Goal: Transaction & Acquisition: Obtain resource

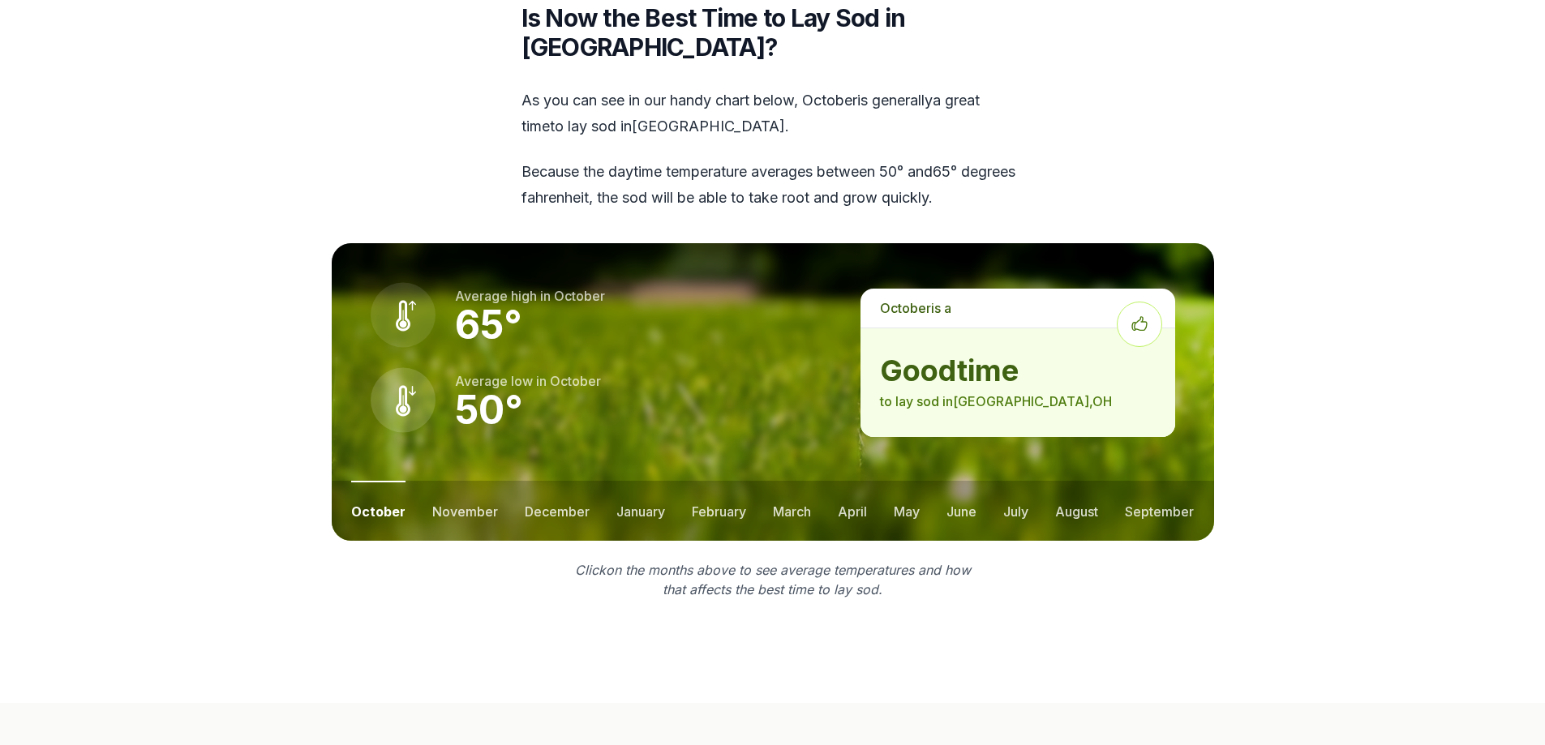
scroll to position [2190, 0]
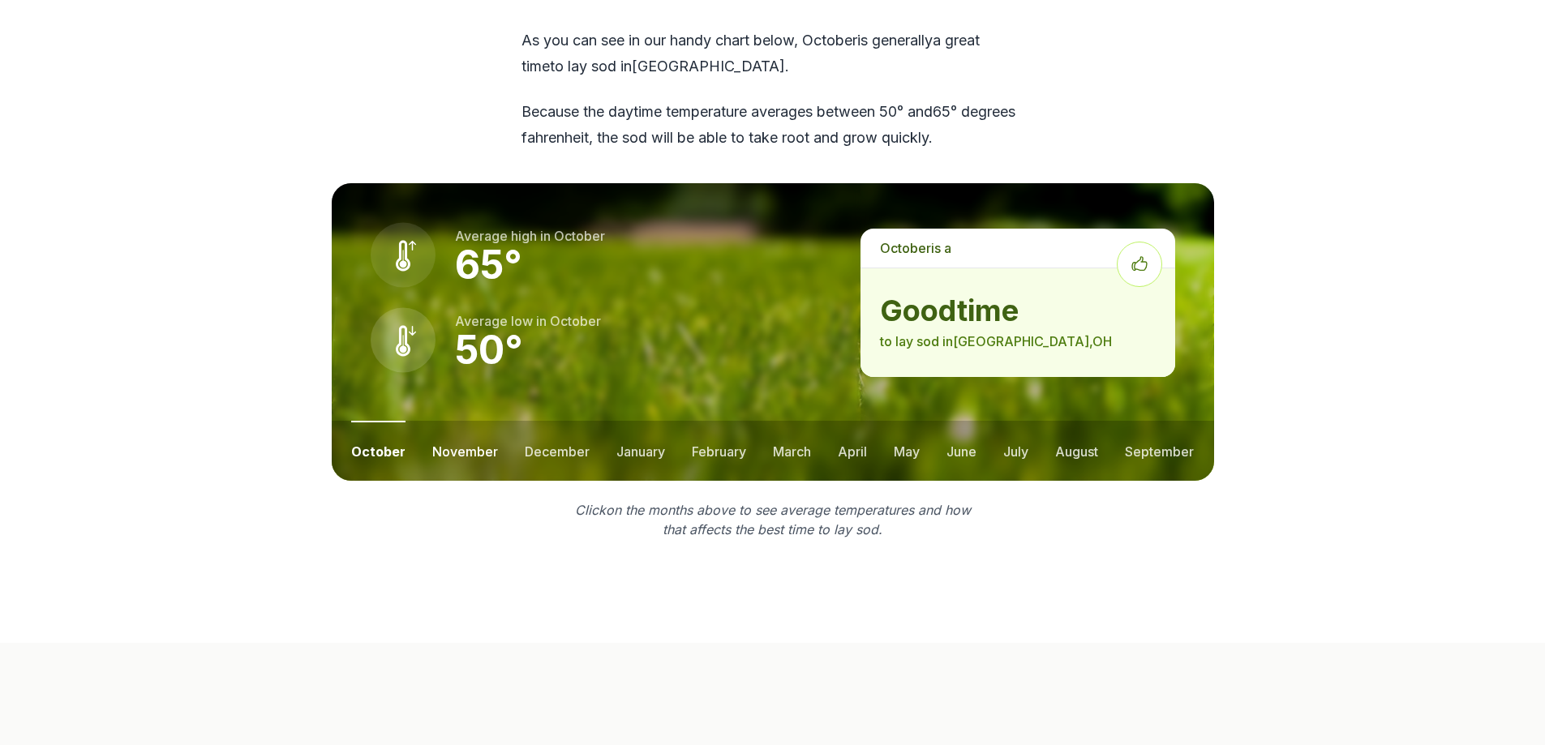
click at [464, 421] on button "november" at bounding box center [465, 451] width 66 height 60
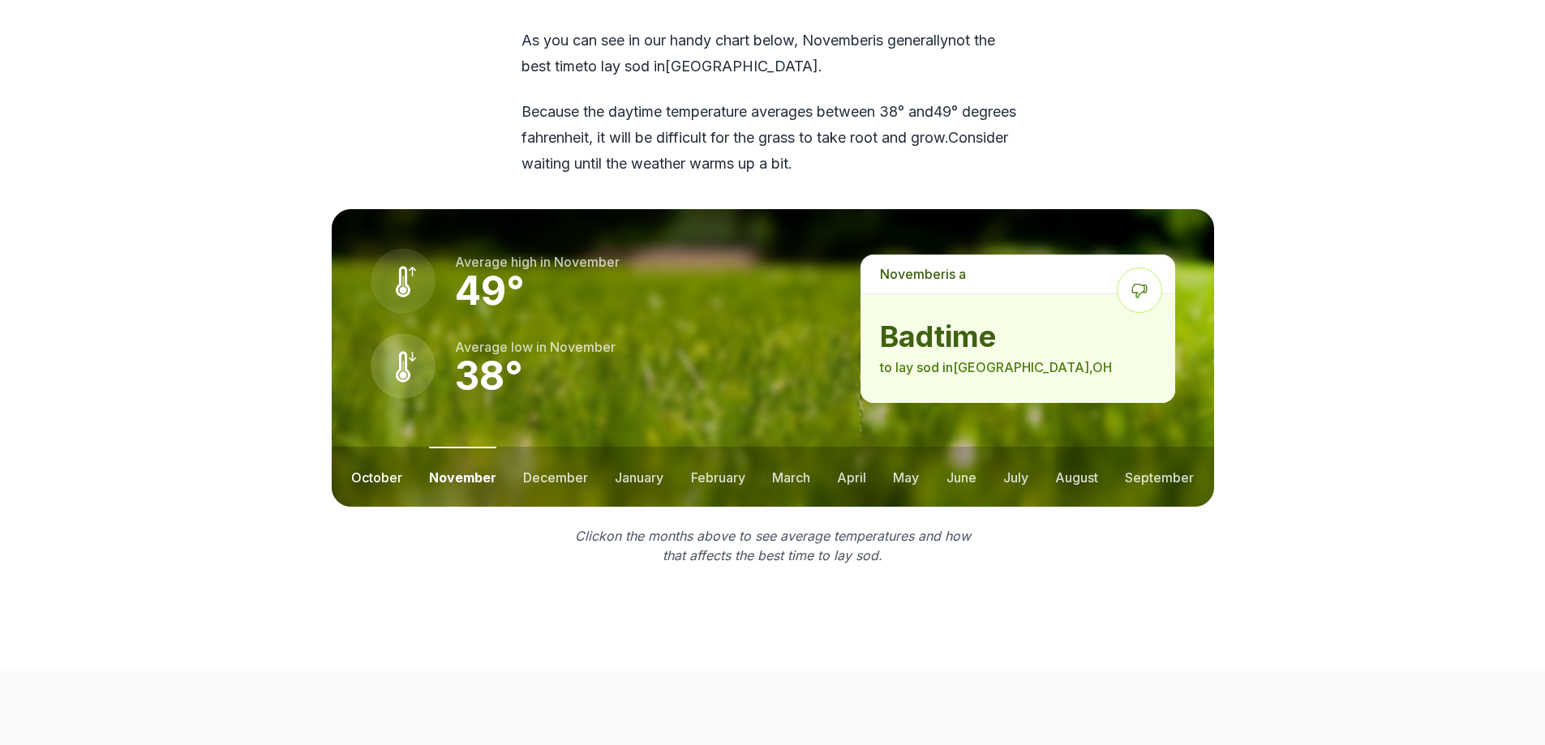
click at [358, 447] on button "october" at bounding box center [376, 477] width 51 height 60
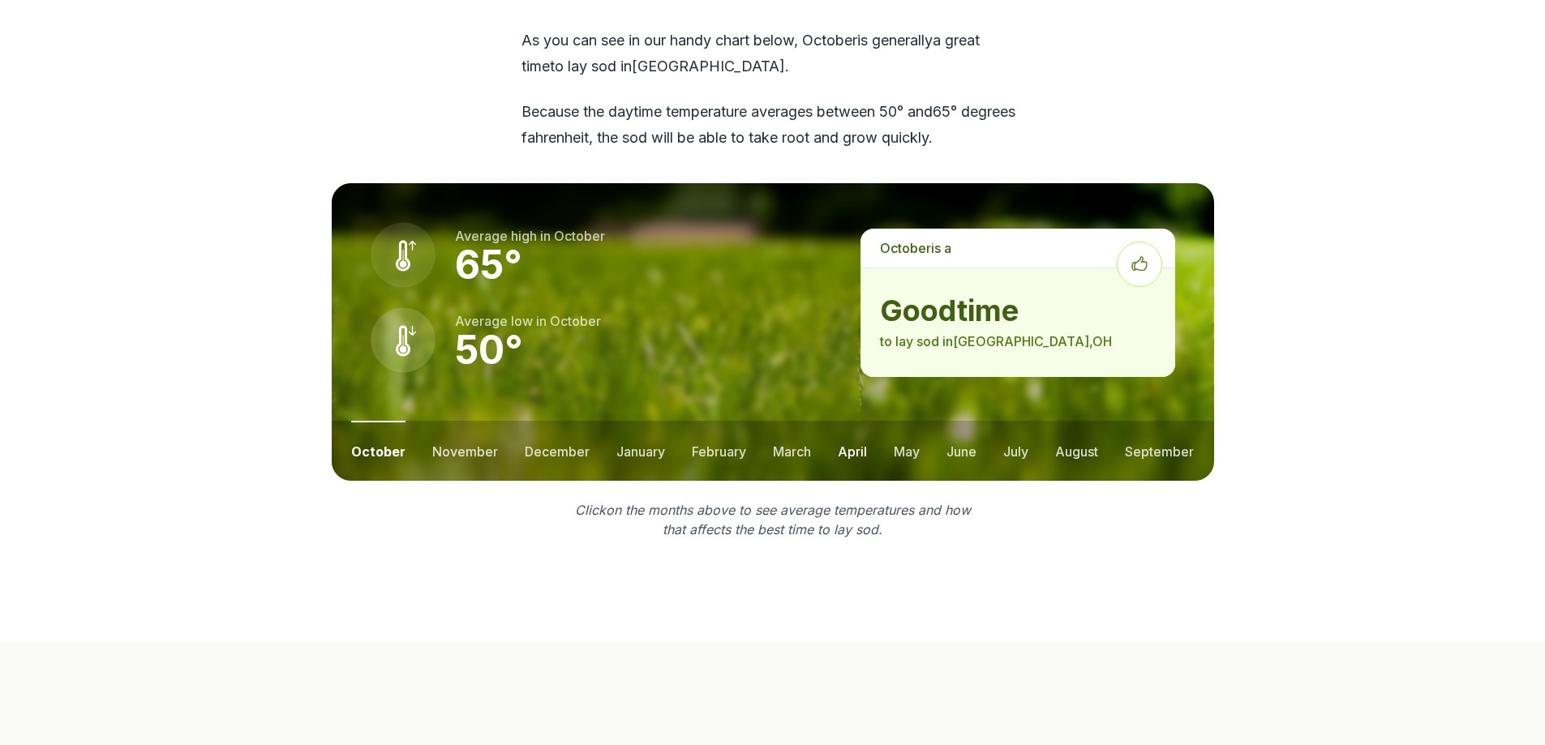
click at [851, 421] on button "april" at bounding box center [852, 451] width 29 height 60
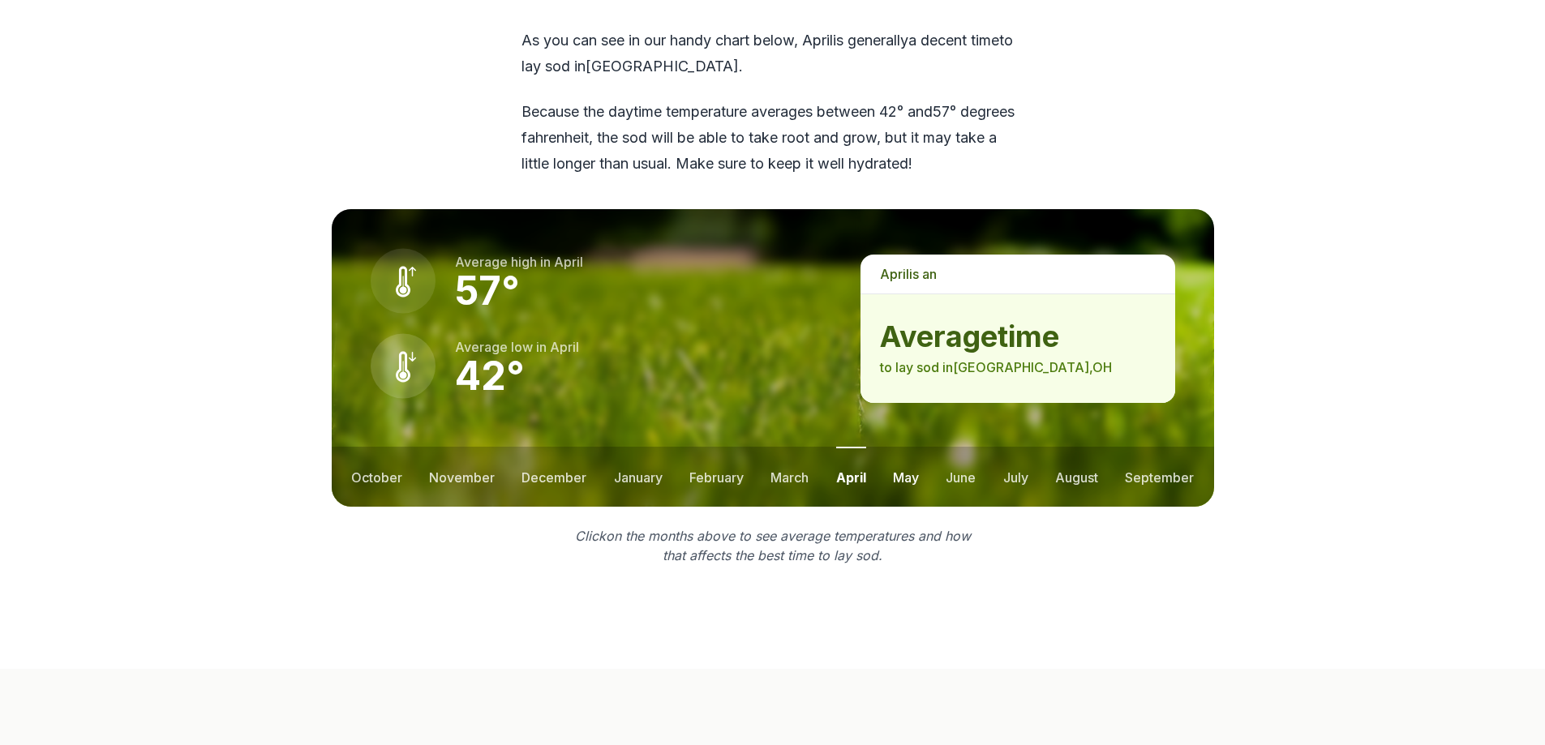
click at [908, 447] on button "may" at bounding box center [906, 477] width 26 height 60
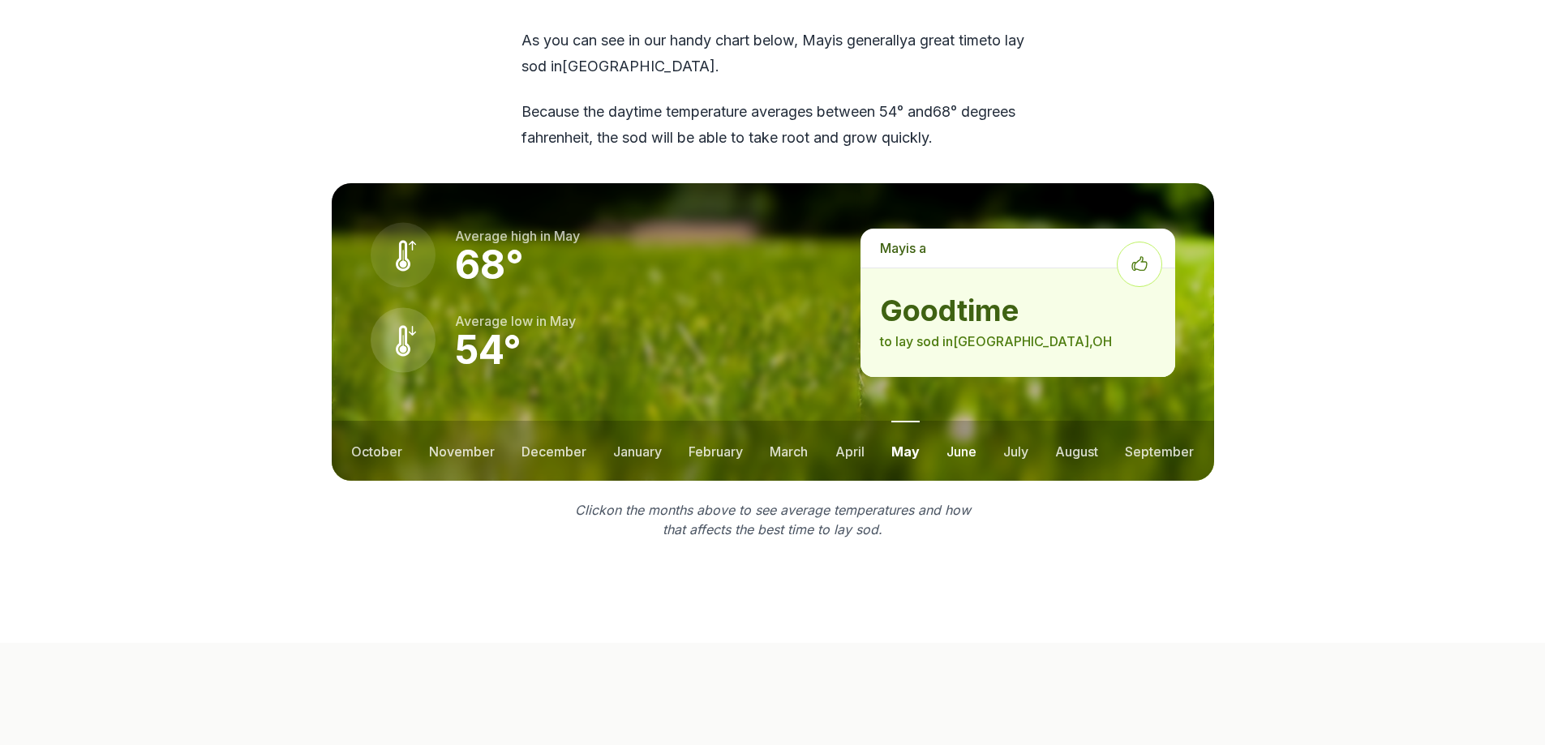
click at [960, 421] on button "june" at bounding box center [961, 451] width 30 height 60
click at [1075, 421] on button "august" at bounding box center [1076, 451] width 43 height 60
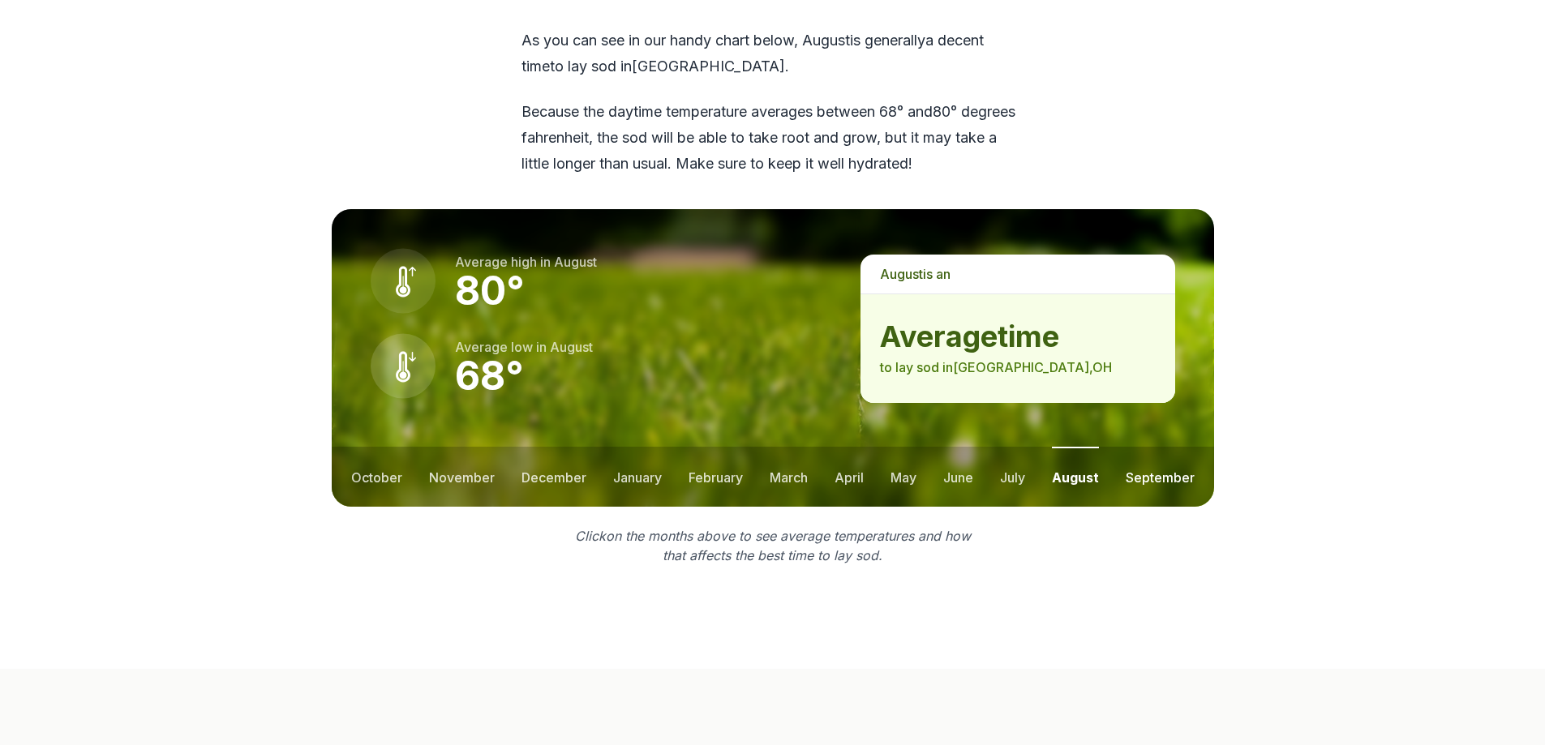
click at [1148, 447] on button "september" at bounding box center [1160, 477] width 69 height 60
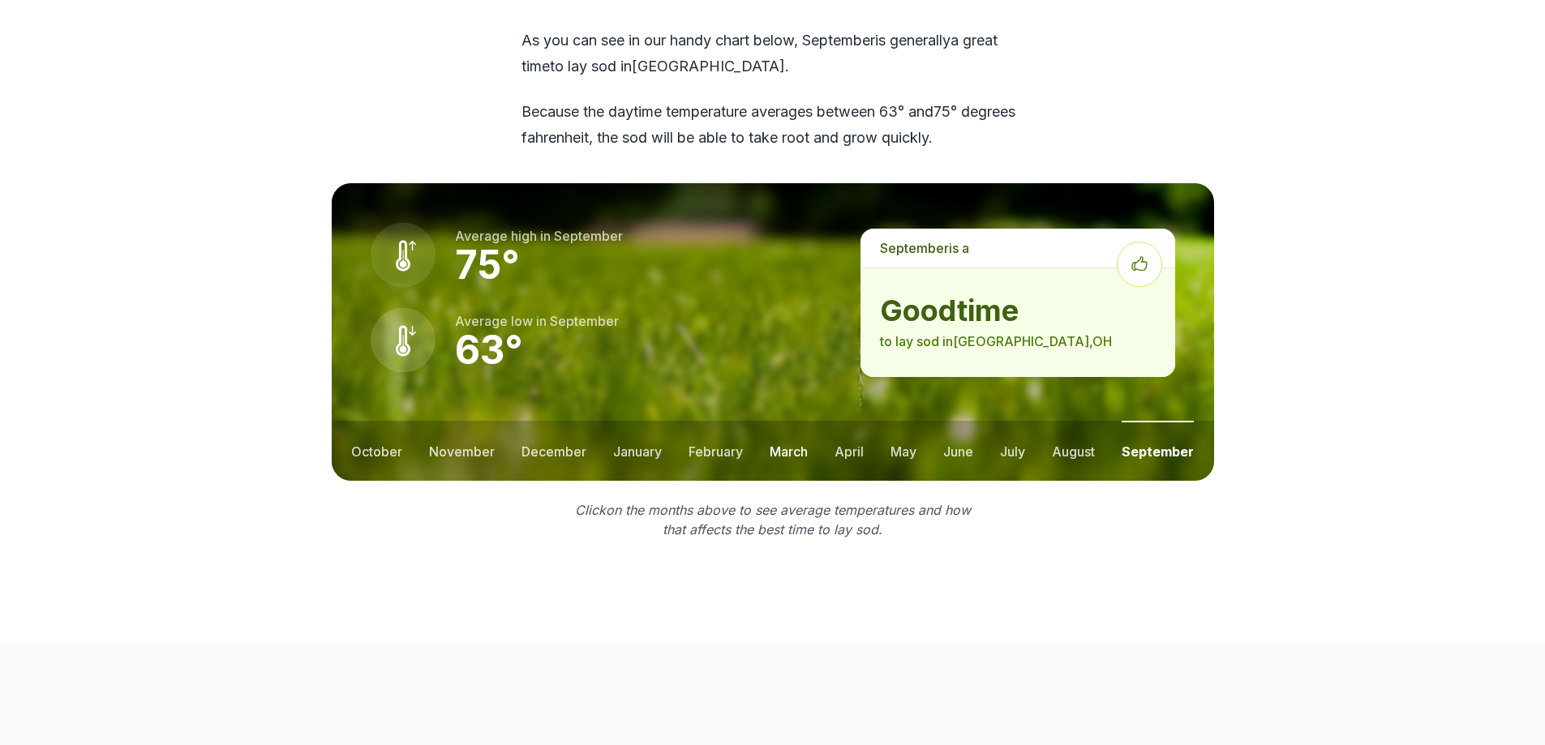
click at [797, 421] on button "march" at bounding box center [789, 451] width 38 height 60
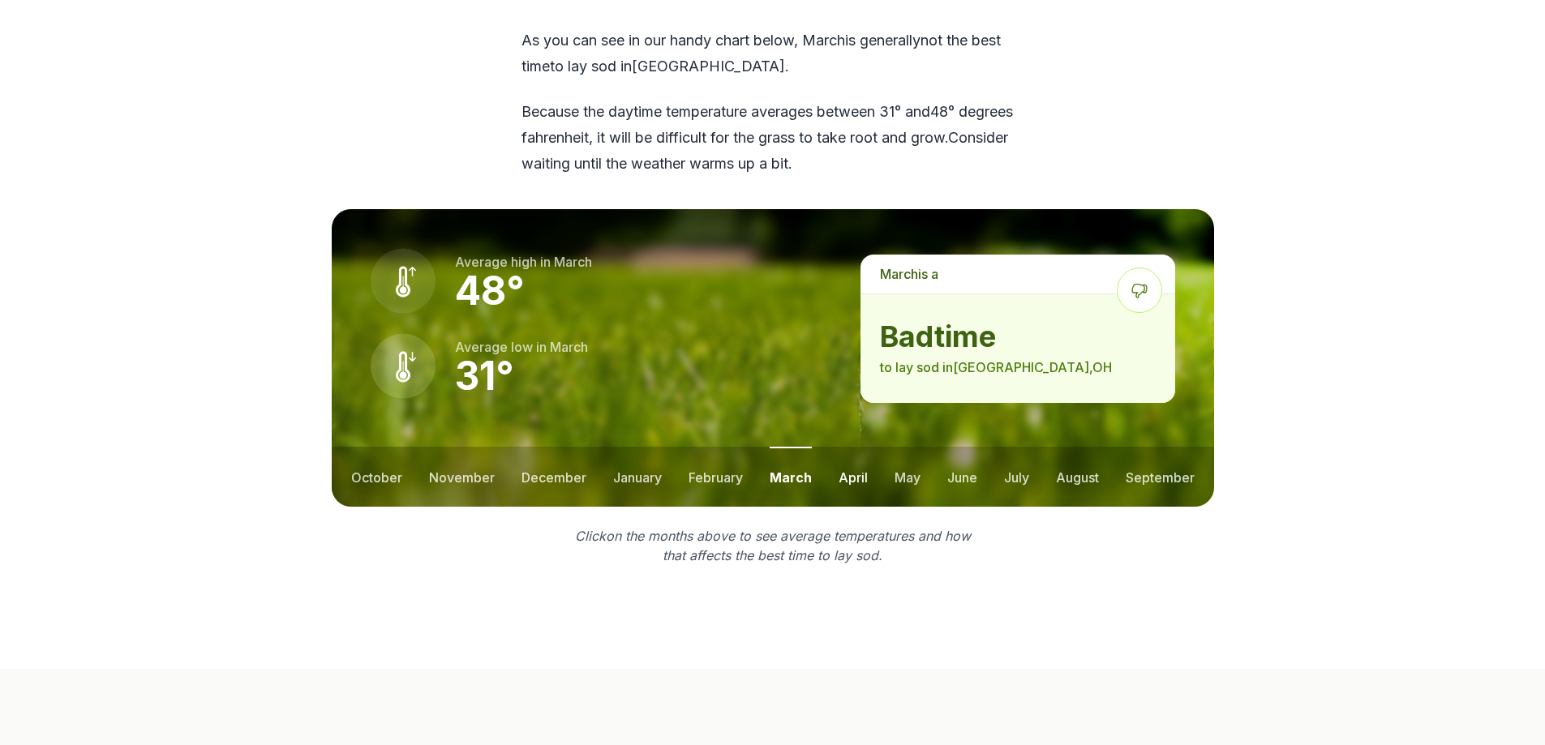
click at [852, 447] on button "april" at bounding box center [853, 477] width 29 height 60
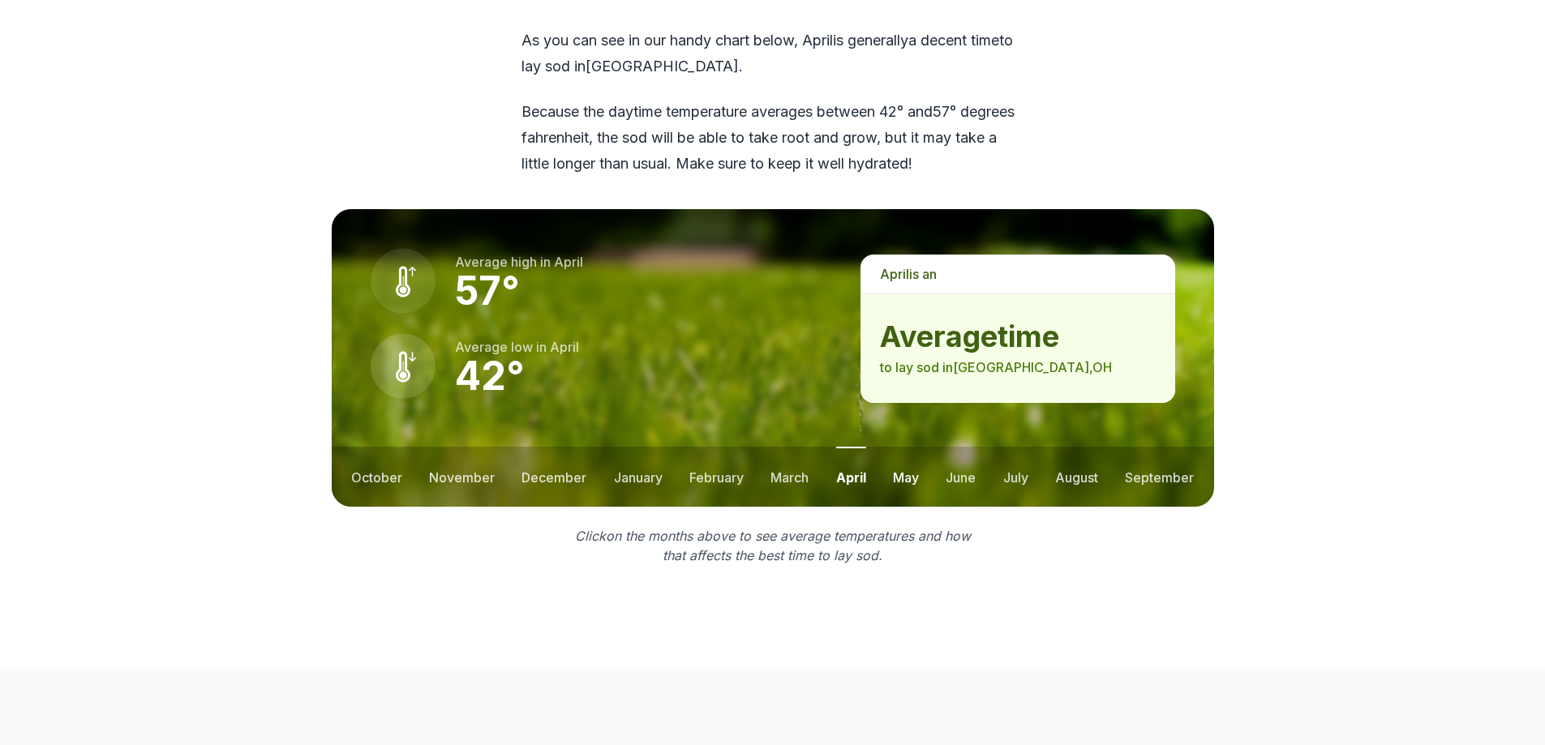
click at [900, 447] on button "may" at bounding box center [906, 477] width 26 height 60
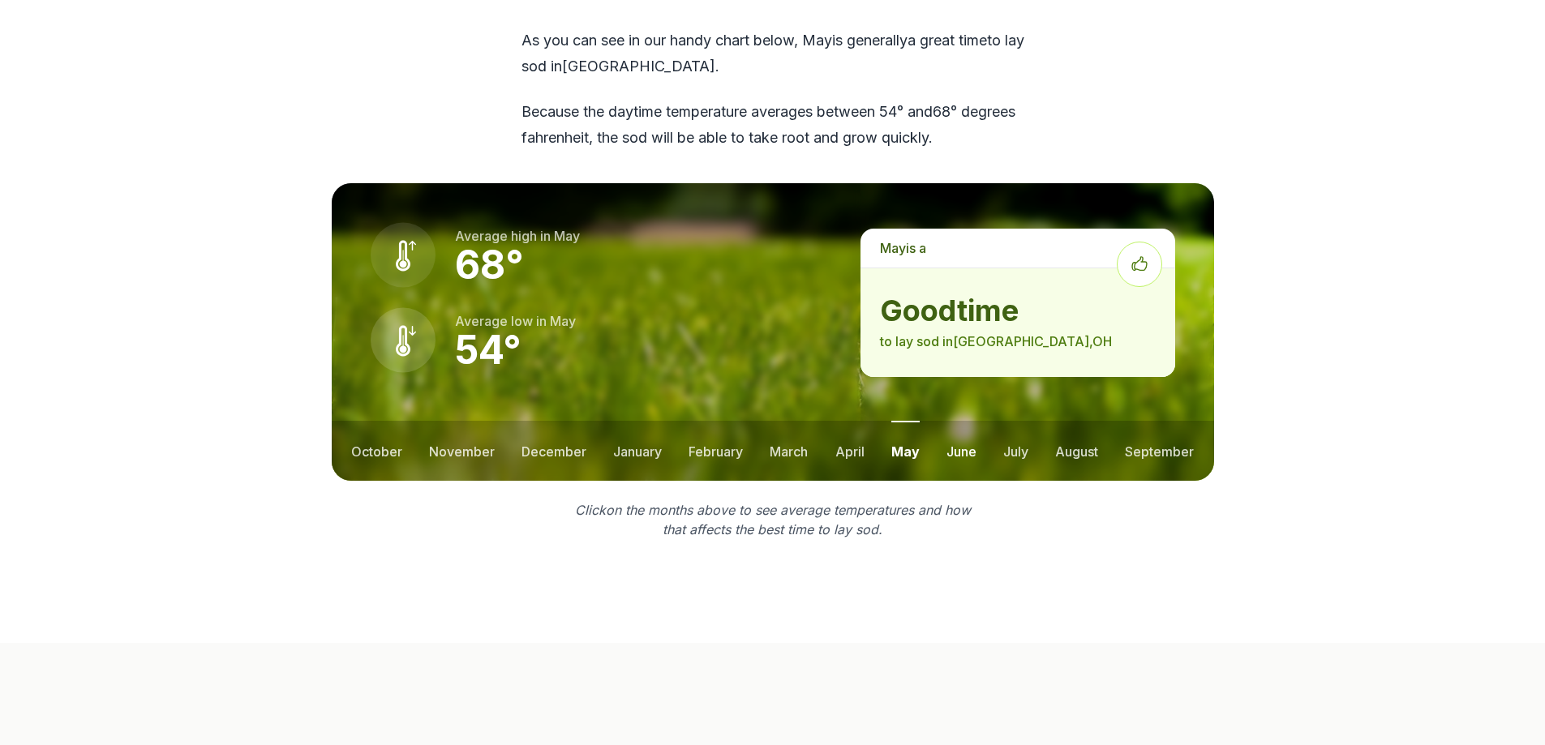
click at [968, 421] on button "june" at bounding box center [961, 451] width 30 height 60
click at [894, 421] on button "may" at bounding box center [904, 451] width 26 height 60
click at [1143, 421] on button "september" at bounding box center [1159, 451] width 69 height 60
click at [370, 421] on button "october" at bounding box center [376, 451] width 51 height 60
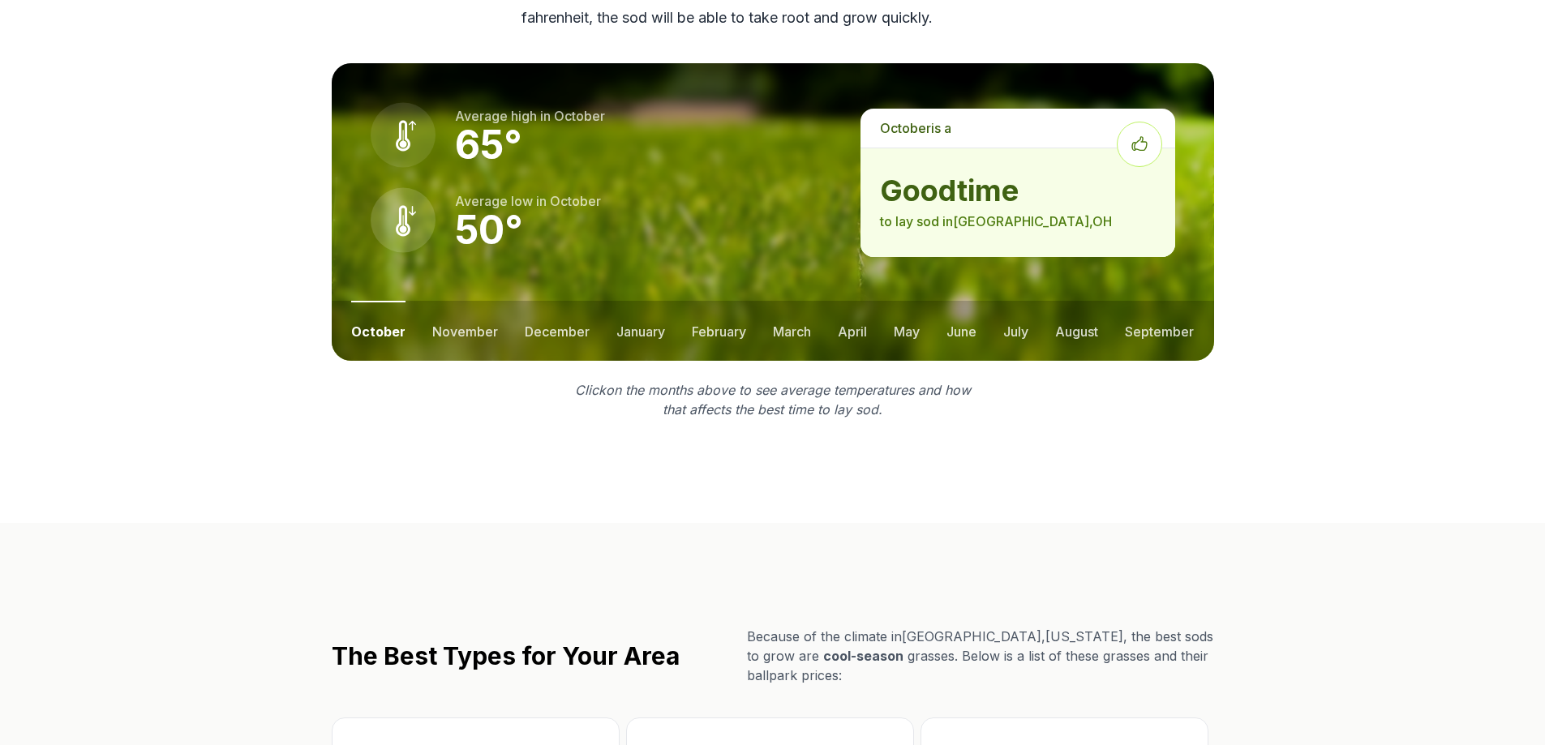
scroll to position [2514, 0]
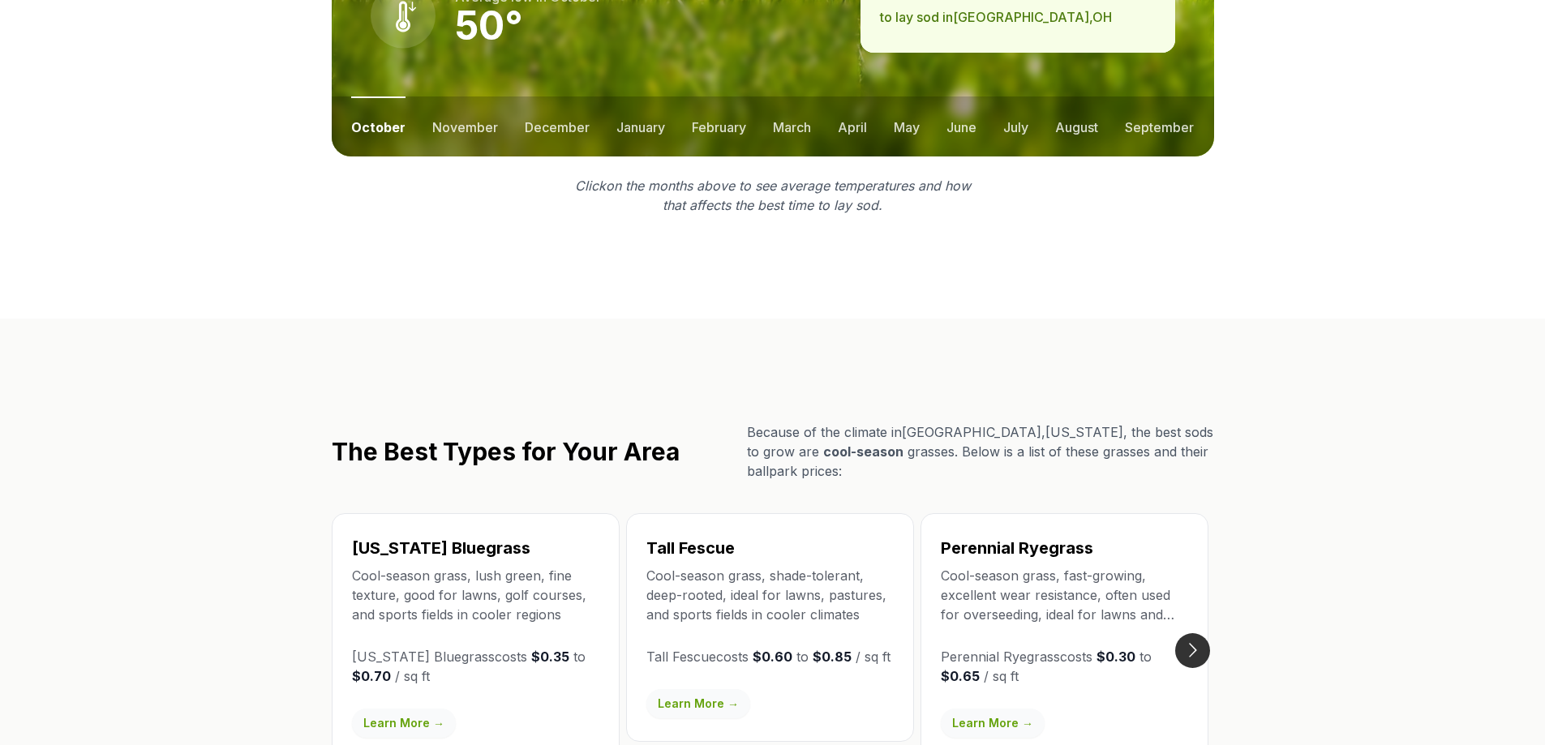
click at [1197, 633] on button "Go to next slide" at bounding box center [1192, 650] width 35 height 35
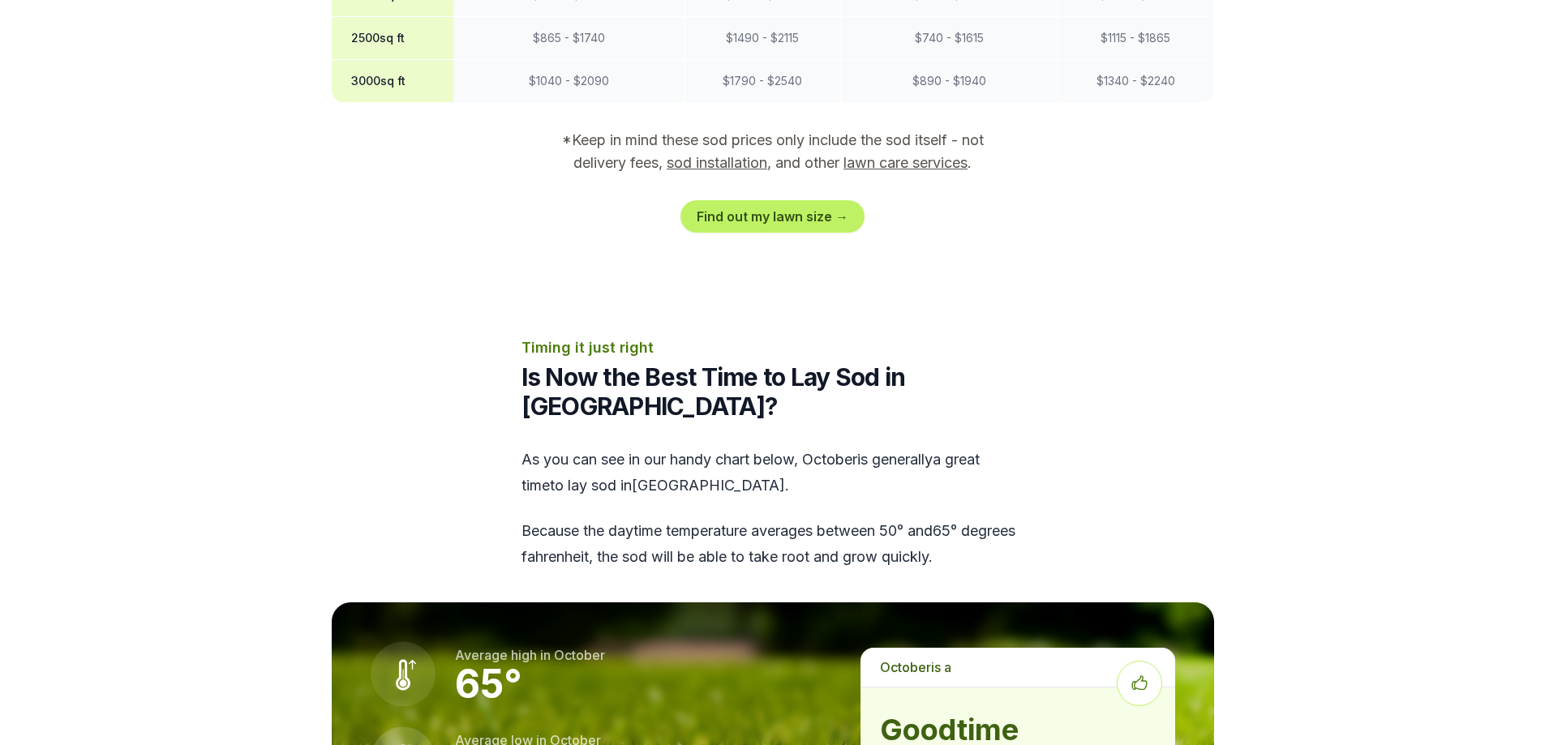
scroll to position [1703, 0]
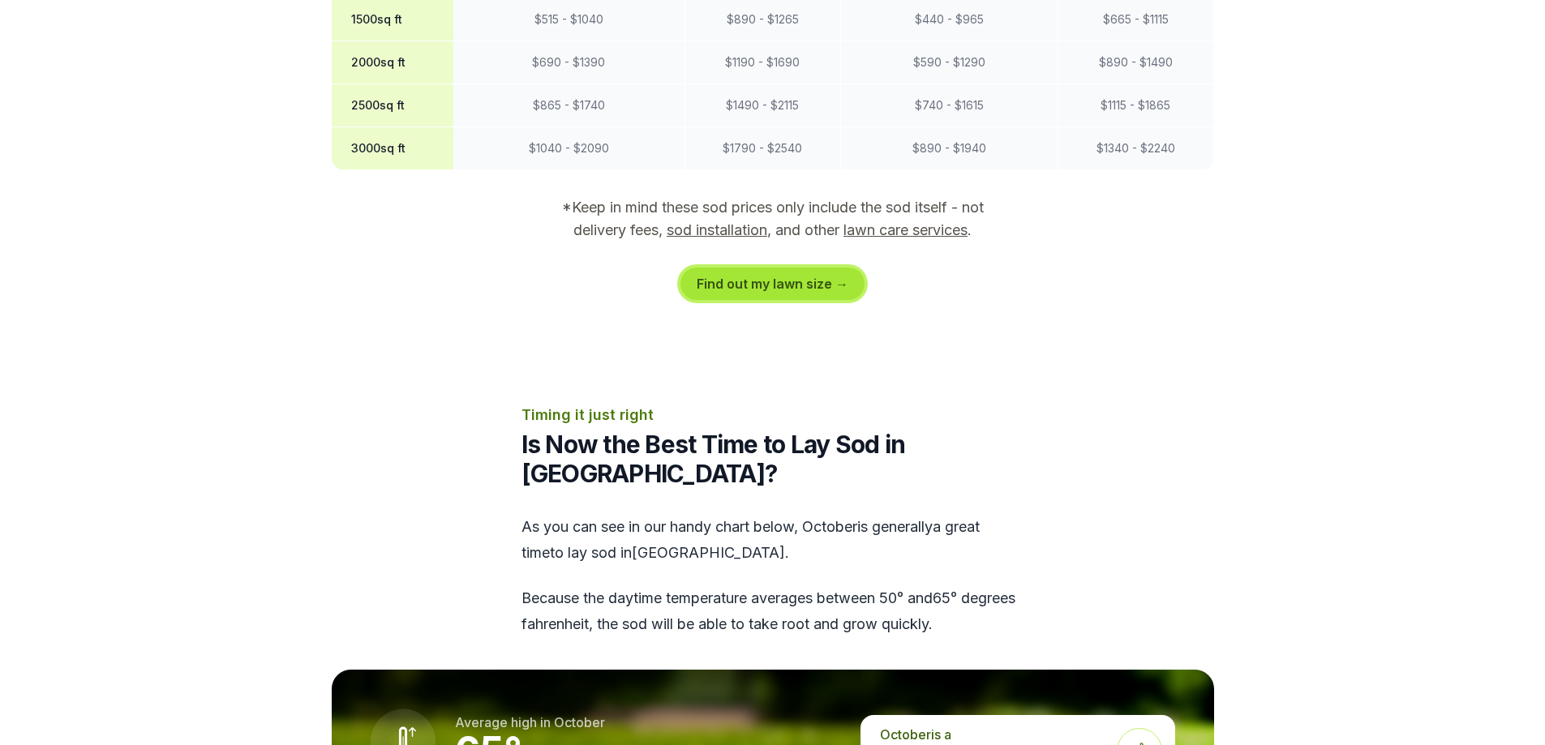
click at [804, 268] on link "Find out my lawn size →" at bounding box center [772, 284] width 184 height 32
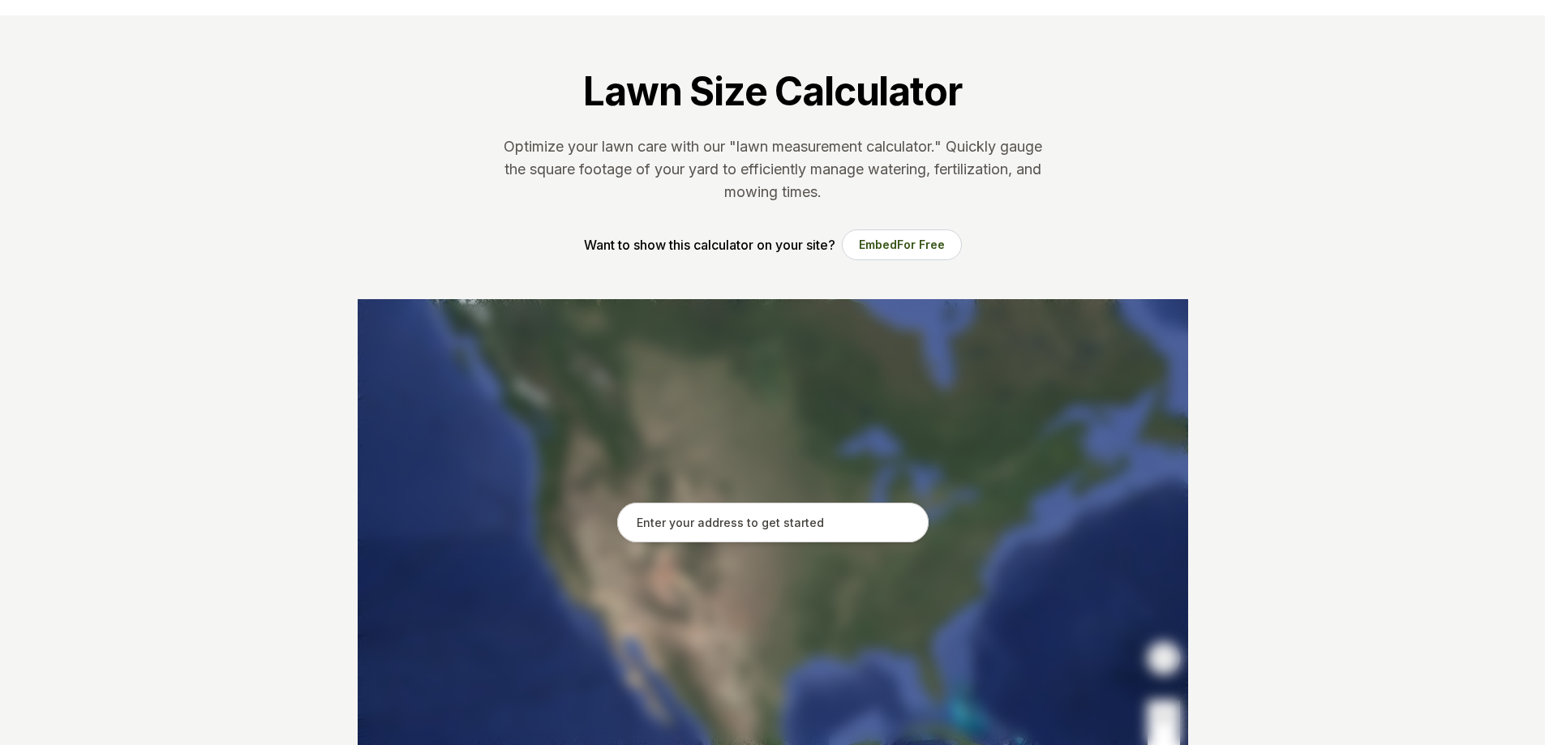
scroll to position [81, 0]
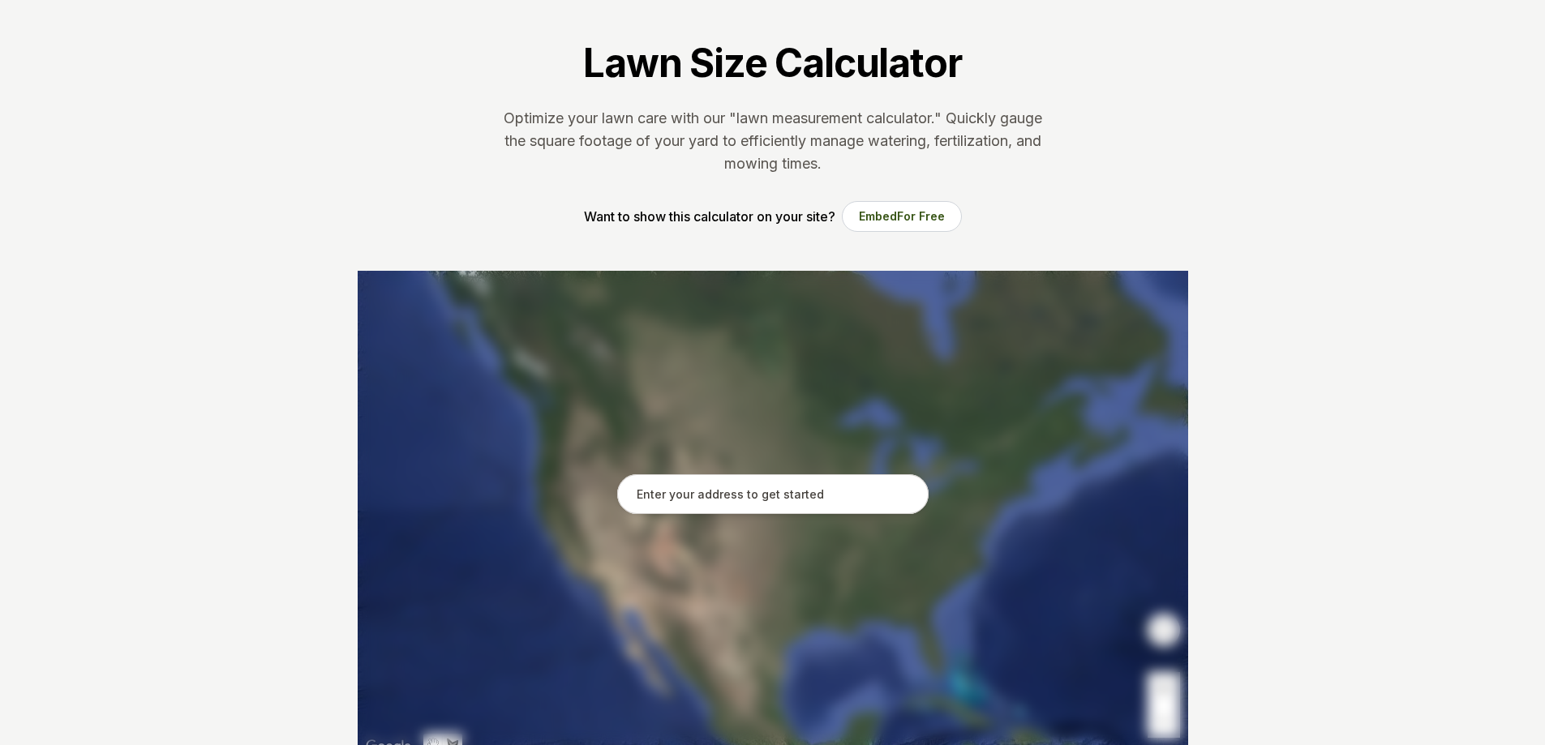
click at [760, 482] on input "text" at bounding box center [772, 494] width 311 height 41
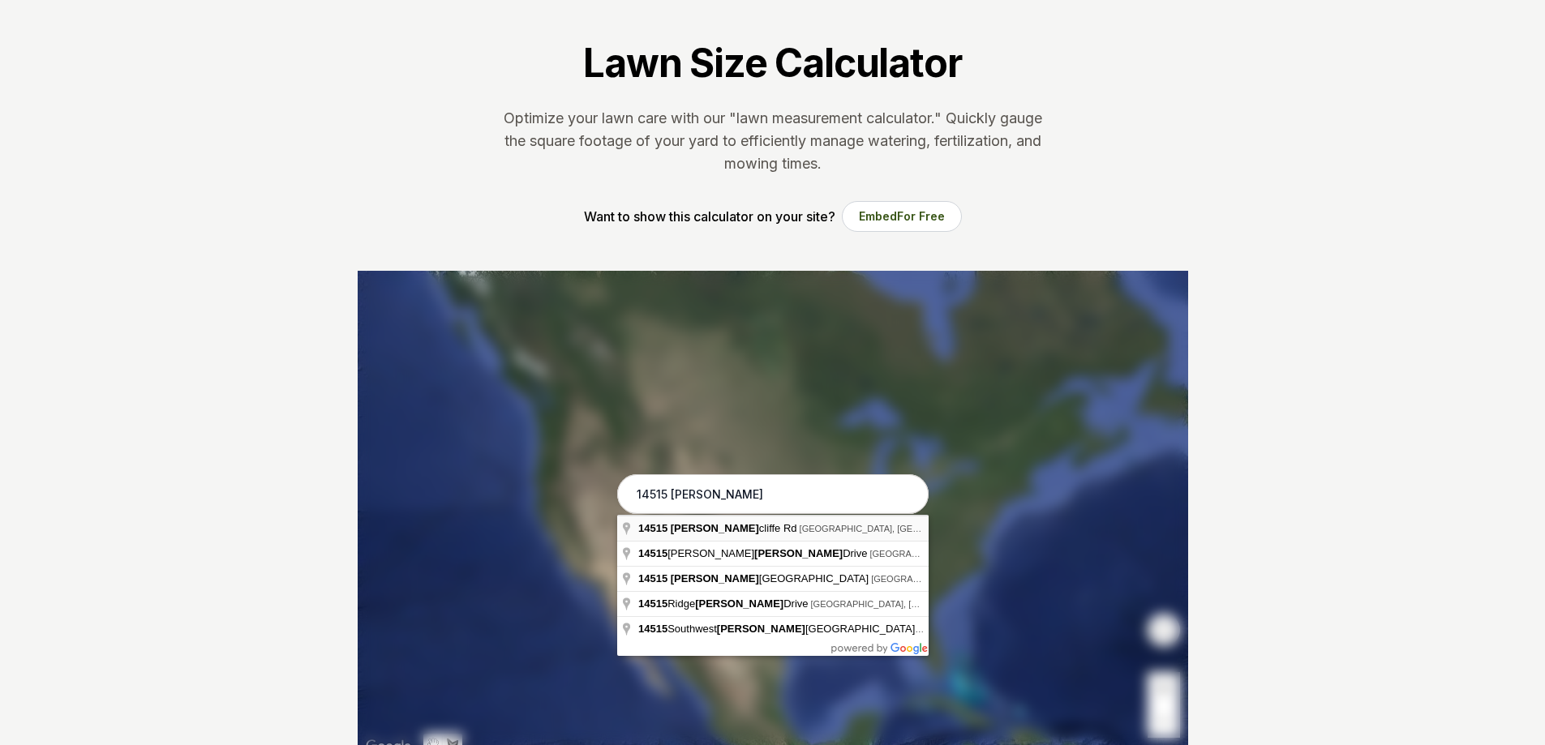
type input "[STREET_ADDRESS]"
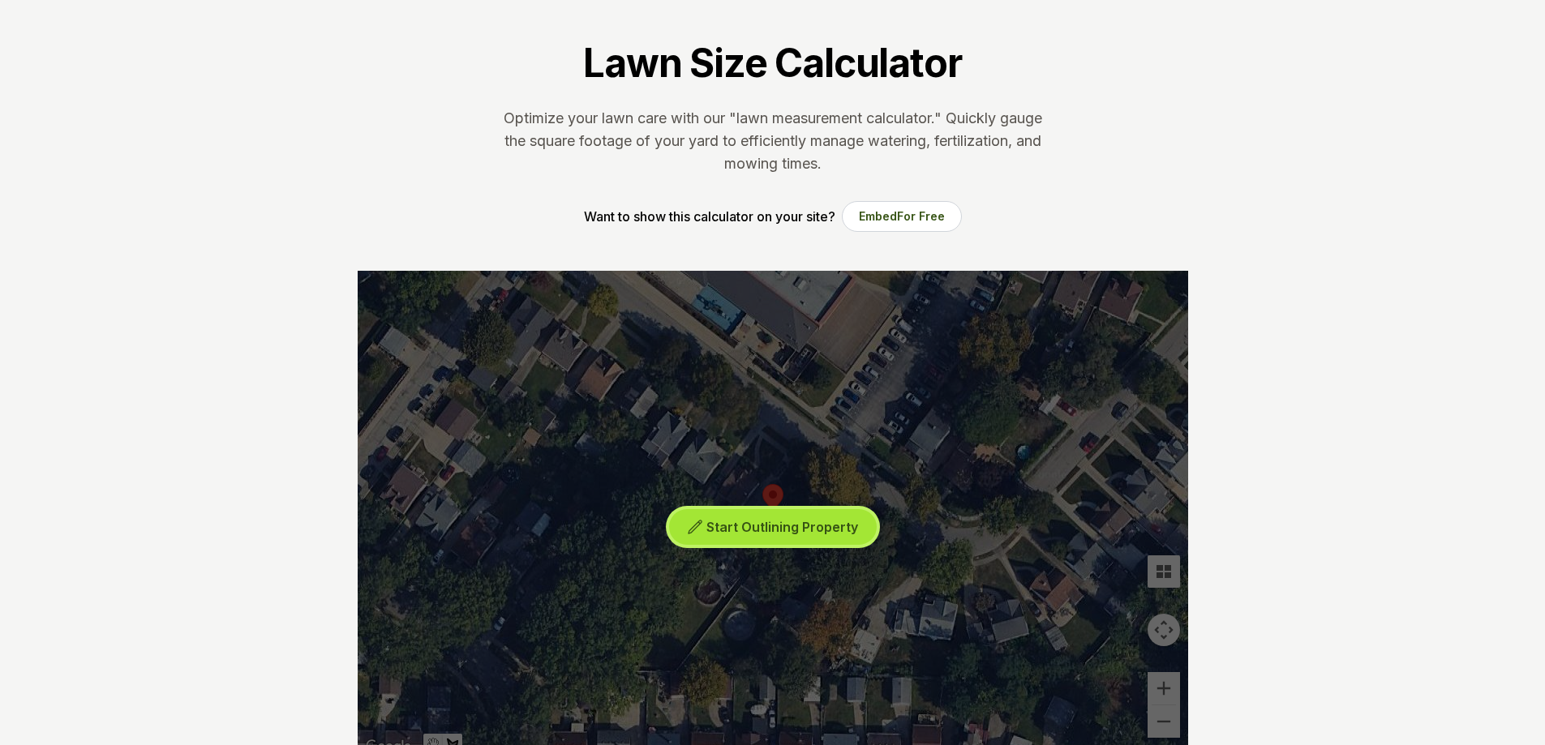
click at [809, 527] on span "Start Outlining Property" at bounding box center [782, 527] width 152 height 16
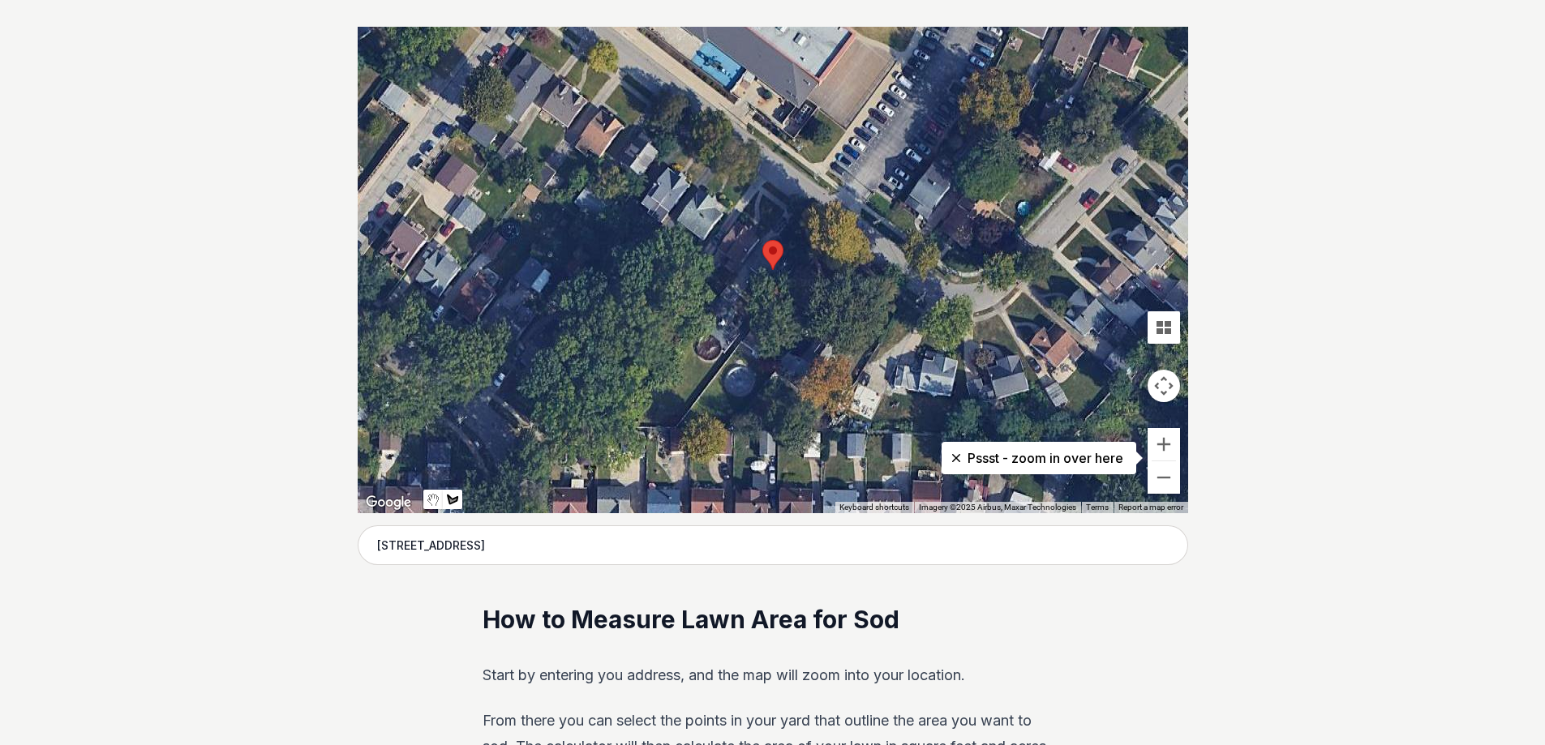
scroll to position [324, 0]
click at [1158, 442] on button "Zoom in" at bounding box center [1164, 445] width 32 height 32
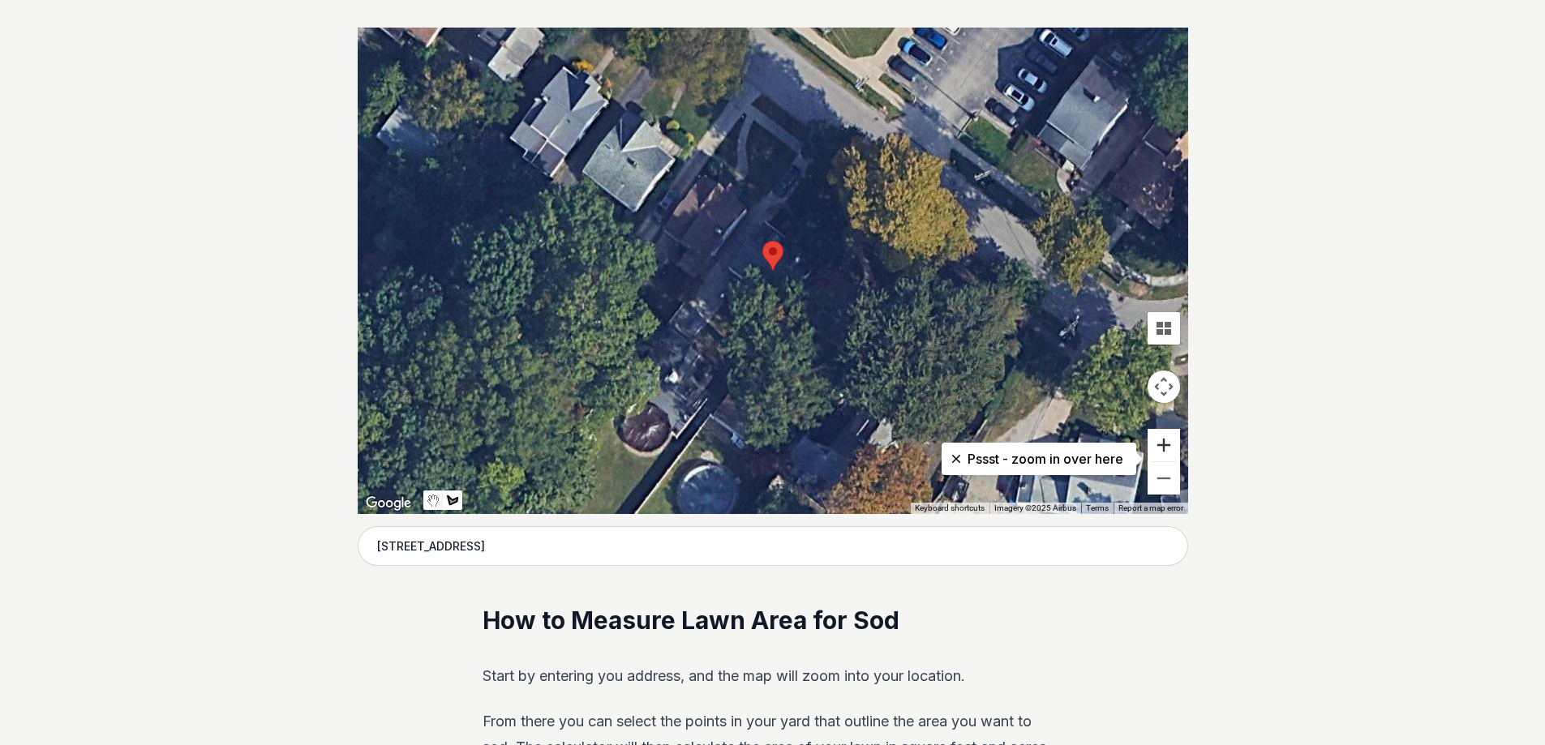
click at [1157, 442] on button "Zoom in" at bounding box center [1164, 445] width 32 height 32
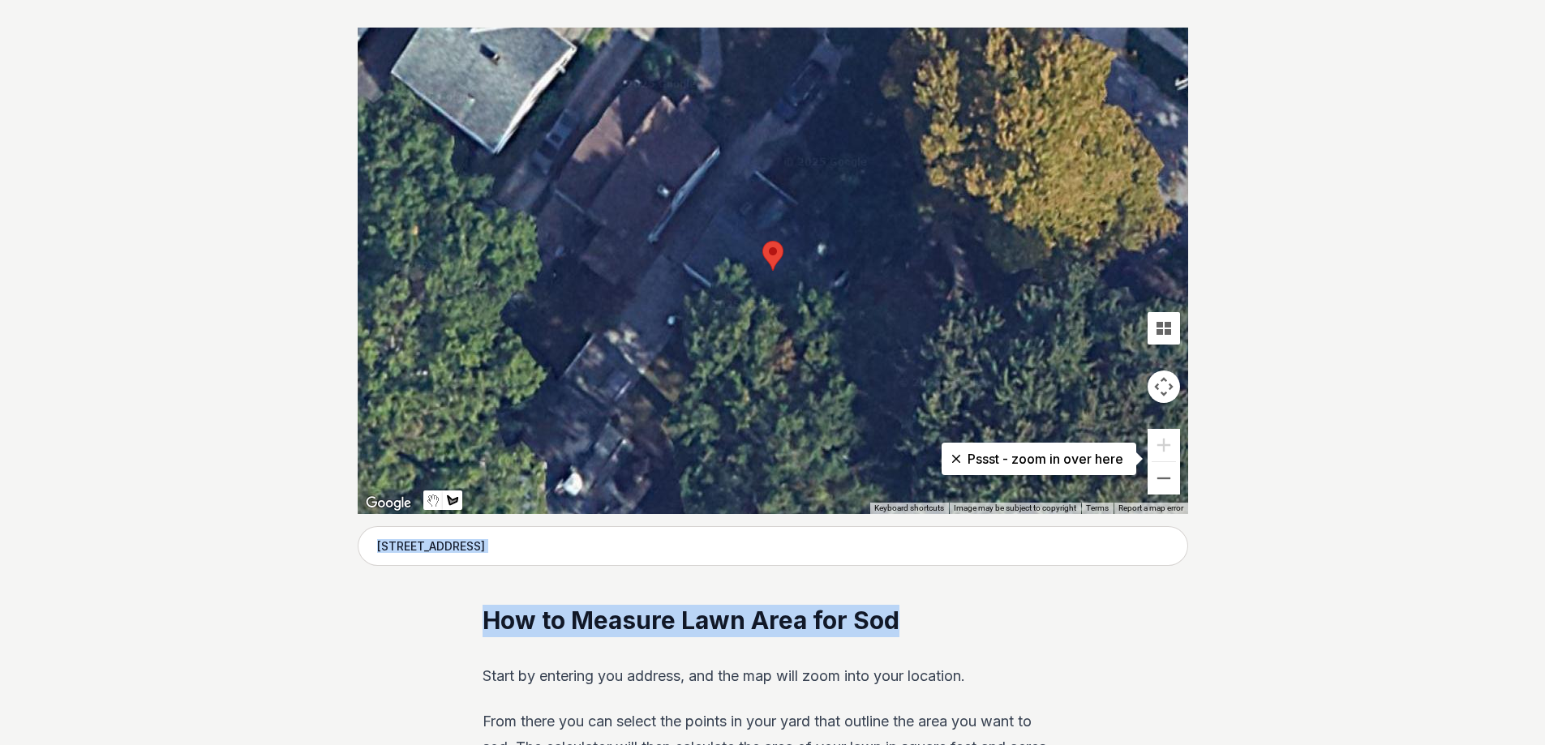
drag, startPoint x: 1330, startPoint y: 405, endPoint x: 1382, endPoint y: 537, distance: 142.0
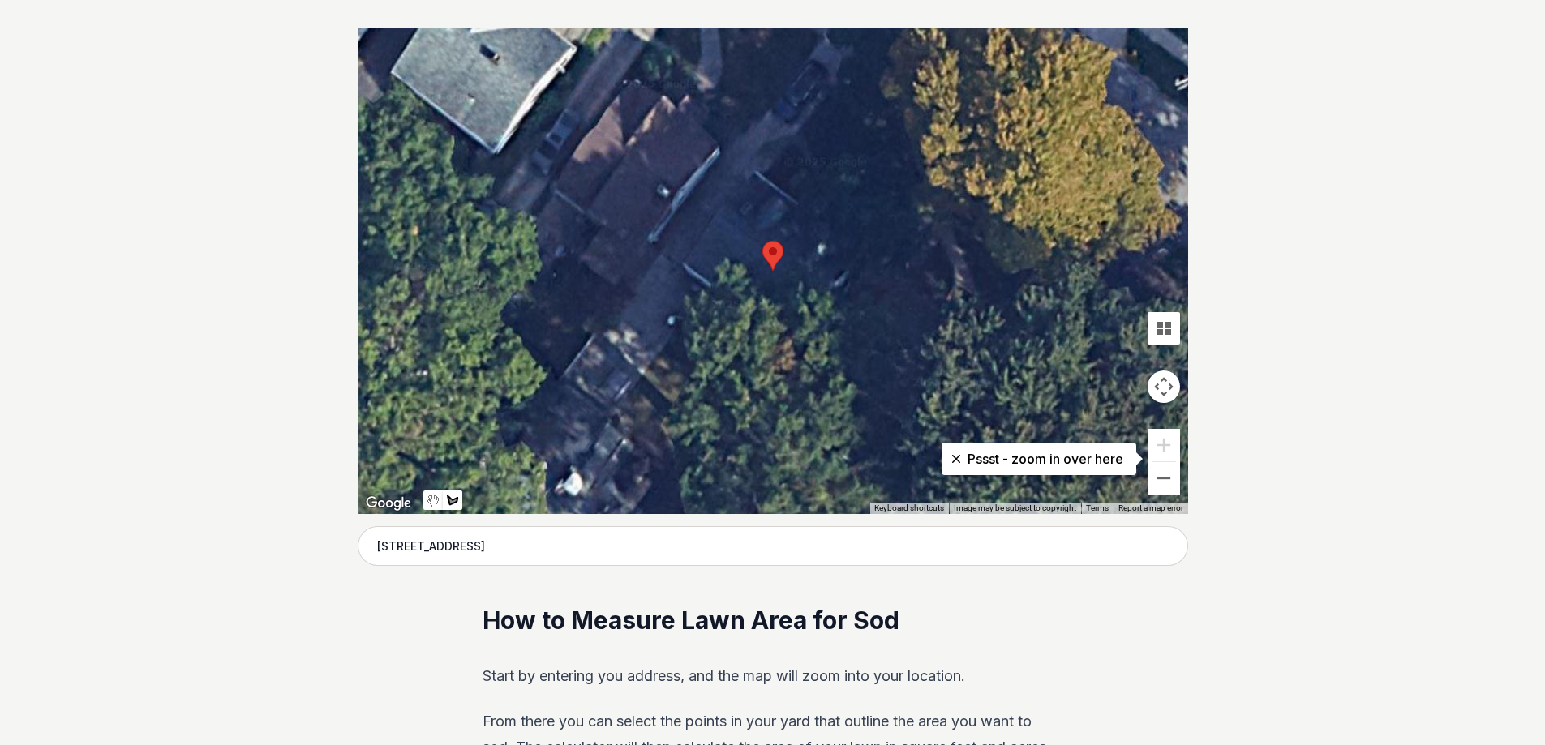
drag, startPoint x: 1271, startPoint y: 372, endPoint x: 1283, endPoint y: 301, distance: 72.4
drag, startPoint x: 1360, startPoint y: 207, endPoint x: 1373, endPoint y: 109, distance: 98.2
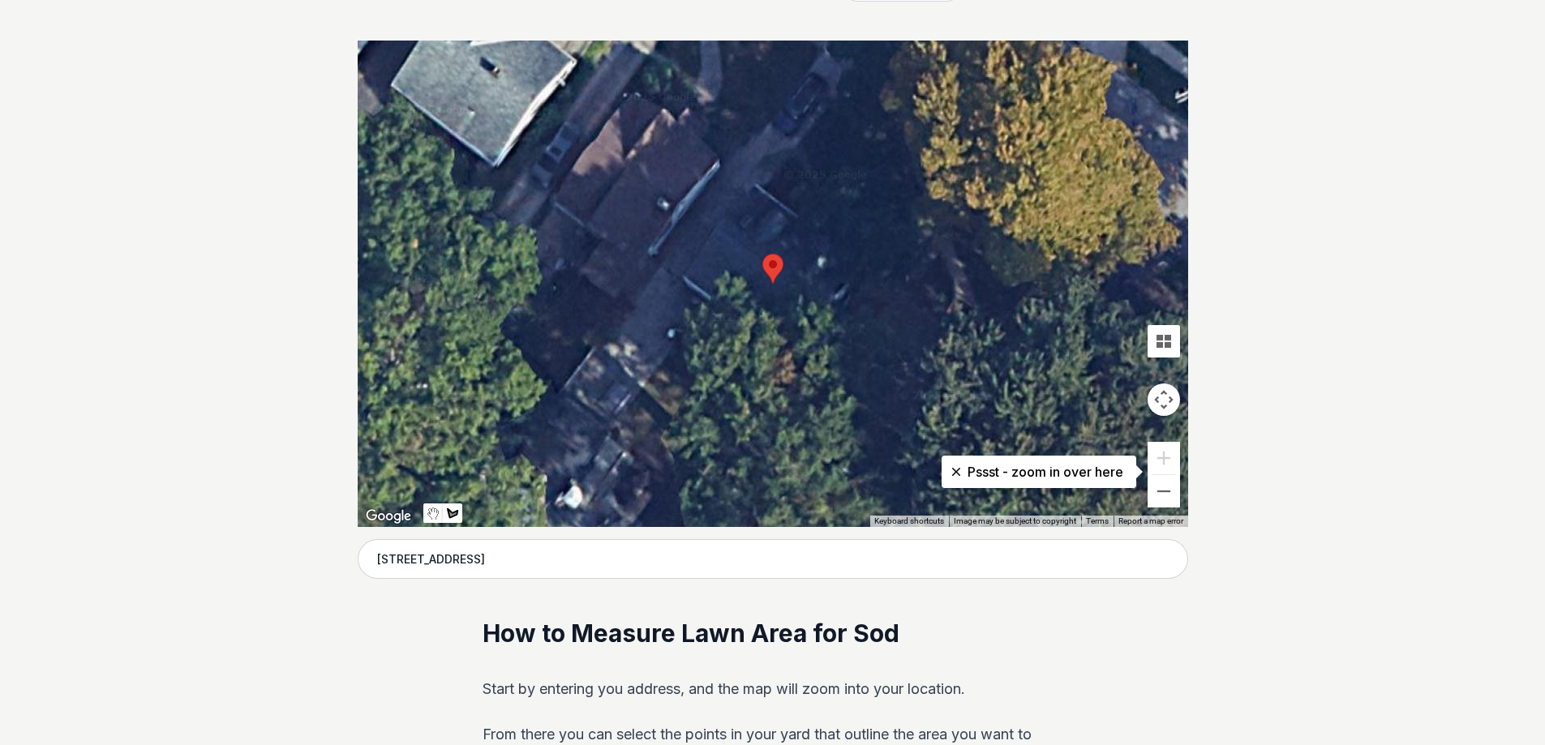
scroll to position [281, 0]
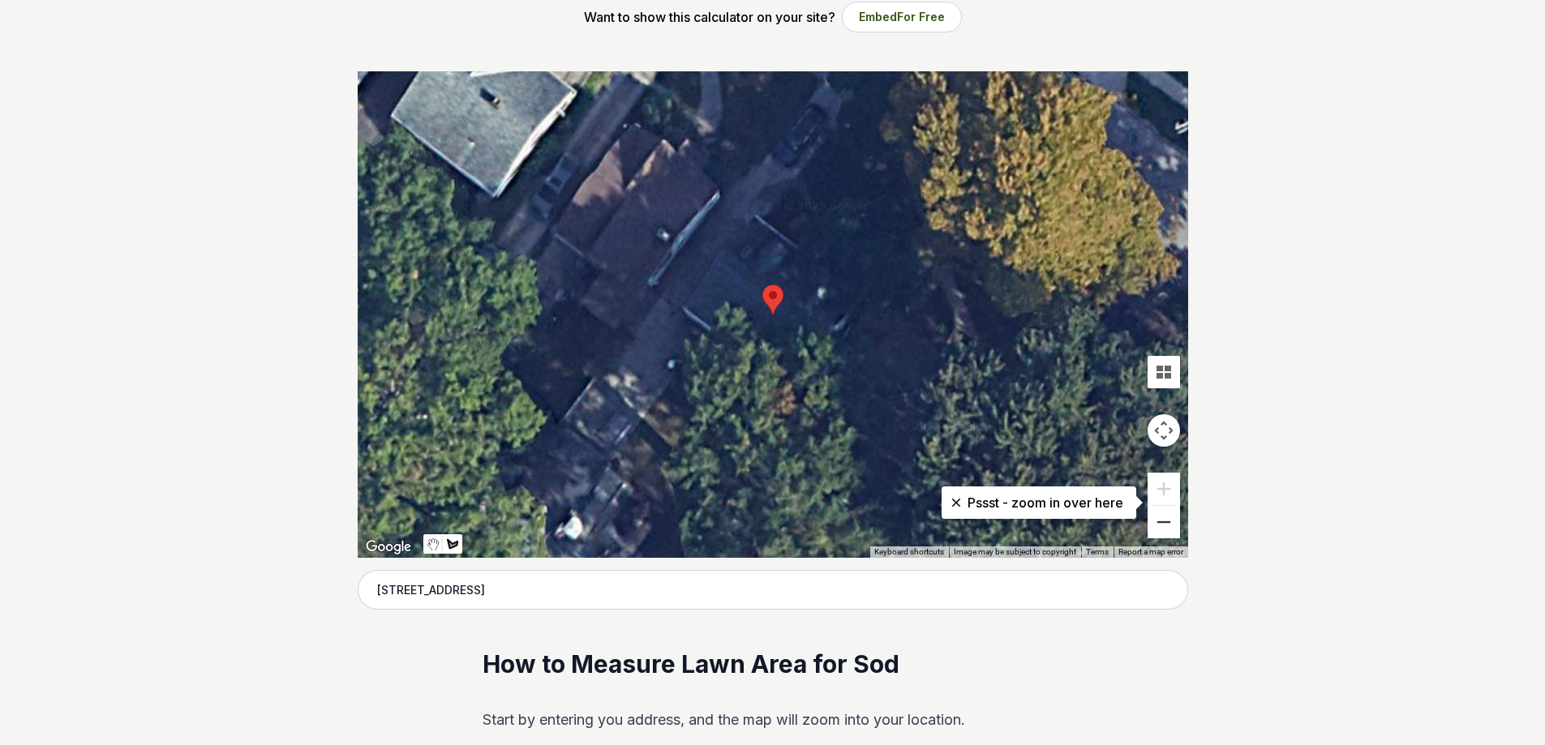
click at [1160, 523] on button "Zoom out" at bounding box center [1164, 522] width 32 height 32
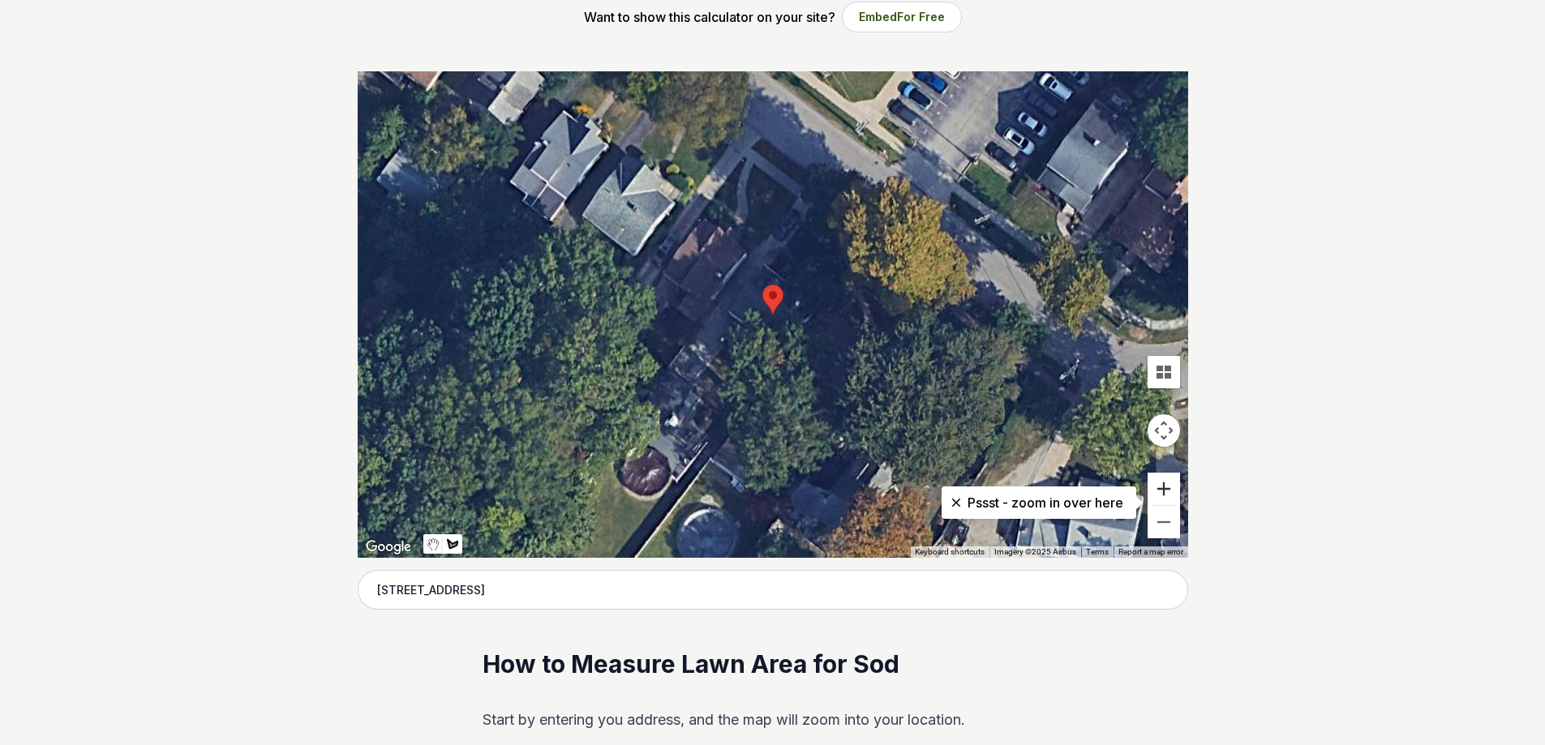
click at [1158, 491] on button "Zoom in" at bounding box center [1164, 489] width 32 height 32
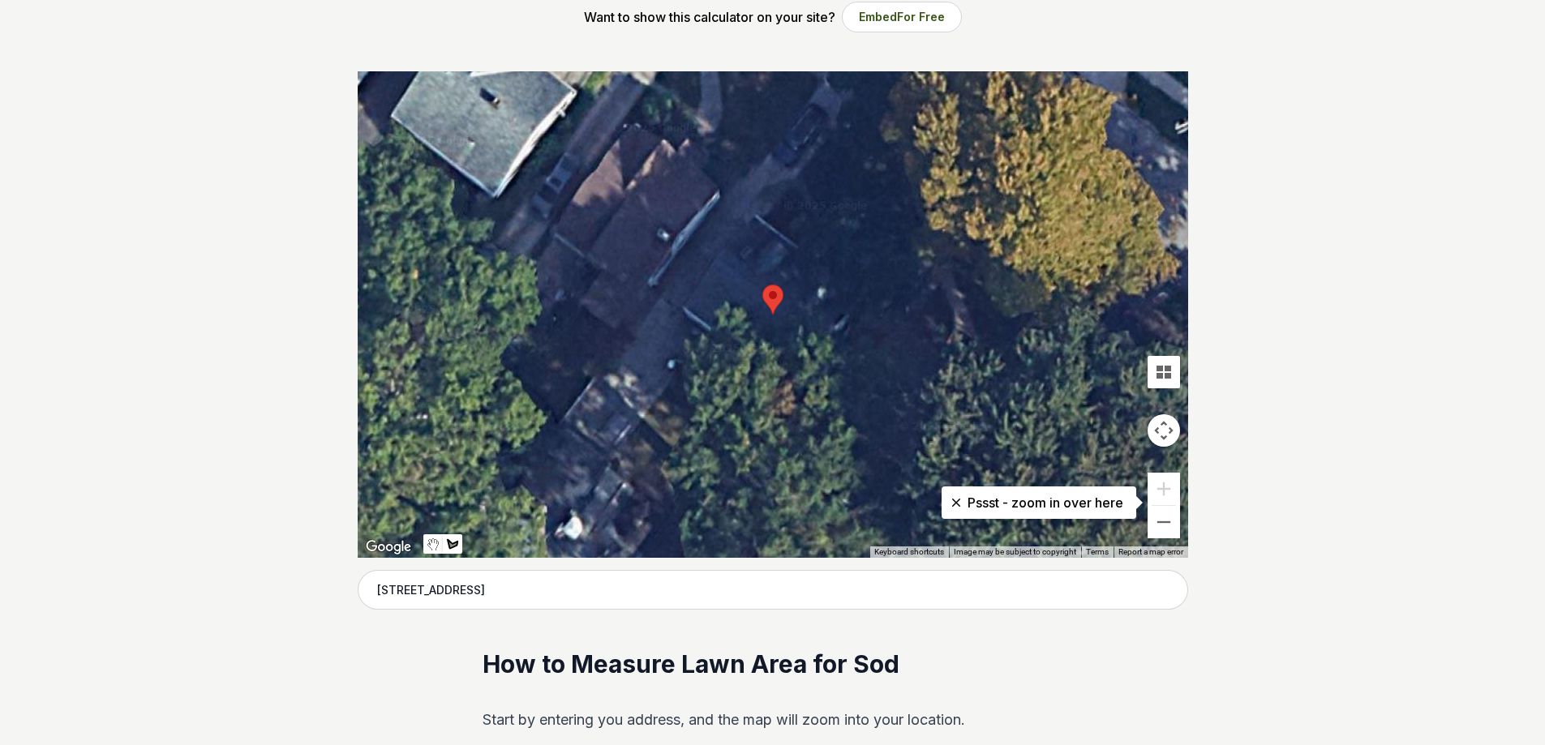
drag, startPoint x: 1317, startPoint y: 411, endPoint x: 1331, endPoint y: 436, distance: 28.7
drag, startPoint x: 1277, startPoint y: 297, endPoint x: 1295, endPoint y: 398, distance: 102.9
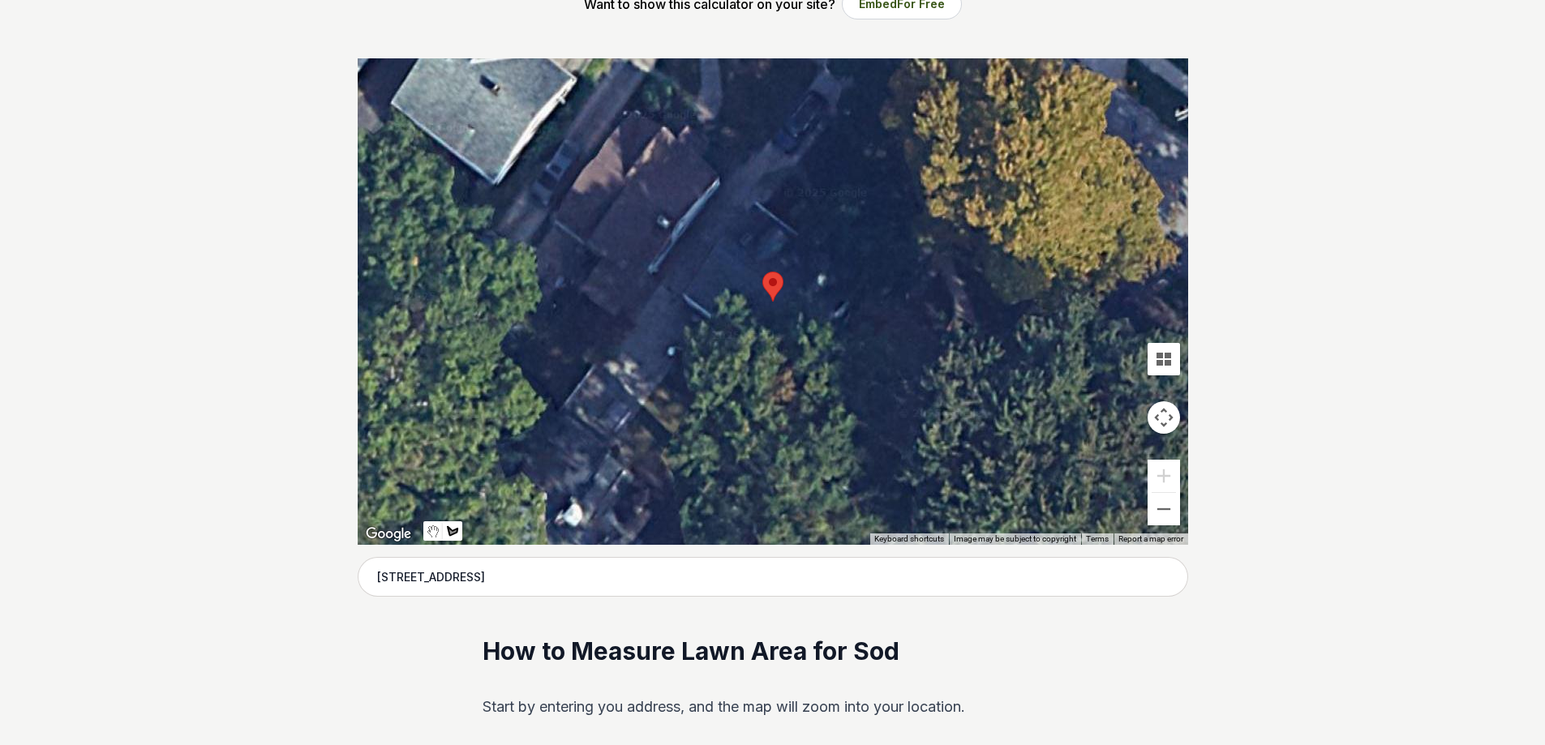
scroll to position [311, 0]
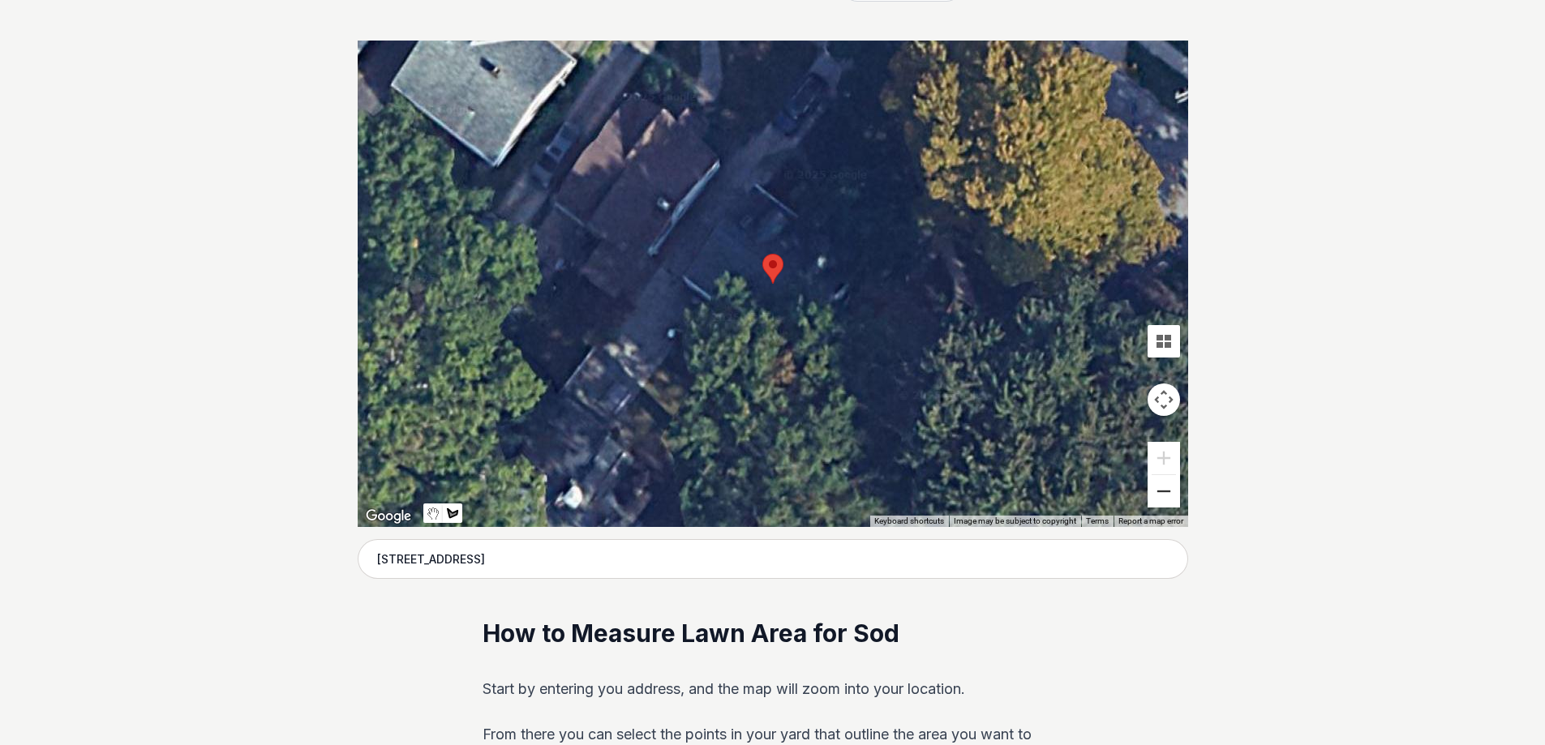
click at [1154, 487] on button "Zoom out" at bounding box center [1164, 491] width 32 height 32
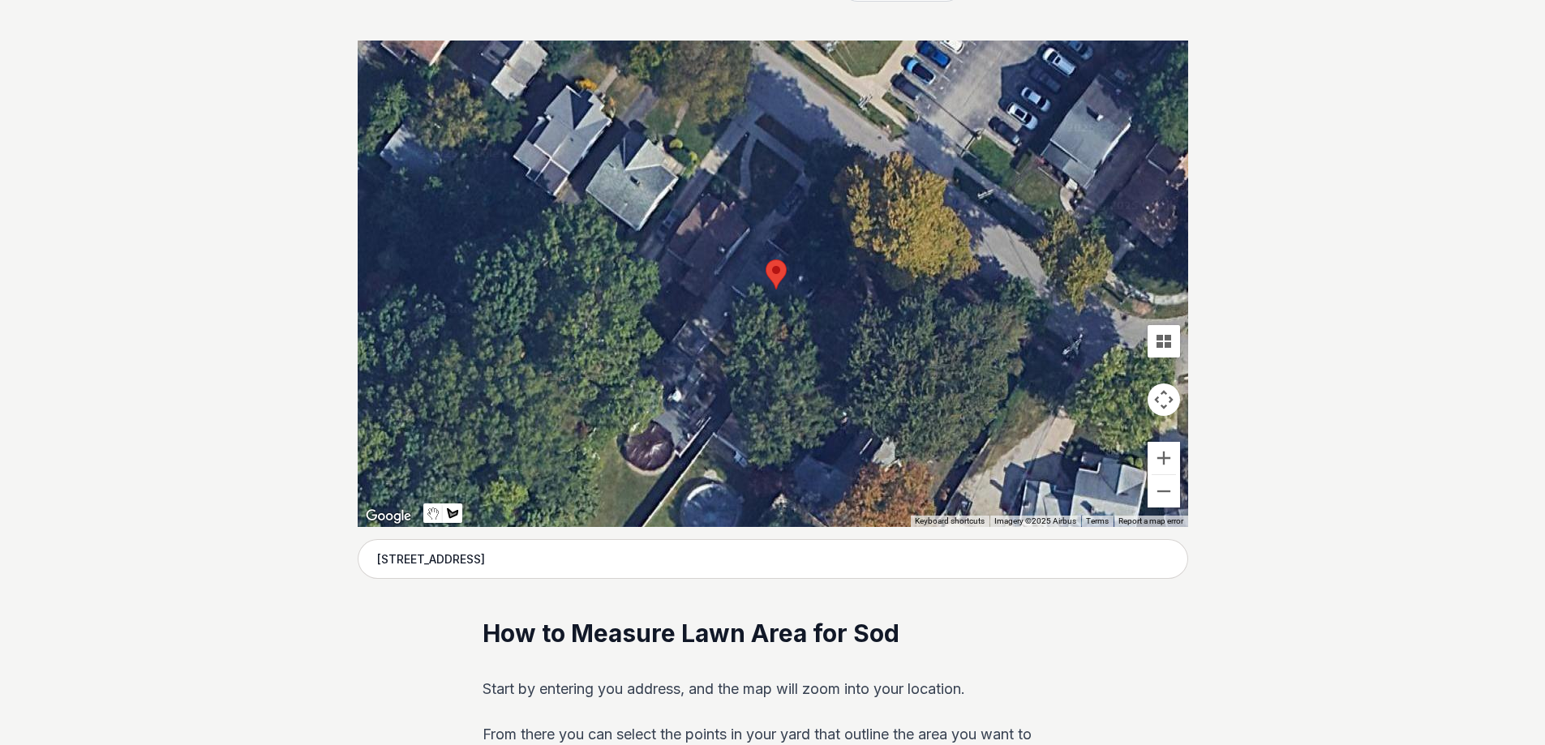
drag, startPoint x: 763, startPoint y: 115, endPoint x: 769, endPoint y: 122, distance: 9.2
click at [769, 122] on div at bounding box center [773, 284] width 830 height 487
click at [766, 115] on div at bounding box center [773, 284] width 830 height 487
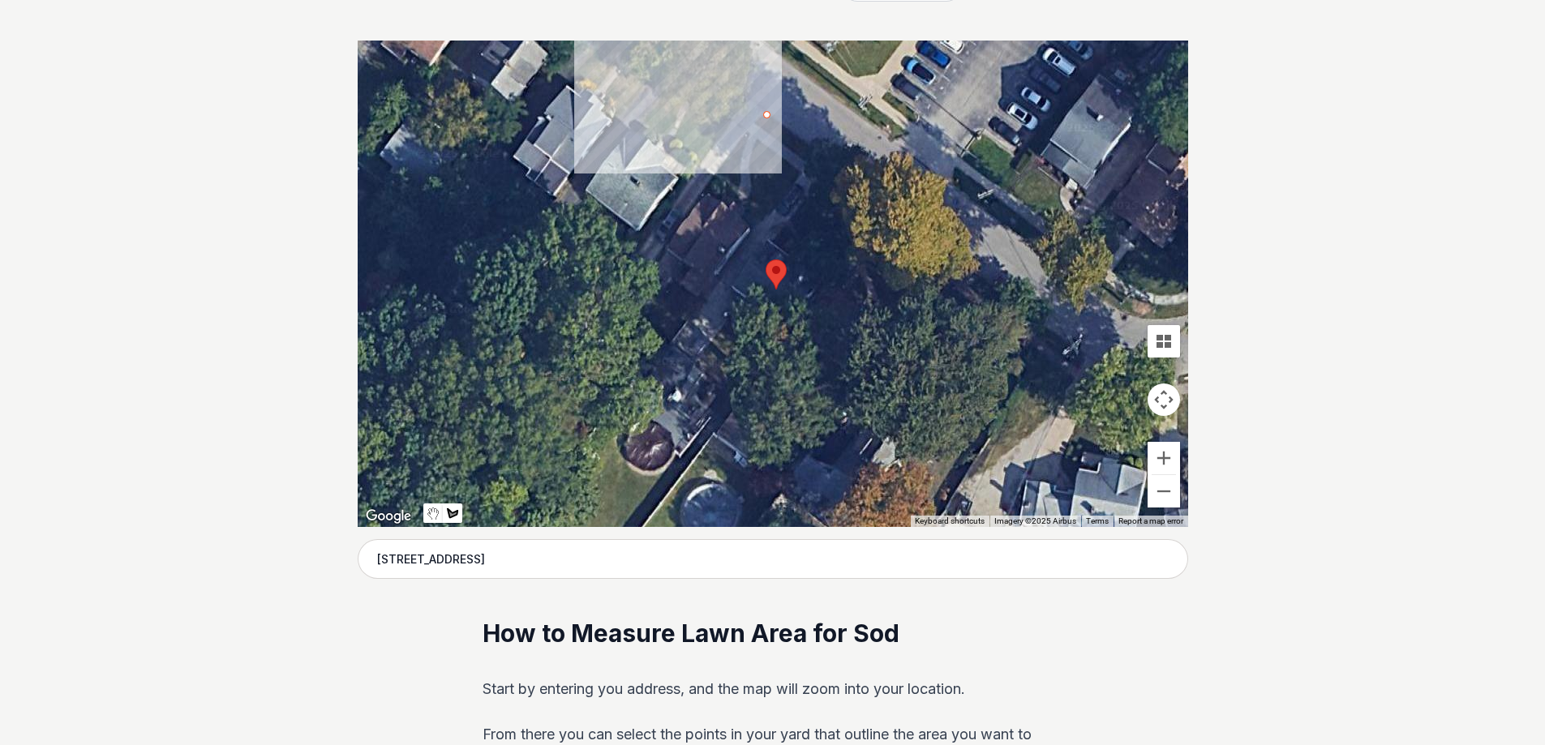
click at [755, 124] on div at bounding box center [773, 284] width 830 height 487
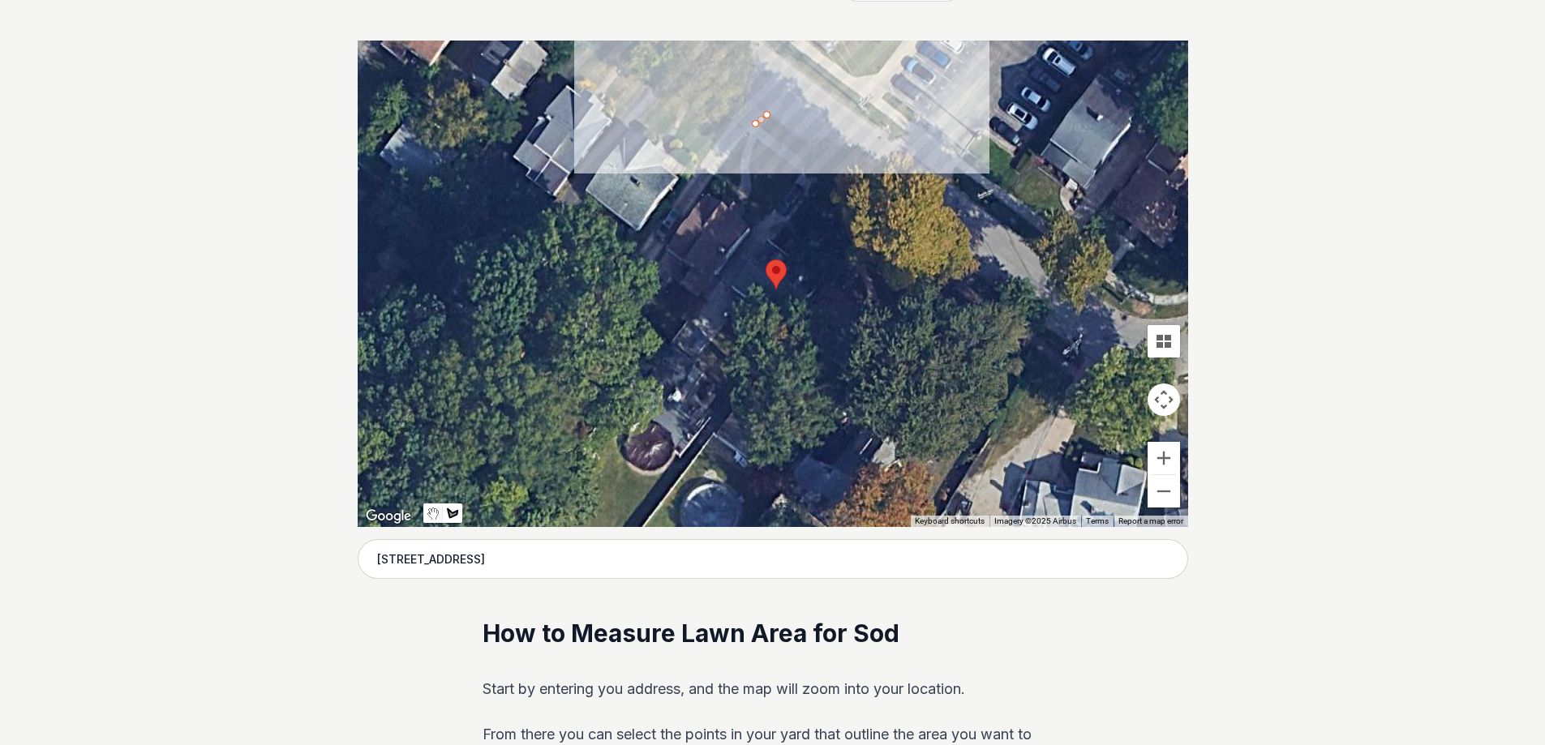
click at [804, 160] on div at bounding box center [773, 284] width 830 height 487
click at [812, 148] on div at bounding box center [773, 284] width 830 height 487
click at [769, 117] on div at bounding box center [773, 284] width 830 height 487
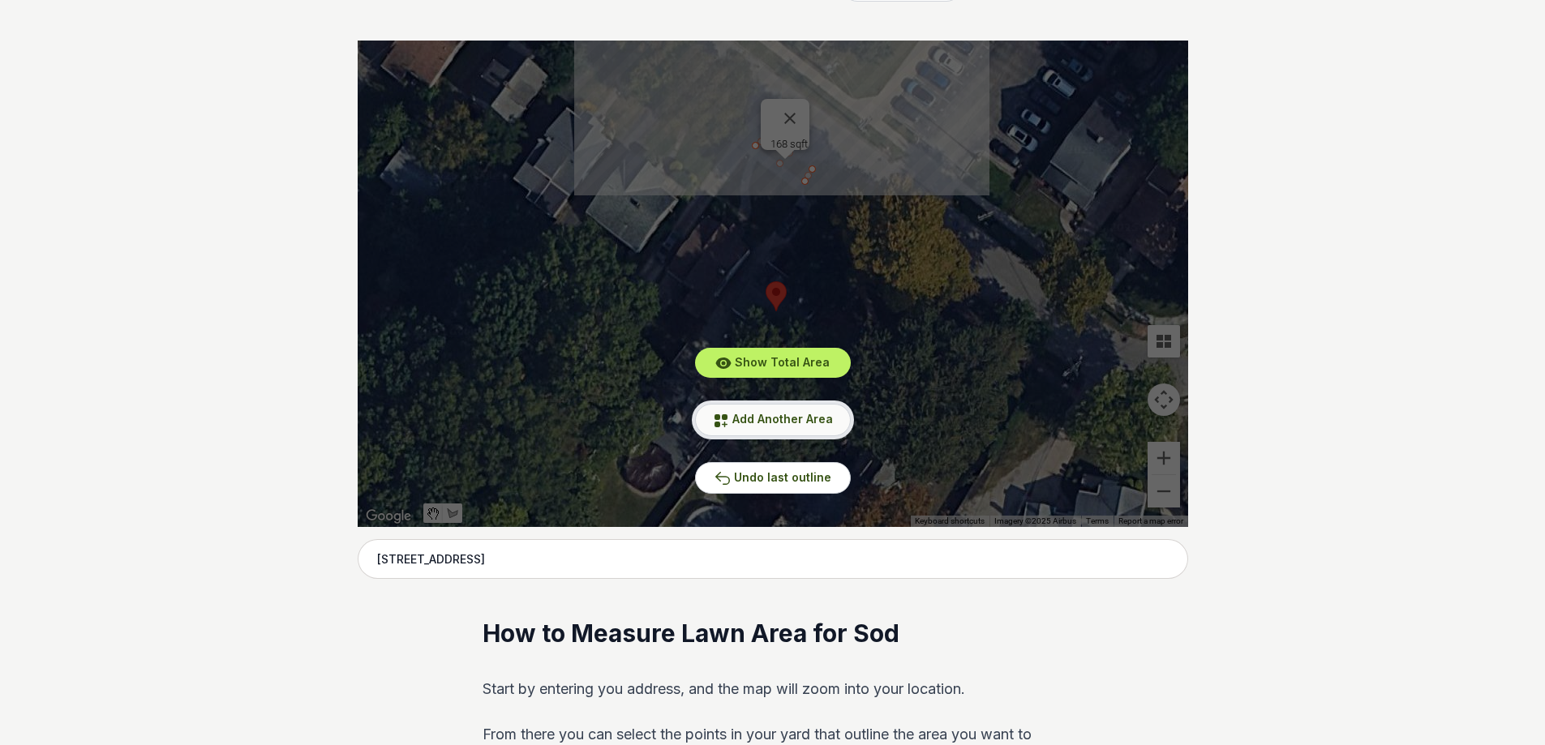
click at [731, 413] on button "Add Another Area" at bounding box center [773, 420] width 156 height 32
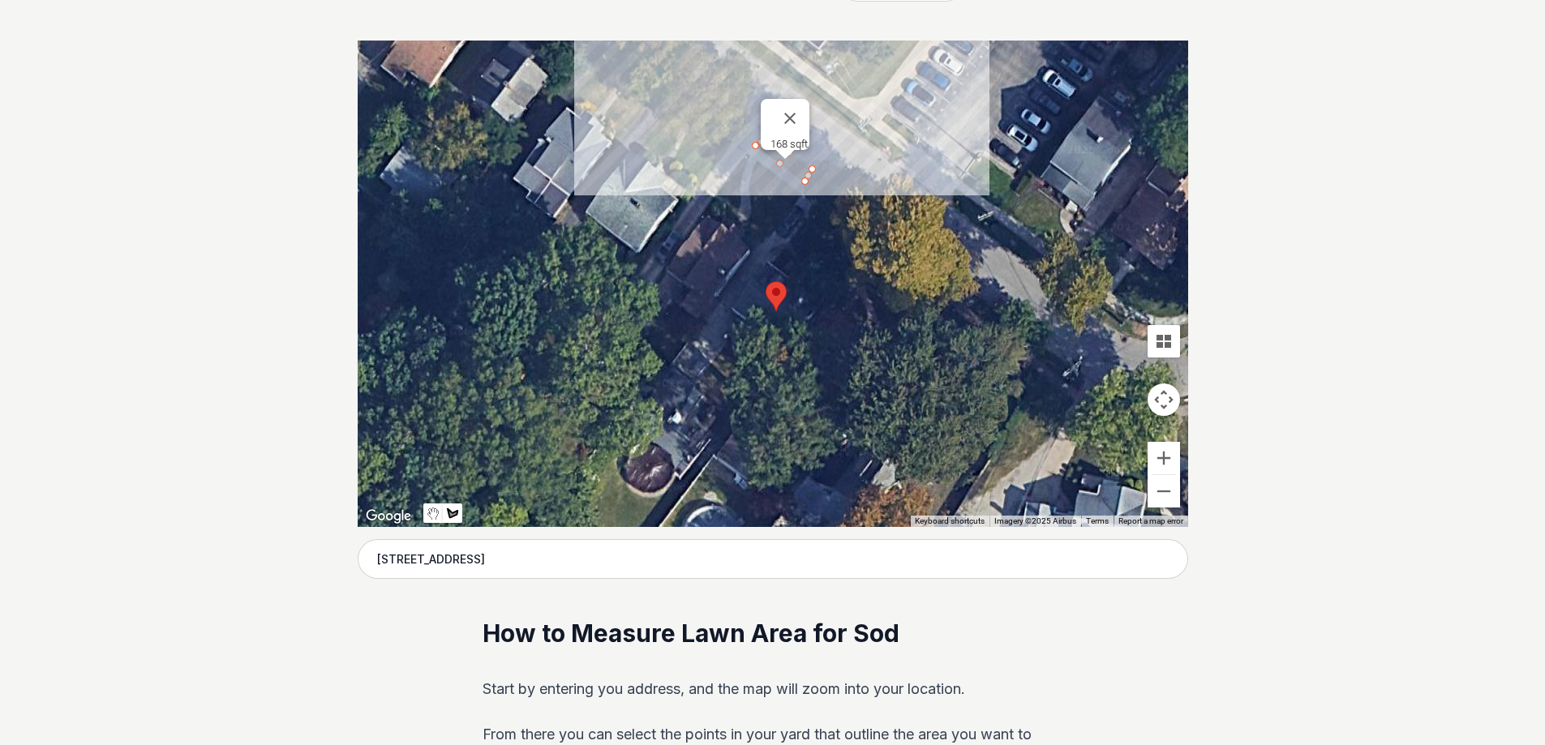
click at [746, 154] on div at bounding box center [773, 284] width 830 height 487
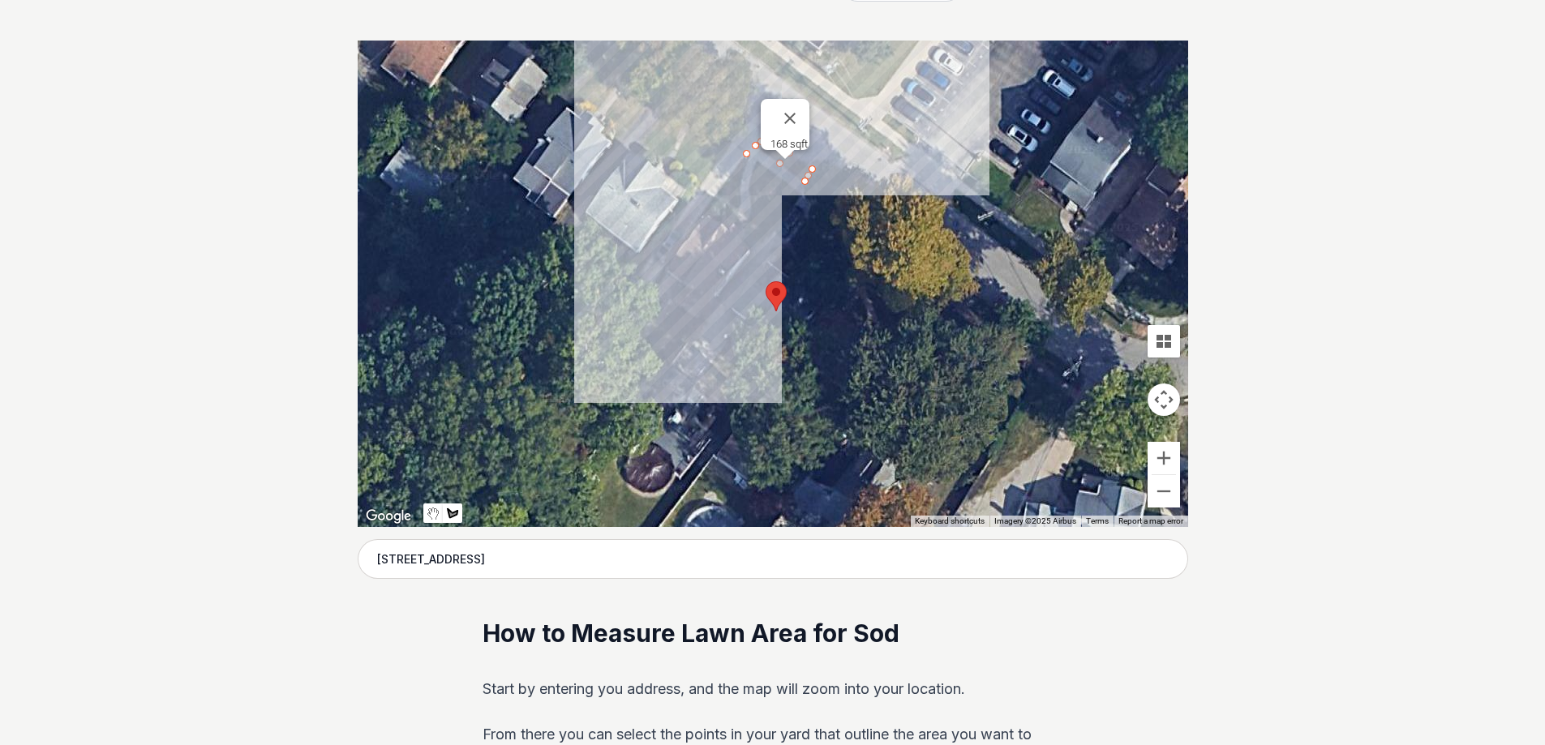
click at [716, 194] on div at bounding box center [773, 284] width 830 height 487
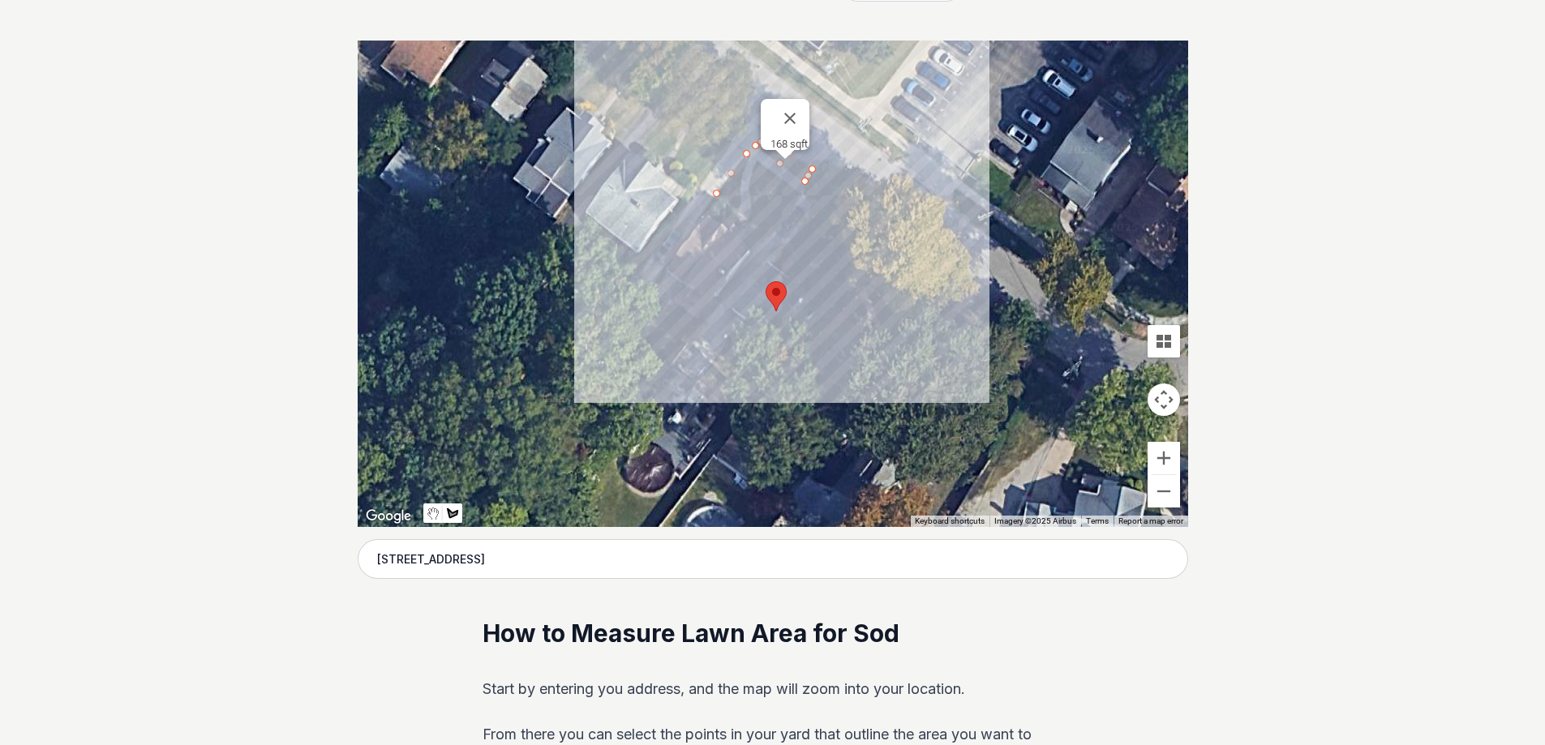
click at [770, 238] on div at bounding box center [773, 284] width 830 height 487
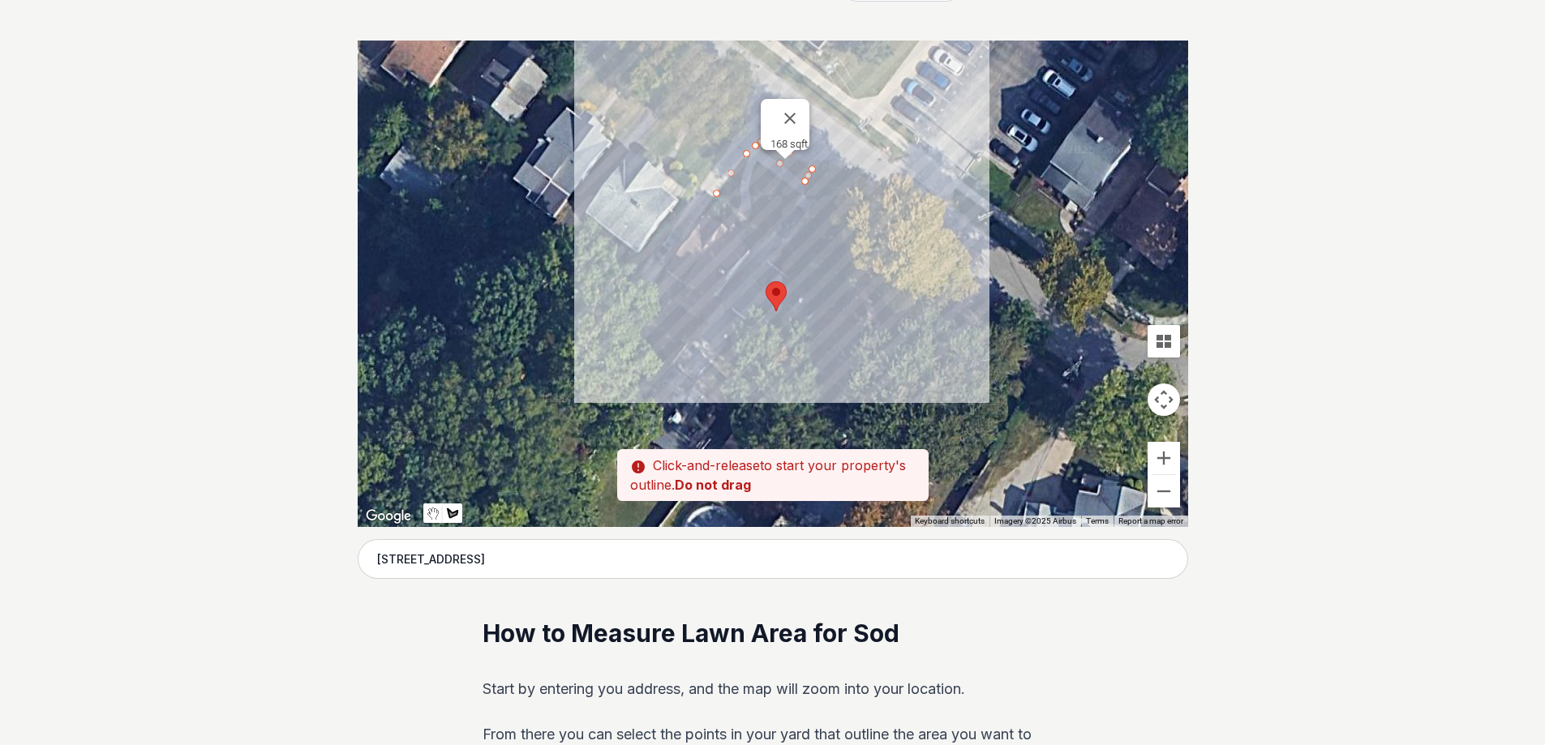
click at [771, 235] on div at bounding box center [773, 284] width 830 height 487
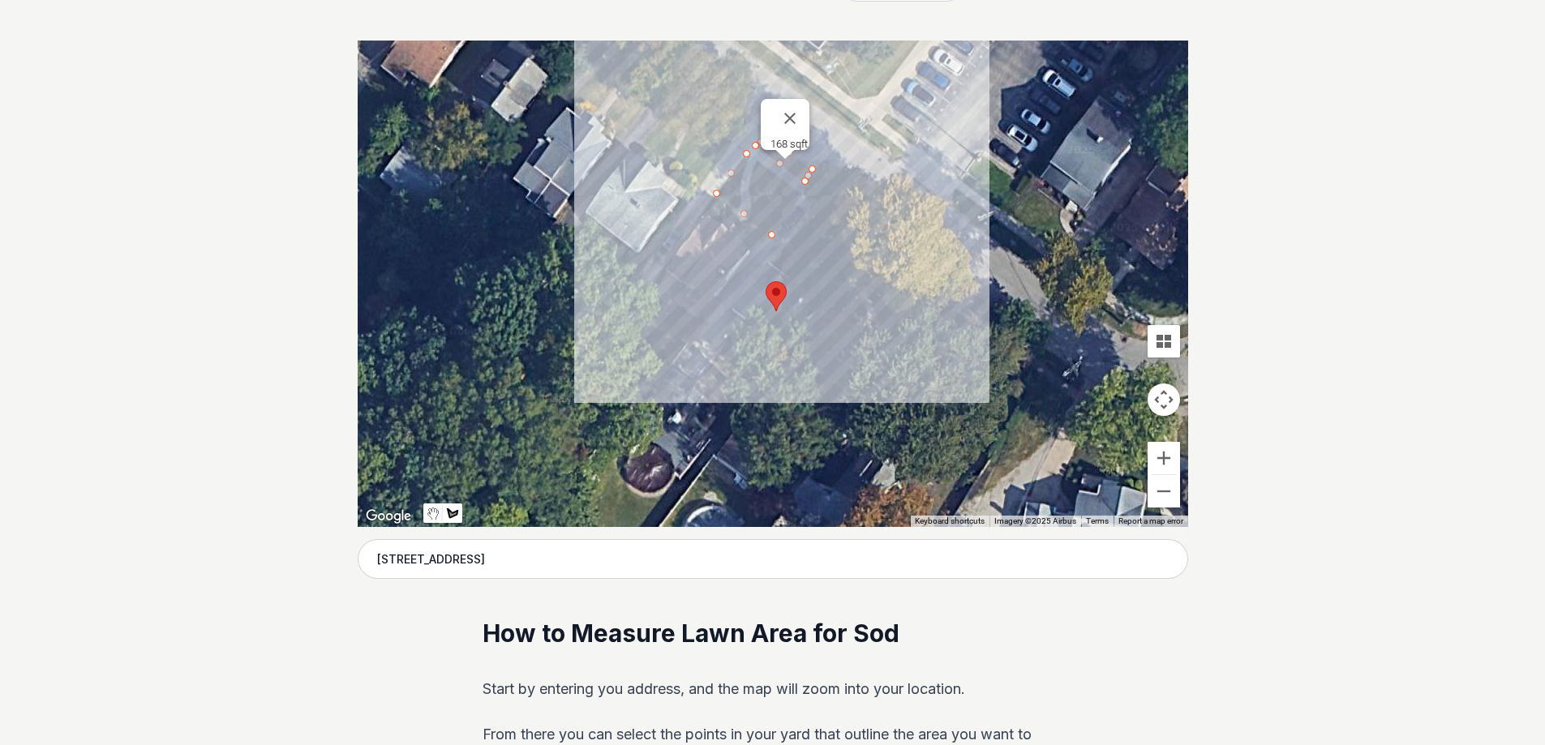
click at [798, 195] on div at bounding box center [773, 284] width 830 height 487
click at [747, 153] on div at bounding box center [773, 284] width 830 height 487
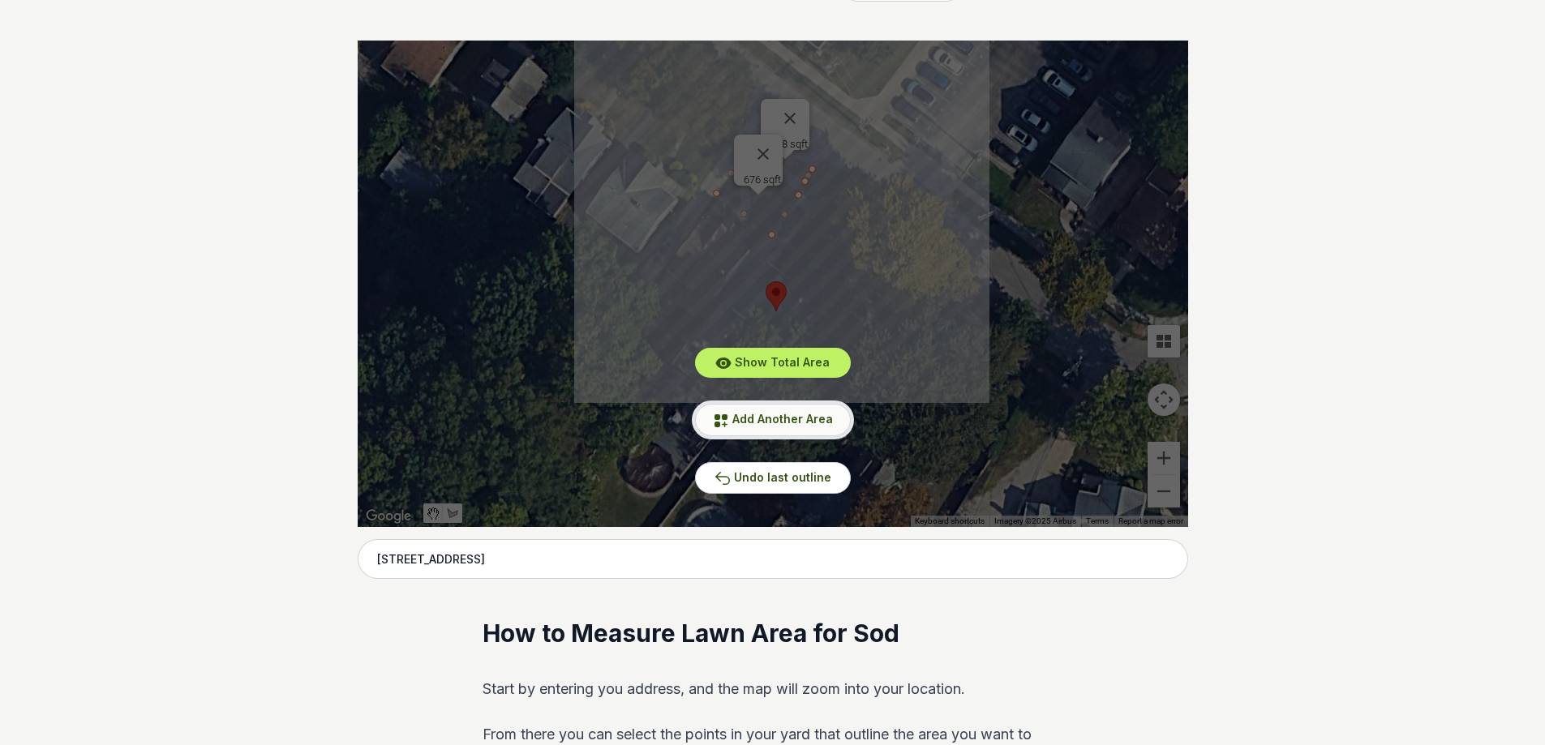
click at [741, 419] on span "Add Another Area" at bounding box center [782, 419] width 101 height 14
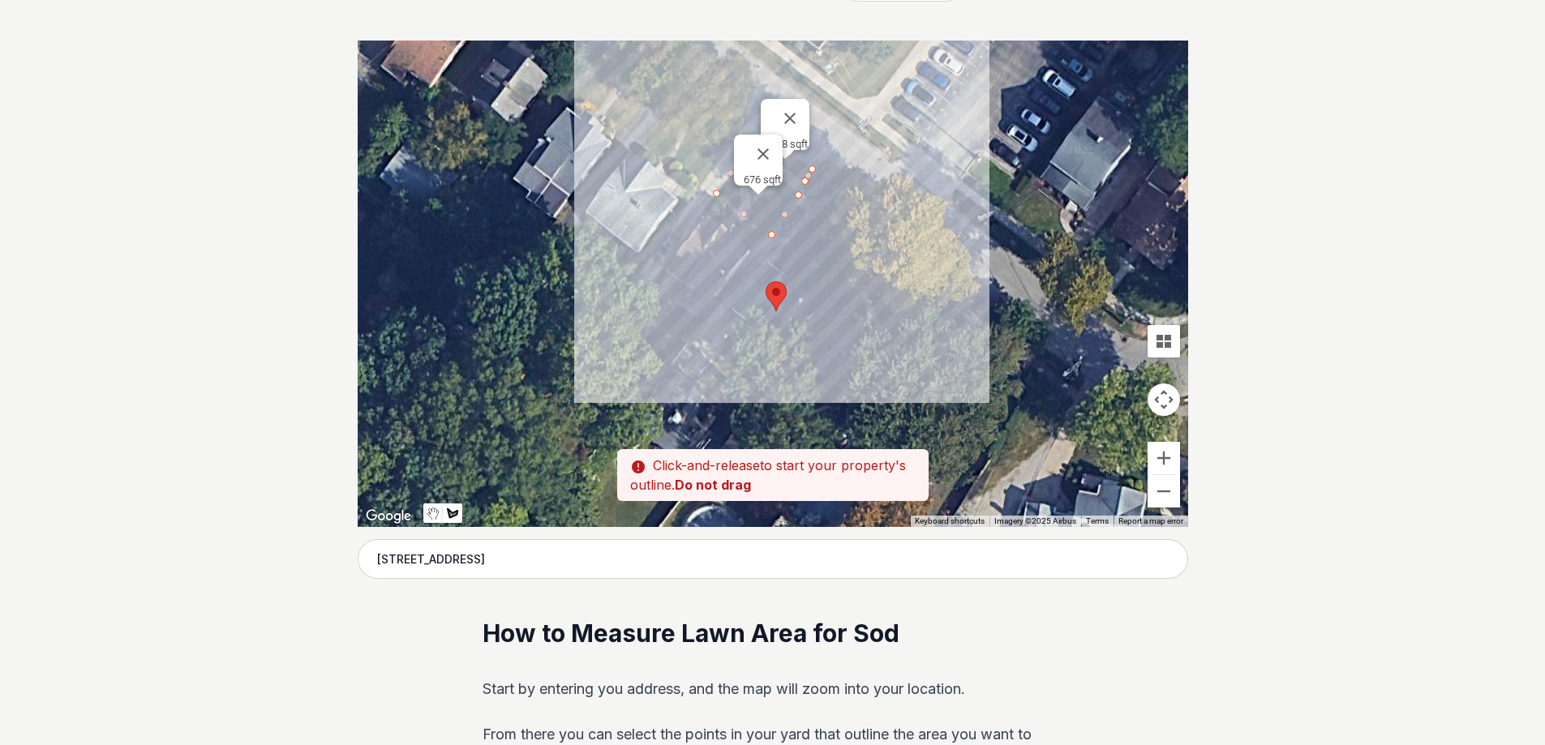
click at [731, 333] on div at bounding box center [773, 284] width 830 height 487
click at [711, 361] on div at bounding box center [773, 284] width 830 height 487
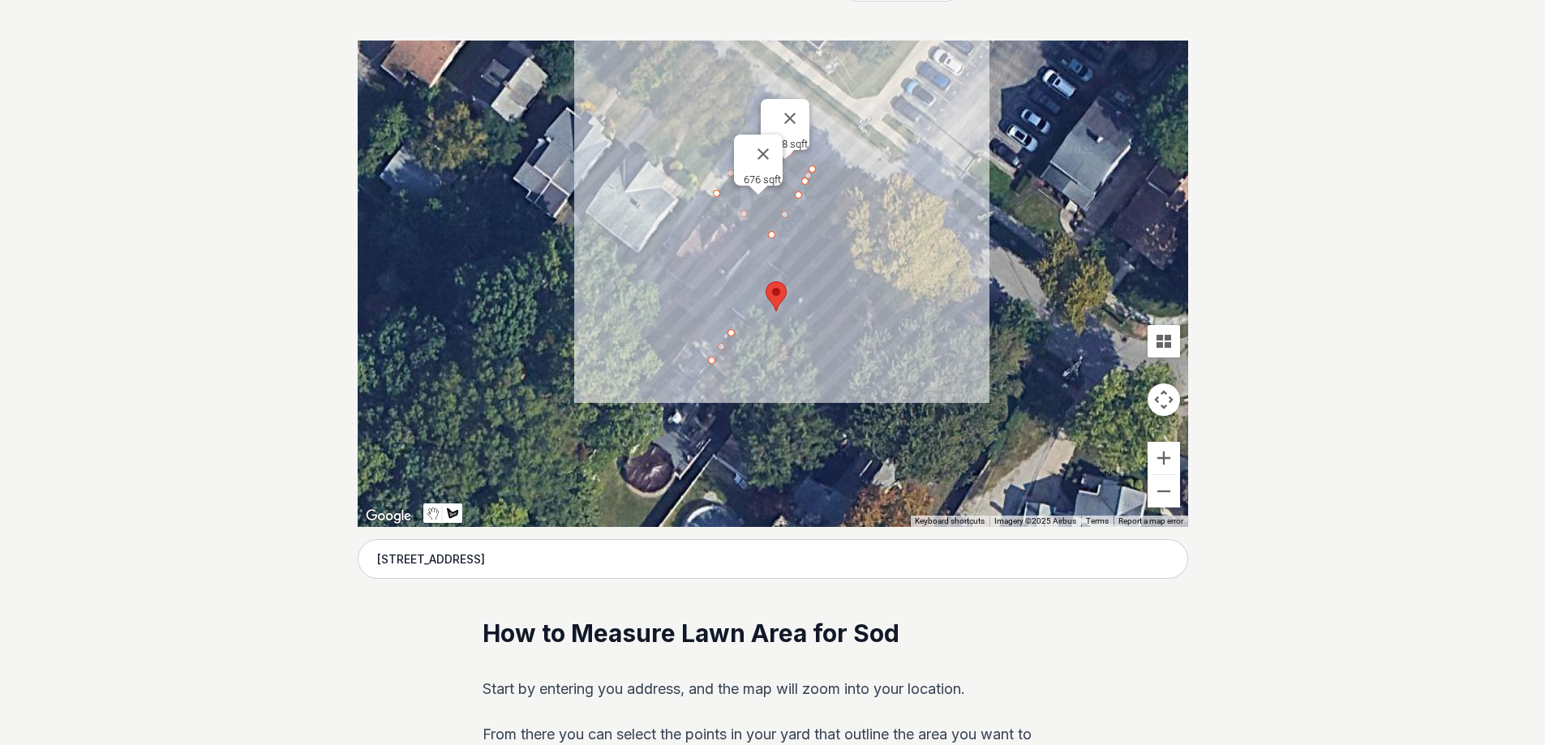
click at [740, 384] on div at bounding box center [773, 284] width 830 height 487
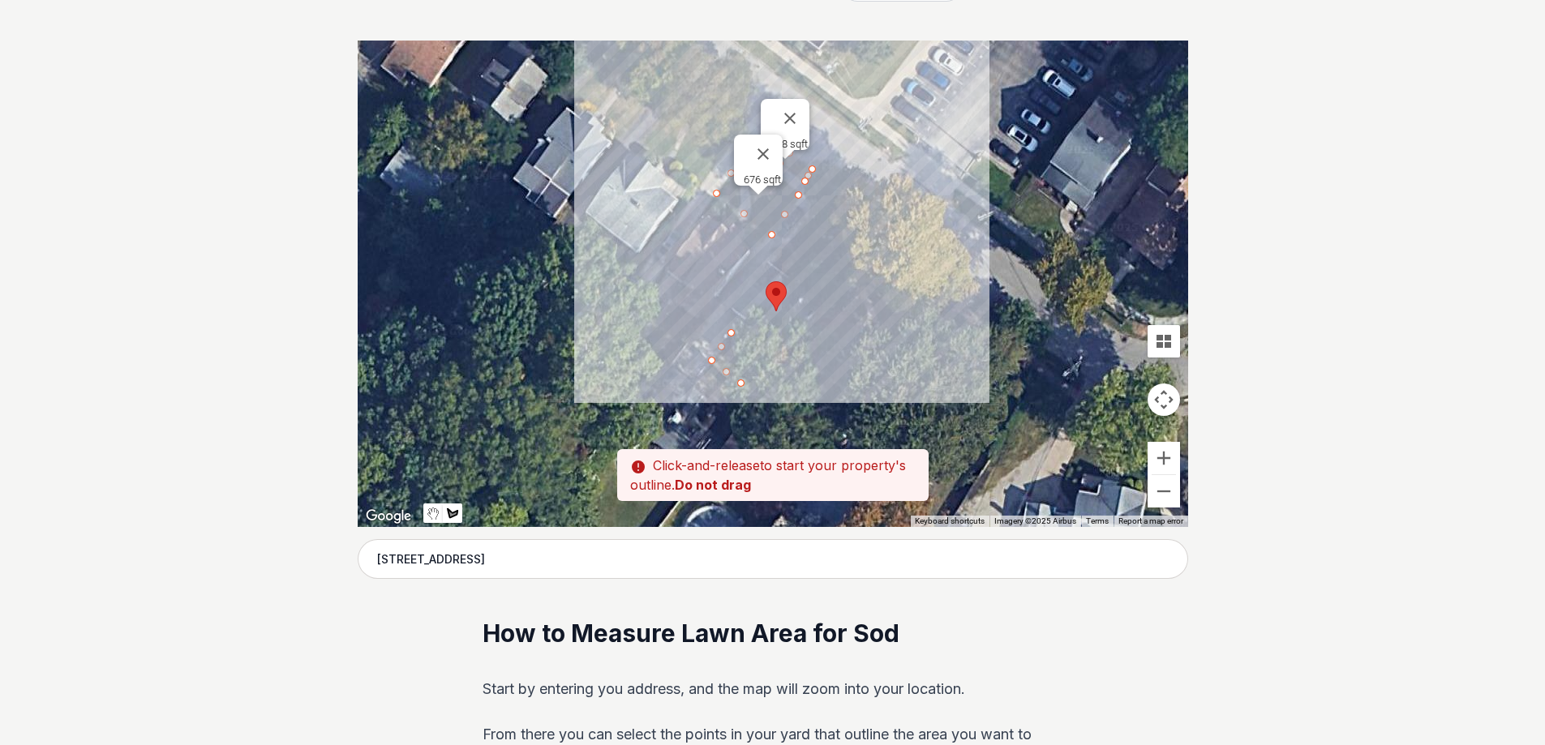
click at [762, 353] on div at bounding box center [773, 284] width 830 height 487
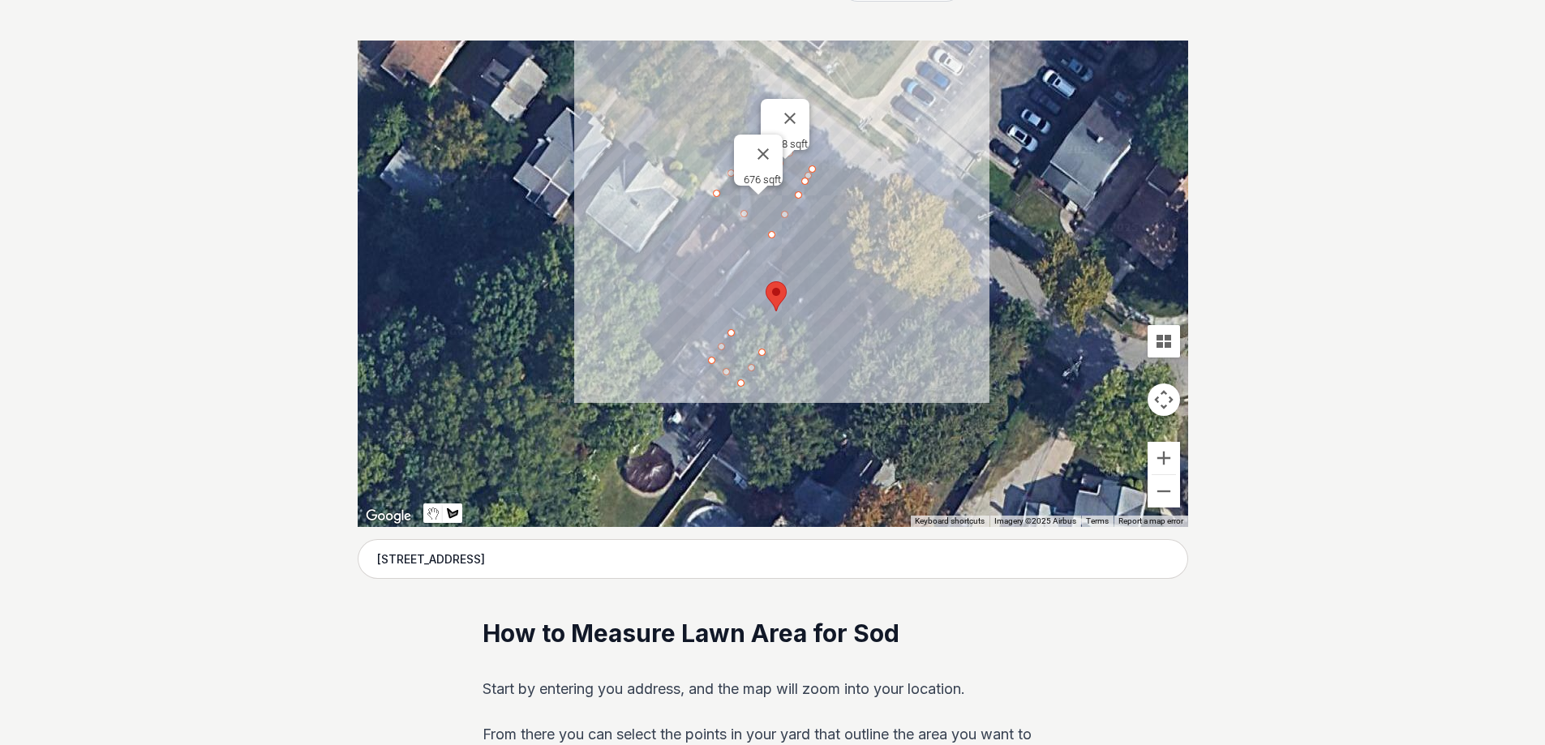
click at [736, 335] on div at bounding box center [773, 284] width 830 height 487
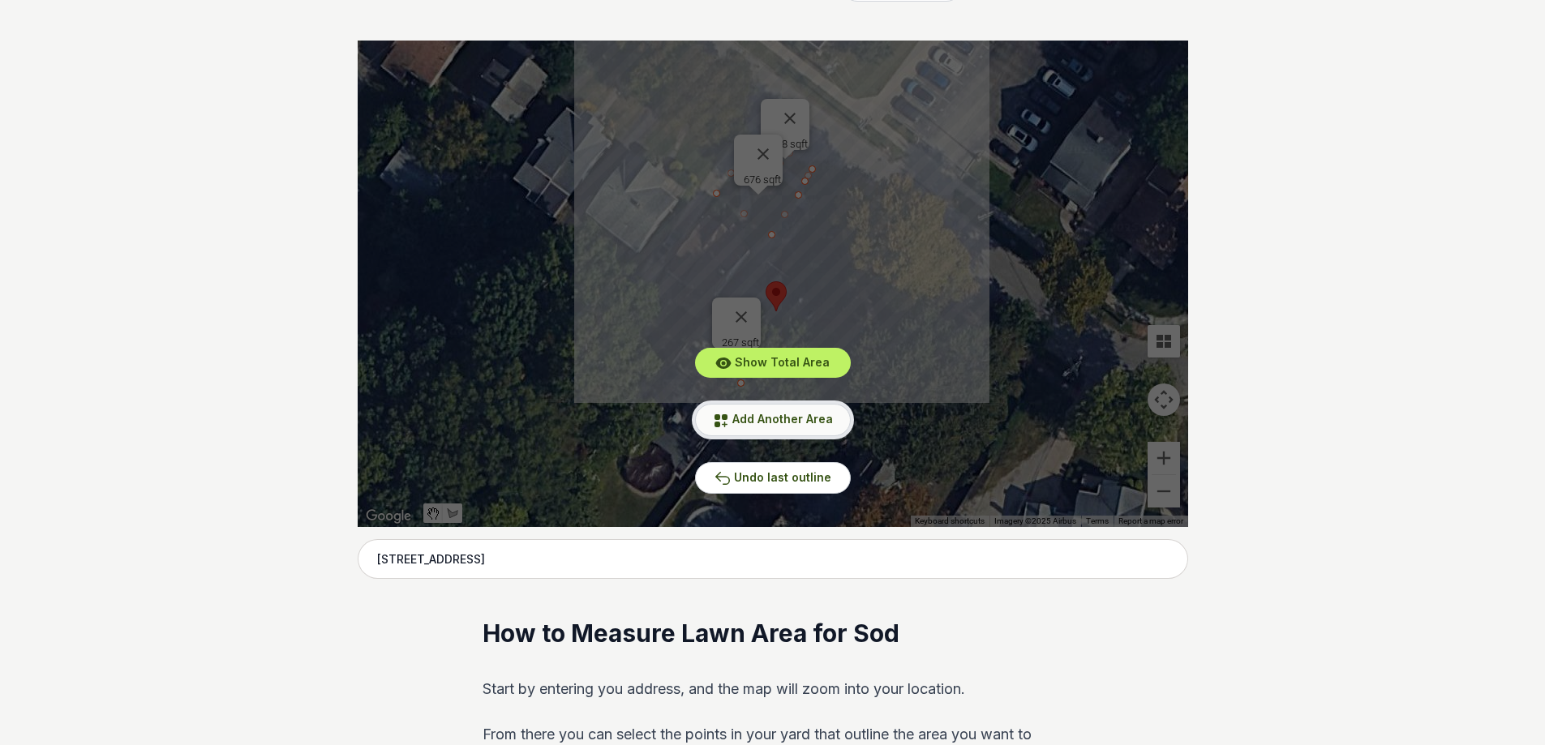
click at [783, 414] on span "Add Another Area" at bounding box center [782, 419] width 101 height 14
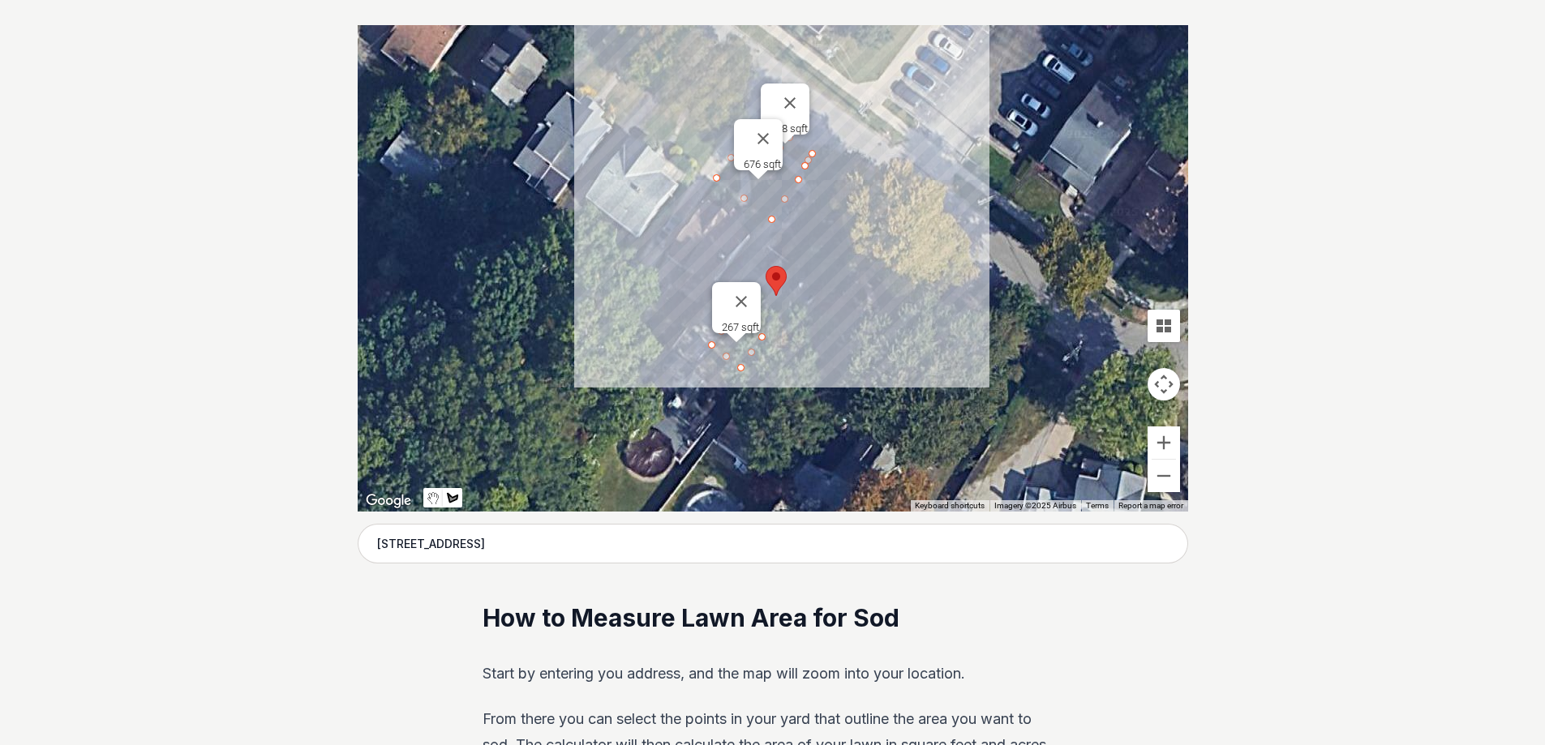
scroll to position [393, 0]
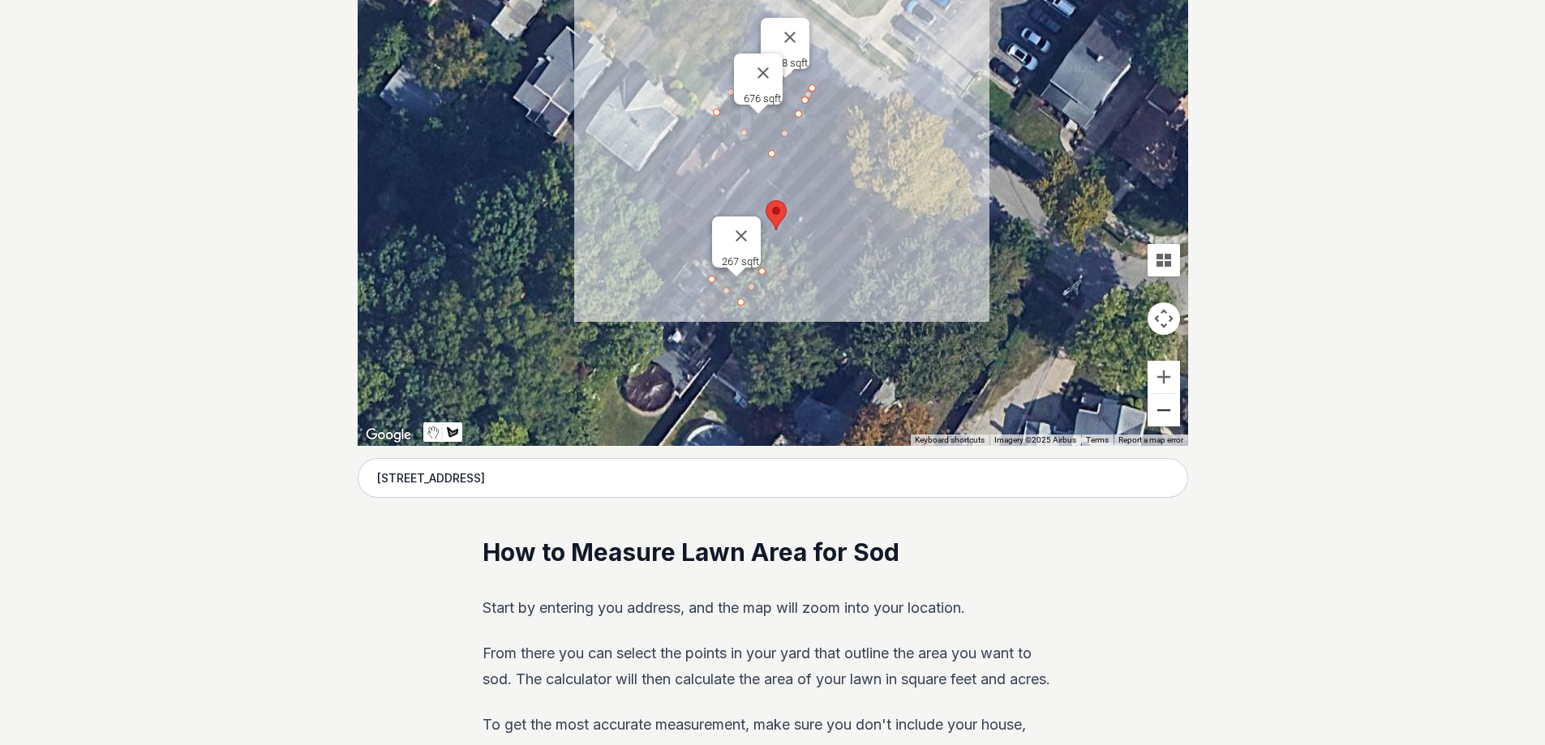
click at [1163, 406] on button "Zoom out" at bounding box center [1164, 410] width 32 height 32
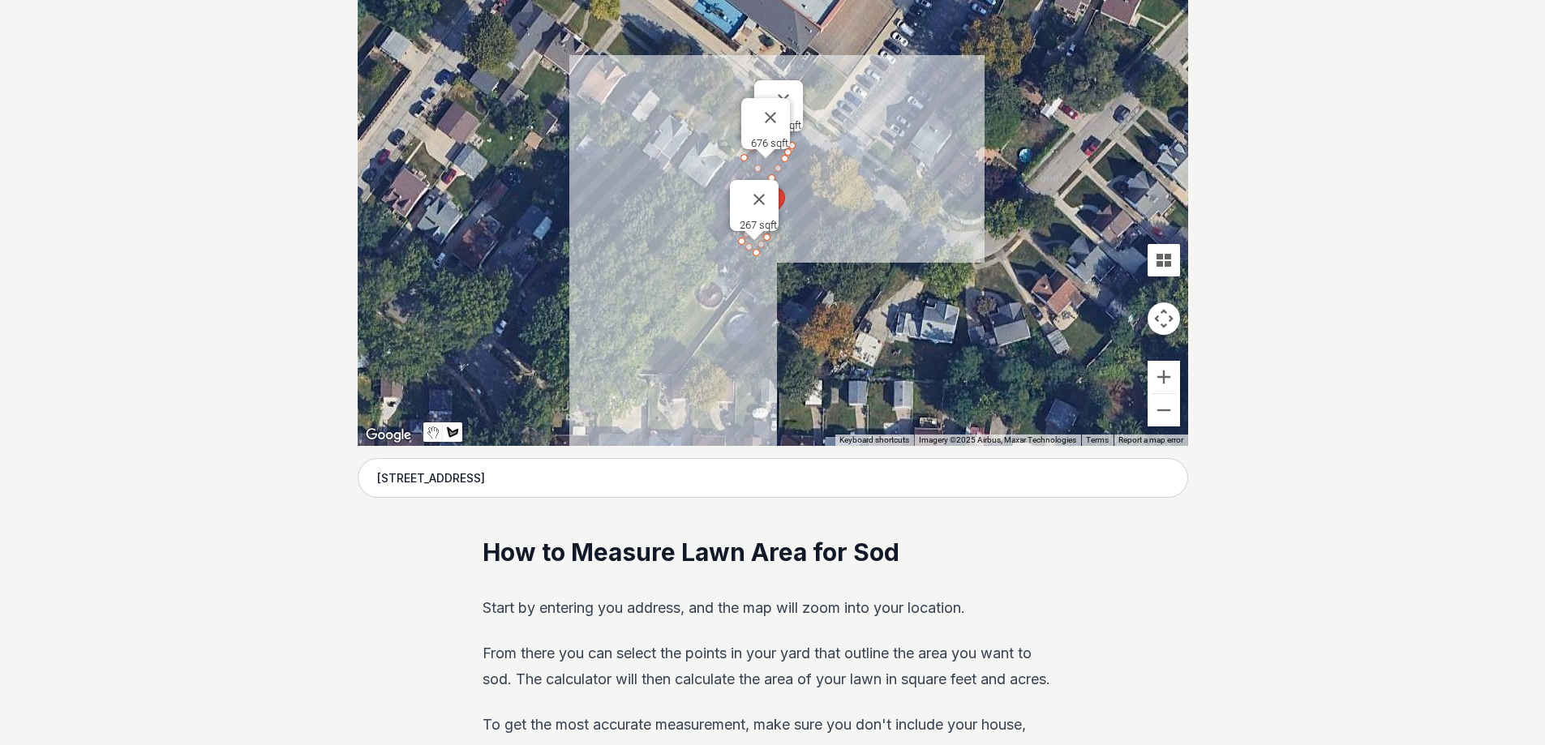
click at [697, 281] on div at bounding box center [773, 202] width 830 height 487
click at [729, 304] on div at bounding box center [773, 202] width 830 height 487
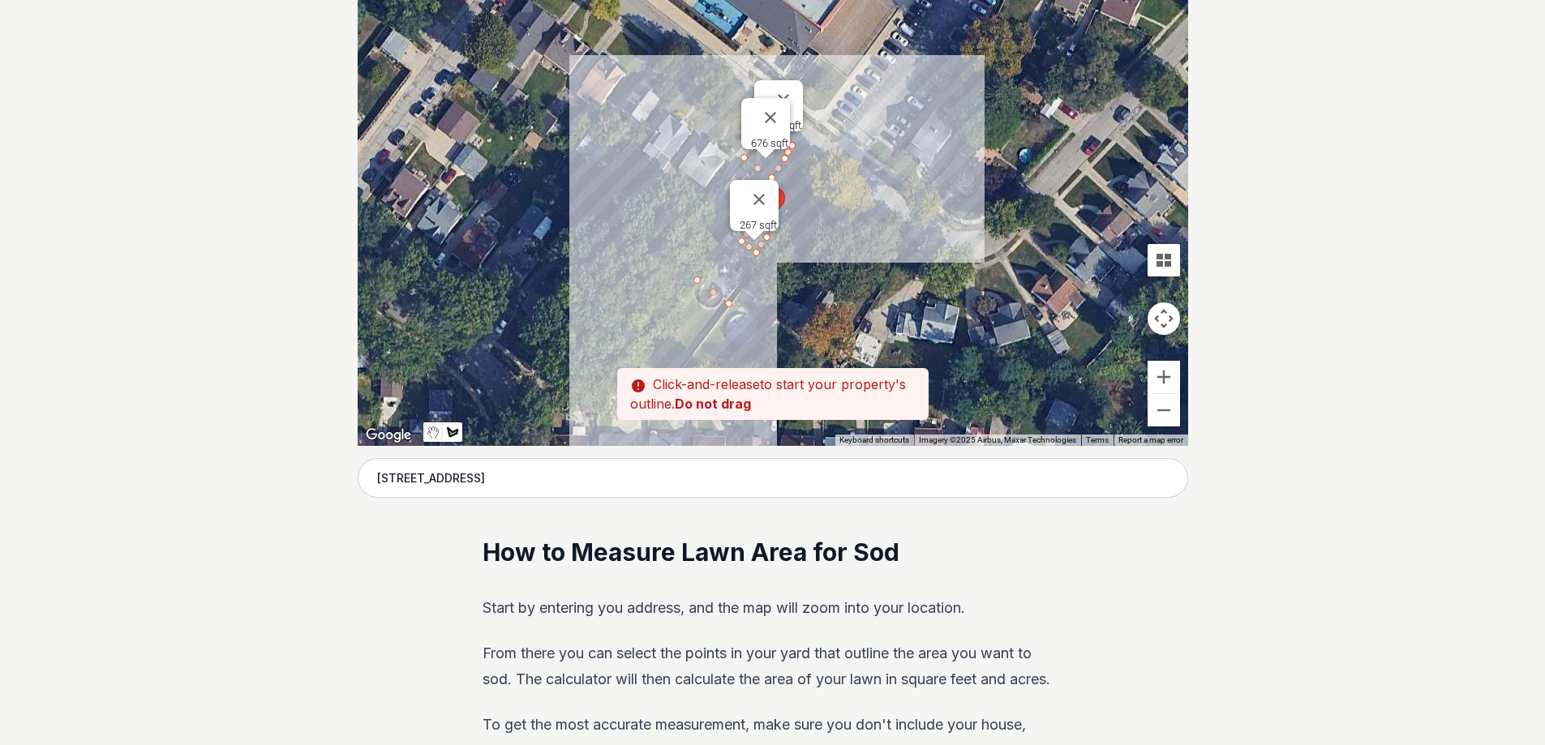
click at [675, 370] on div "Pssst - zoom in over here ← Move left → Move right ↑ Move up ↓ Move down + Zoom…" at bounding box center [773, 202] width 830 height 487
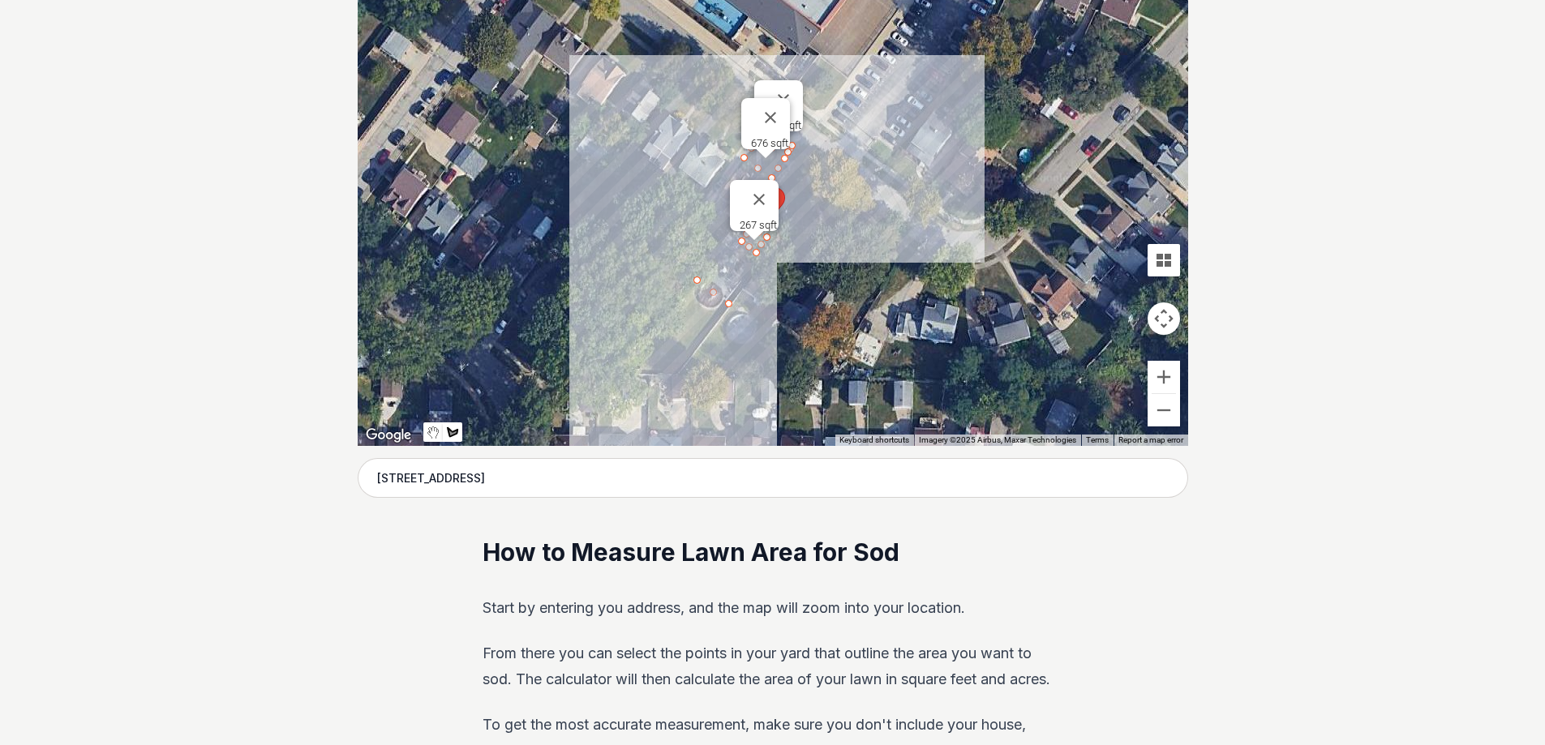
click at [675, 371] on div "Pssst - zoom in over here ← Move left → Move right ↑ Move up ↓ Move down + Zoom…" at bounding box center [773, 202] width 830 height 487
click at [679, 369] on div "Pssst - zoom in over here ← Move left → Move right ↑ Move up ↓ Move down + Zoom…" at bounding box center [773, 202] width 830 height 487
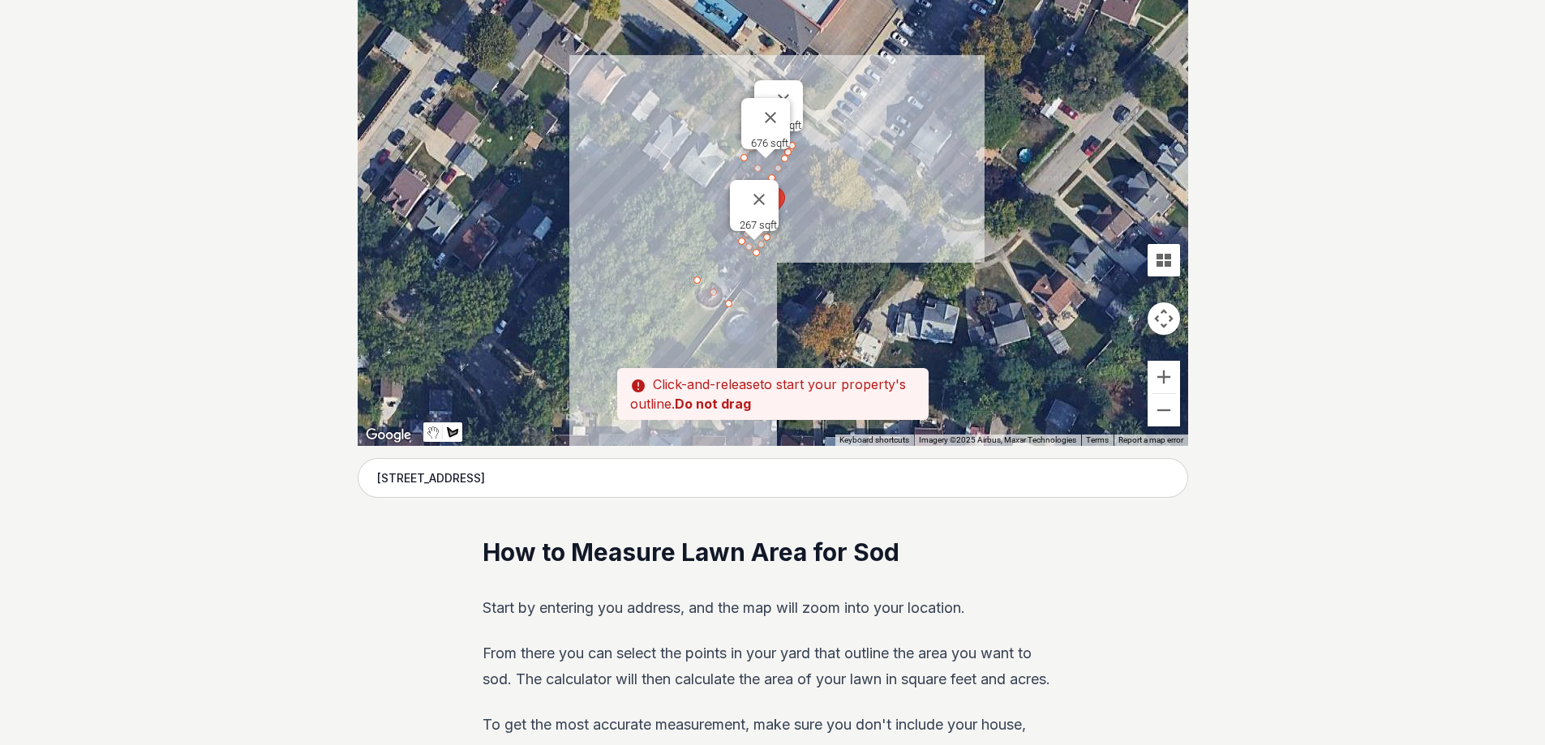
click at [678, 364] on div at bounding box center [773, 202] width 830 height 487
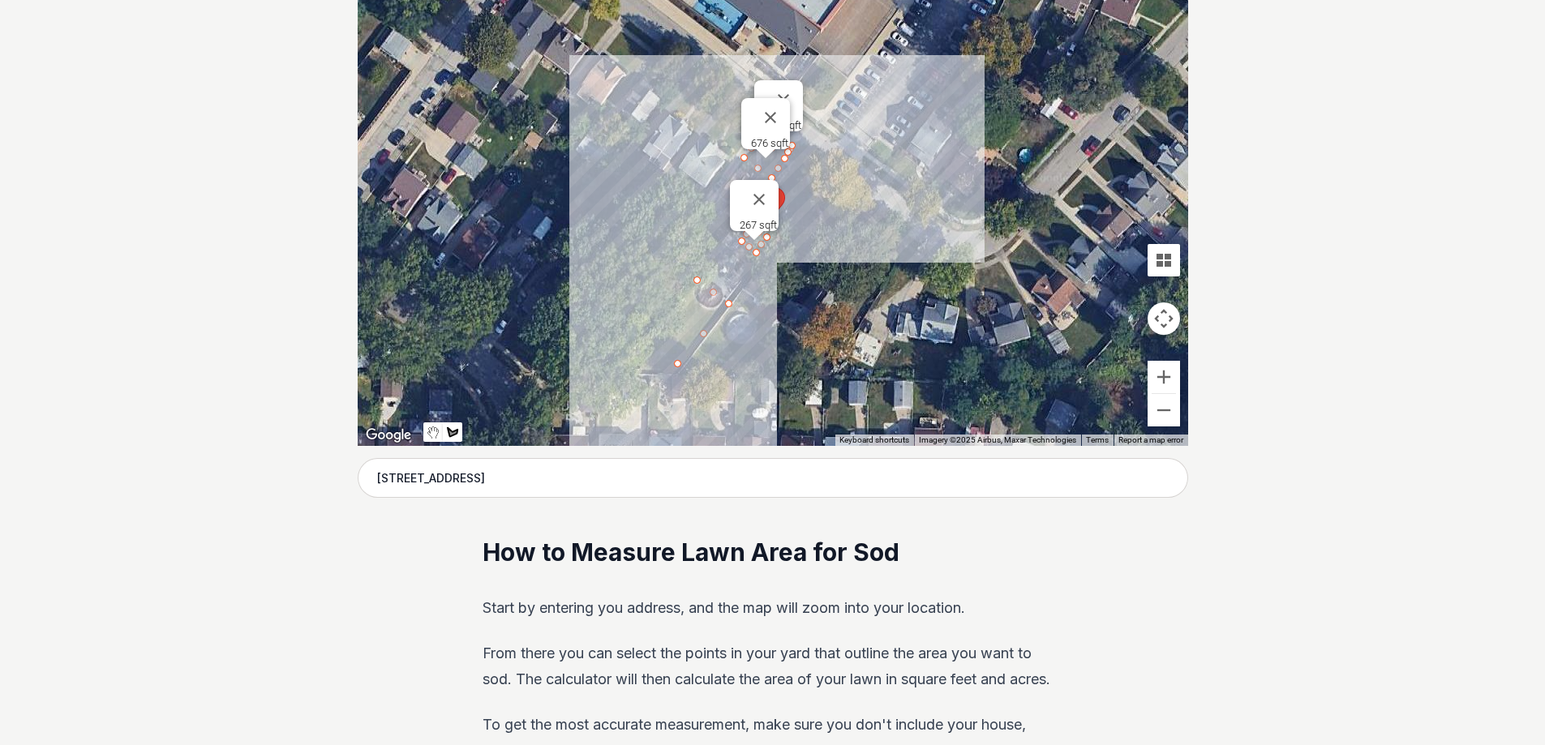
click at [624, 365] on div at bounding box center [773, 202] width 830 height 487
click at [691, 277] on div at bounding box center [773, 202] width 830 height 487
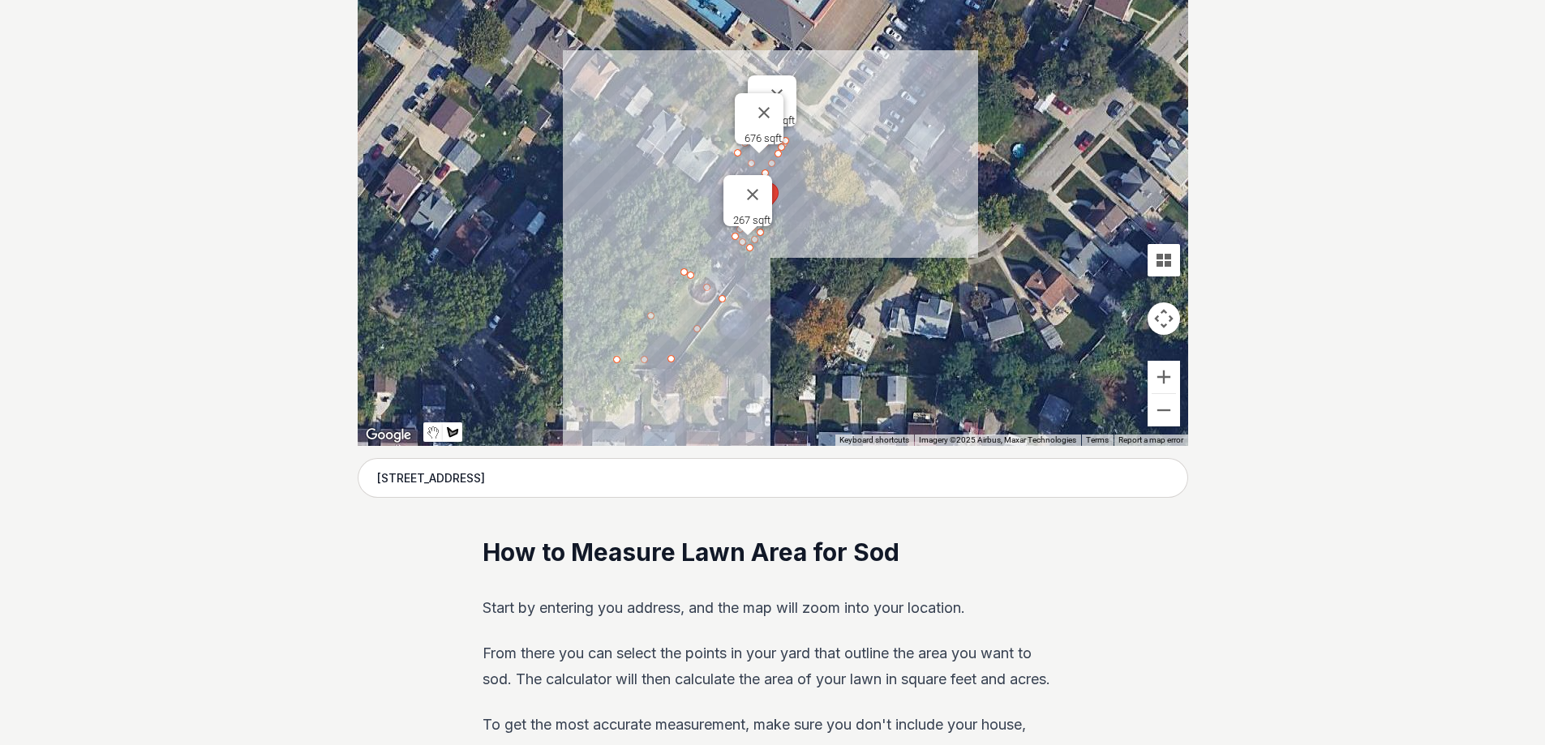
drag, startPoint x: 697, startPoint y: 279, endPoint x: 689, endPoint y: 273, distance: 9.9
click at [689, 273] on div at bounding box center [773, 202] width 830 height 487
click at [682, 272] on div at bounding box center [773, 202] width 830 height 487
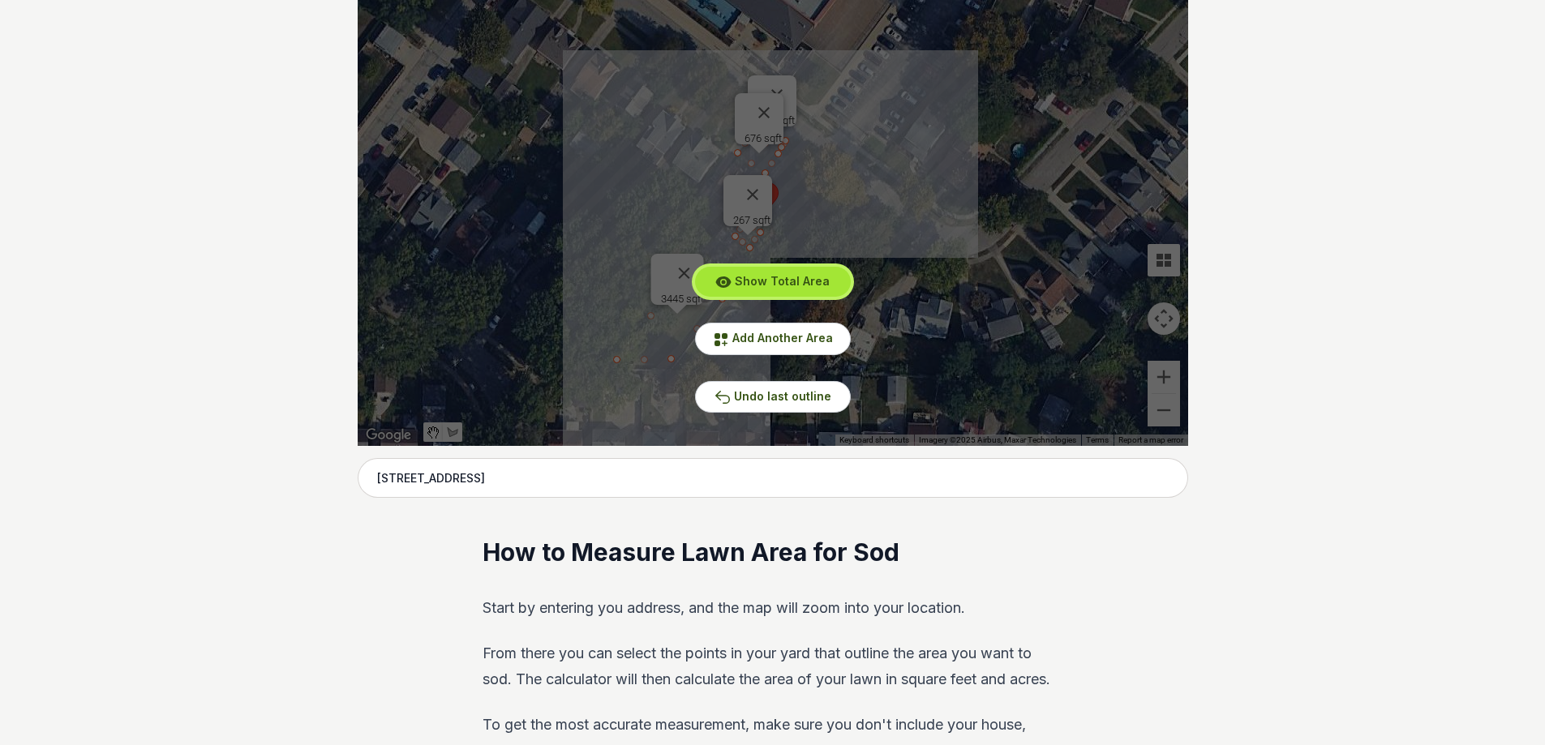
click at [772, 281] on span "Show Total Area" at bounding box center [782, 281] width 95 height 14
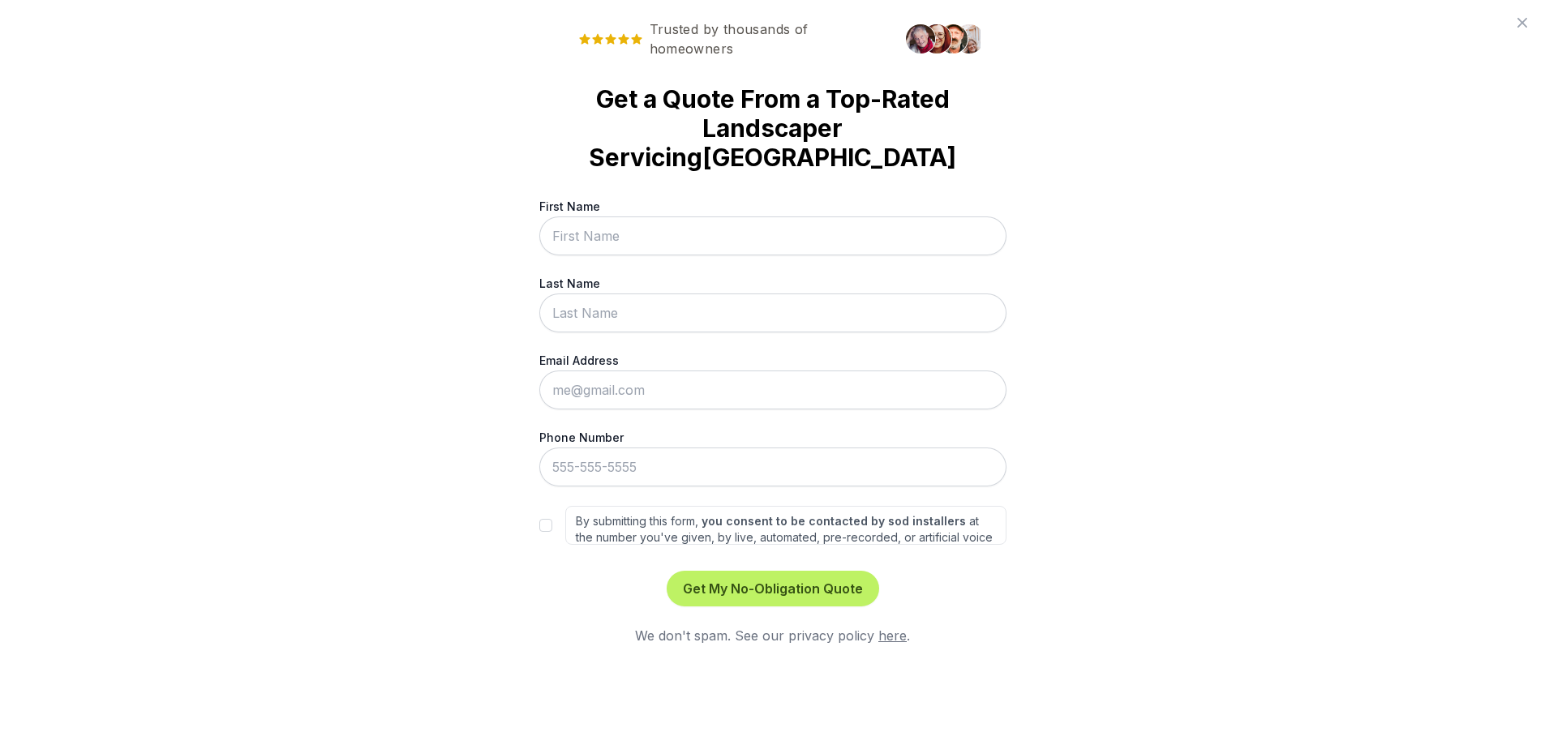
scroll to position [0, 0]
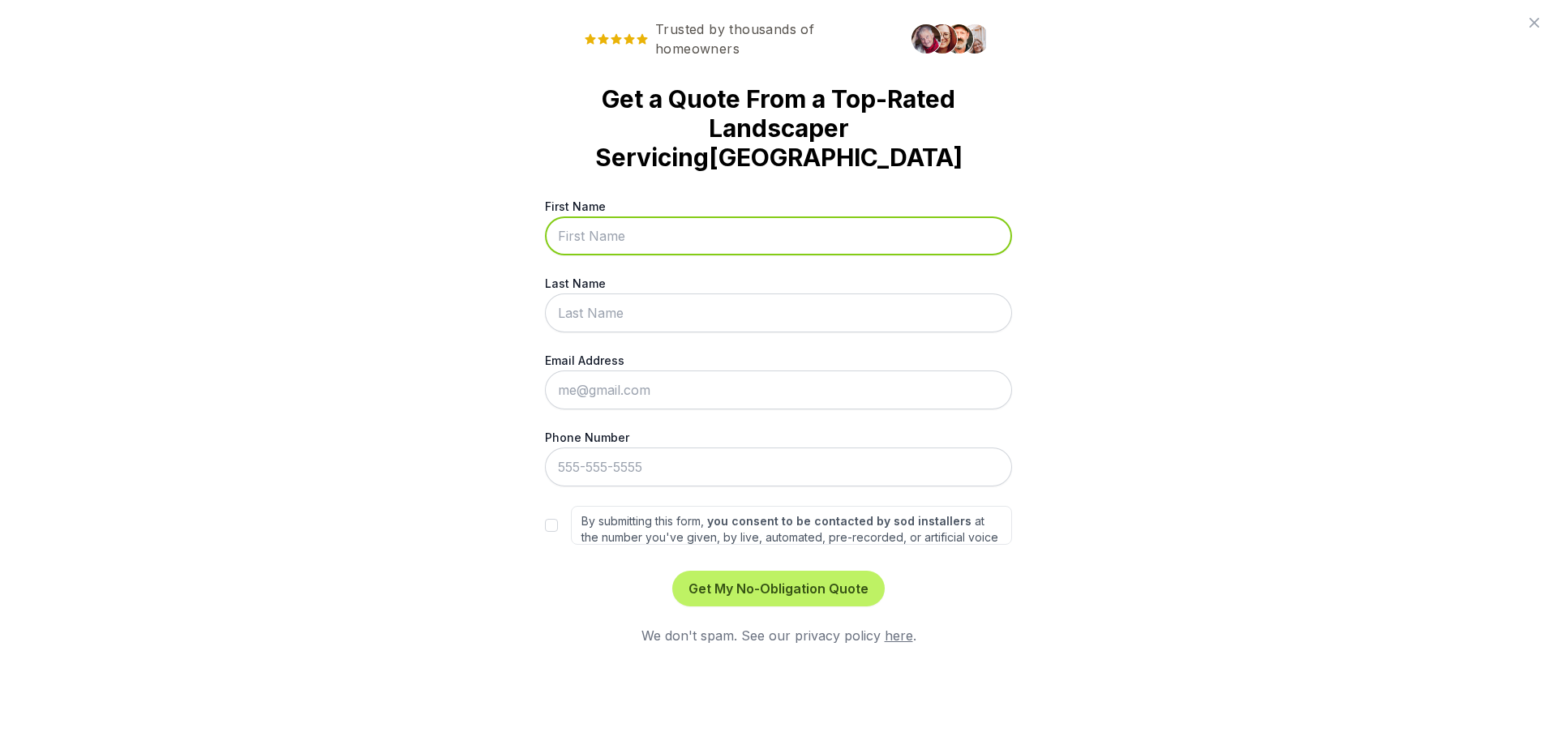
click at [646, 217] on input "First Name" at bounding box center [778, 236] width 467 height 39
type input "[PERSON_NAME]"
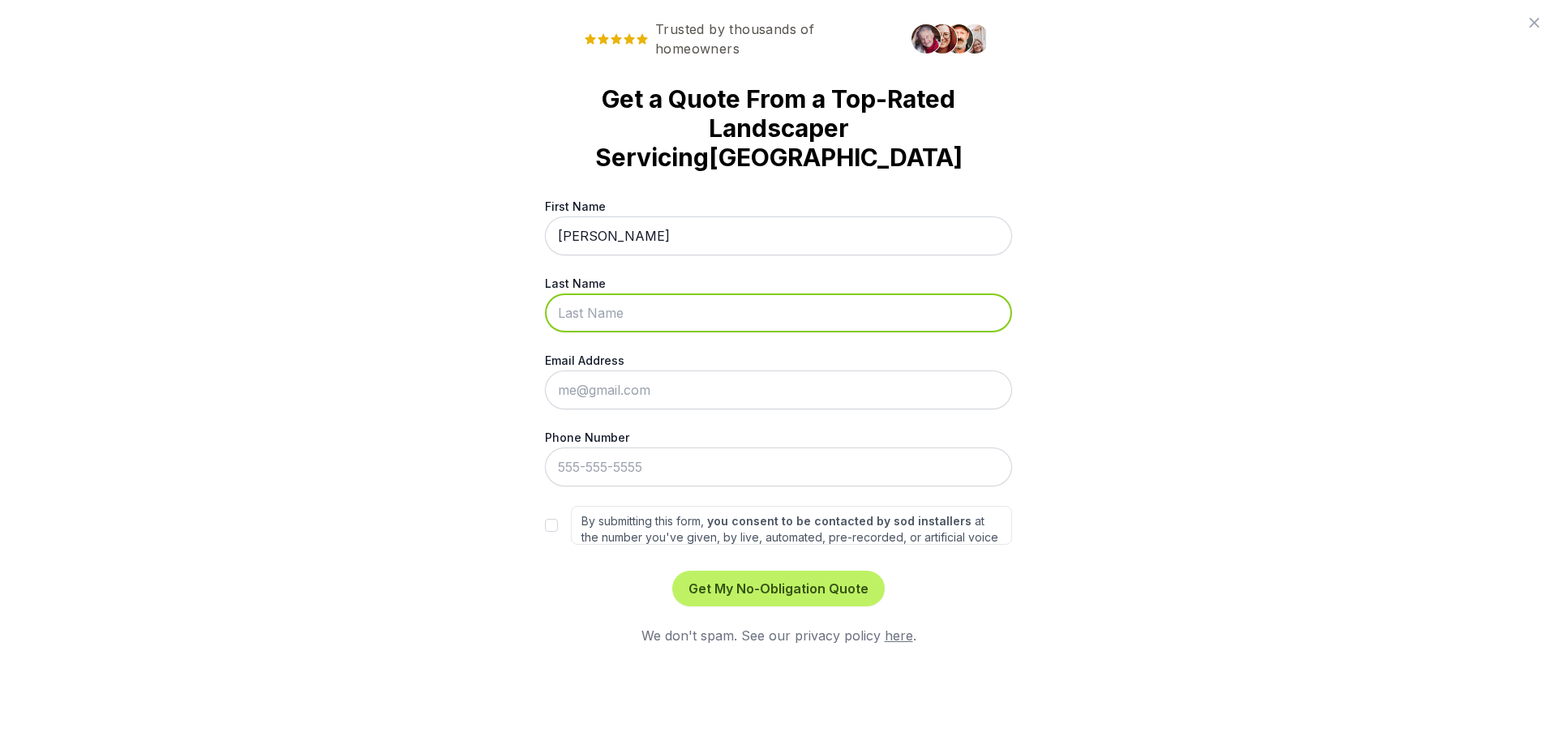
type input "[PERSON_NAME]"
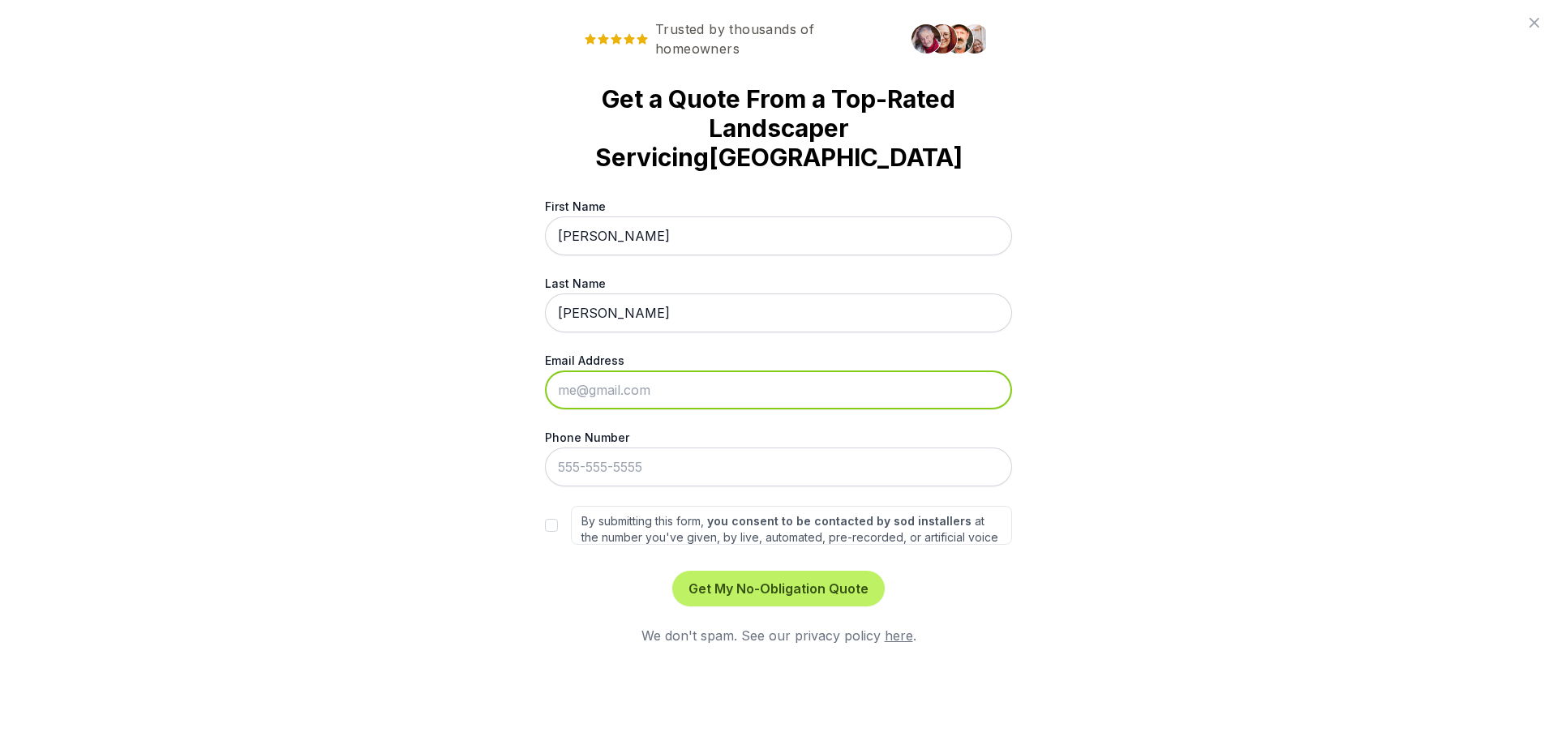
type input "[EMAIL_ADDRESS][DOMAIN_NAME]"
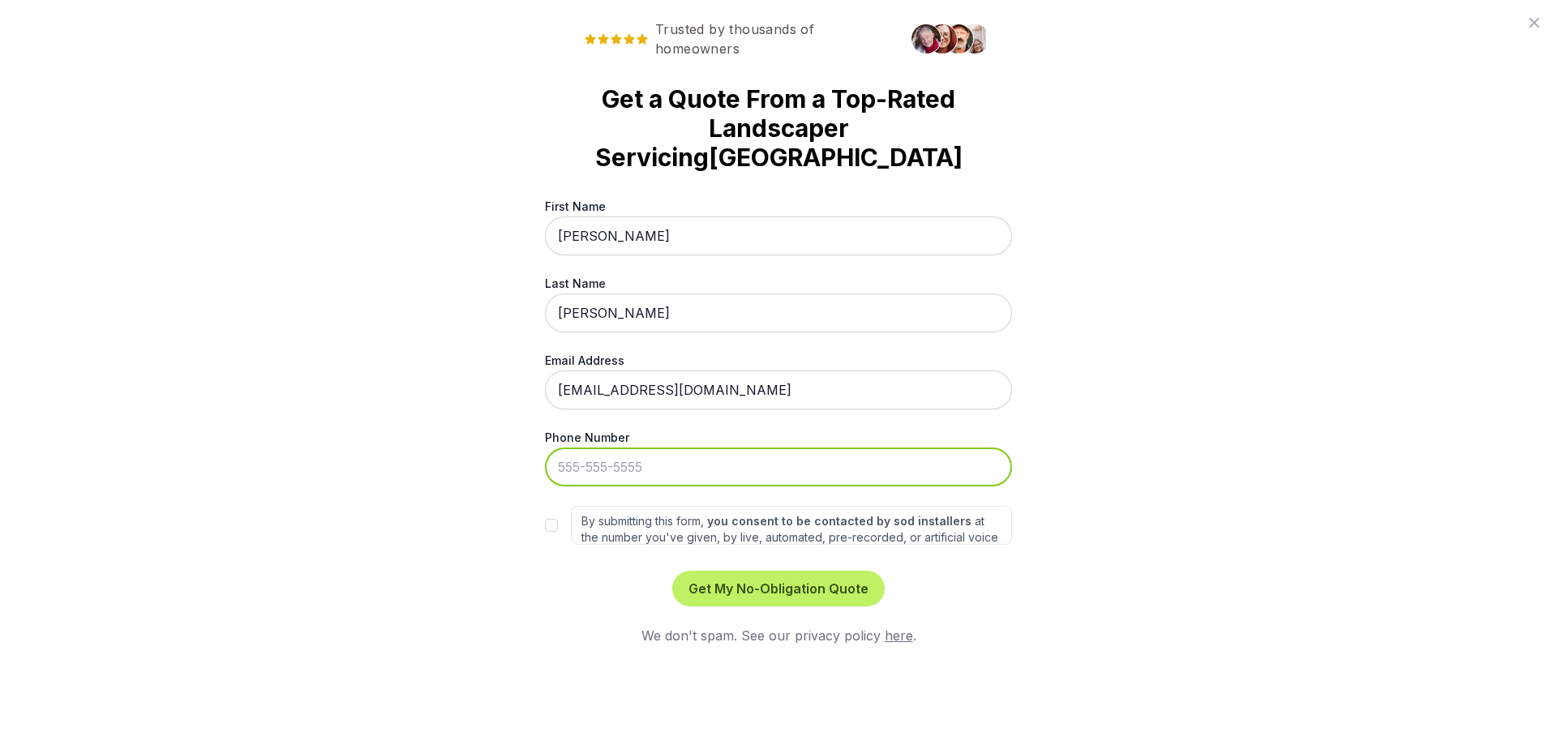
type input "[PHONE_NUMBER]"
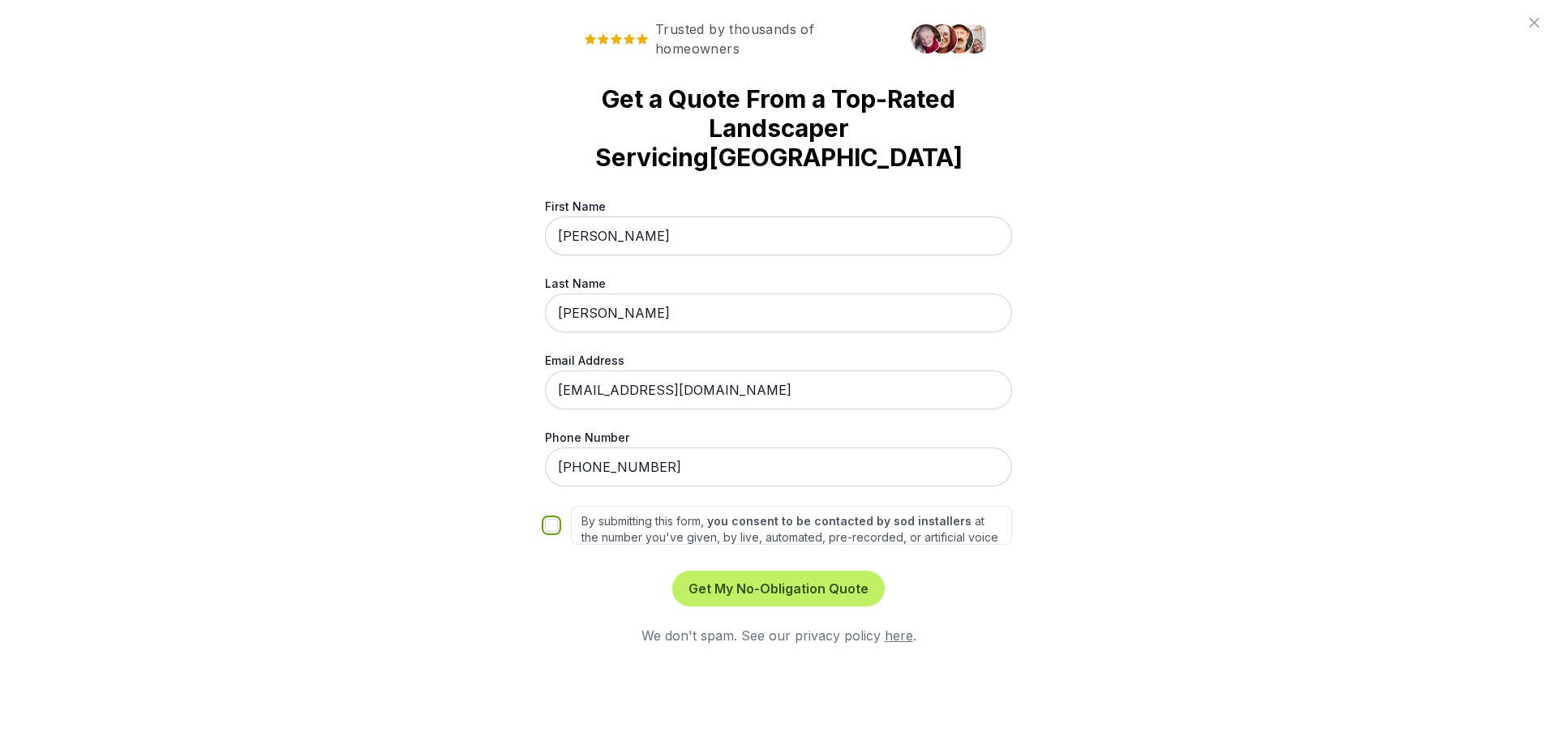
click at [550, 519] on input "By submitting this form, you consent to be contacted by sod installers at the n…" at bounding box center [551, 525] width 13 height 13
checkbox input "true"
click at [757, 571] on button "Get My No-Obligation Quote" at bounding box center [778, 589] width 212 height 36
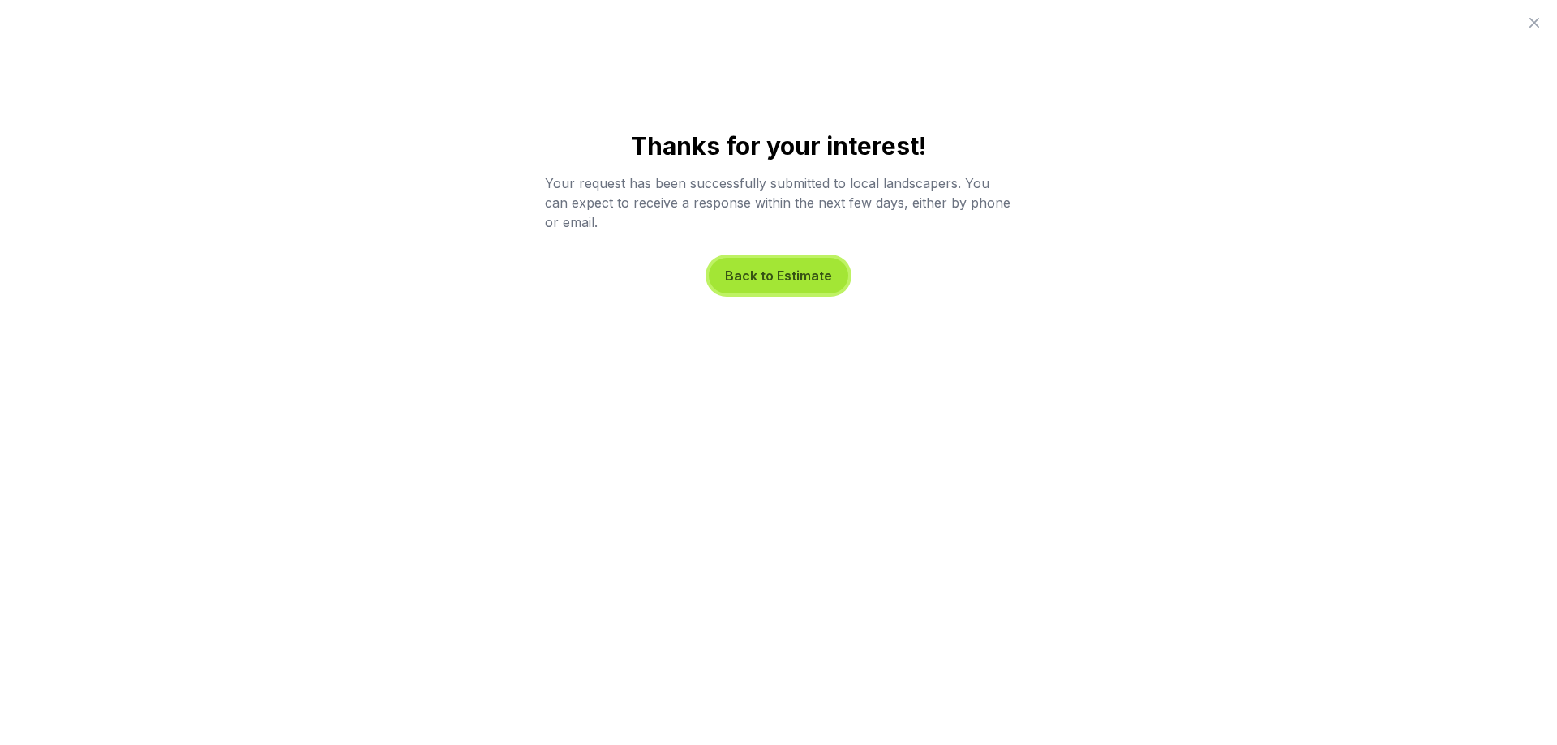
click at [751, 276] on button "Back to Estimate" at bounding box center [778, 276] width 139 height 36
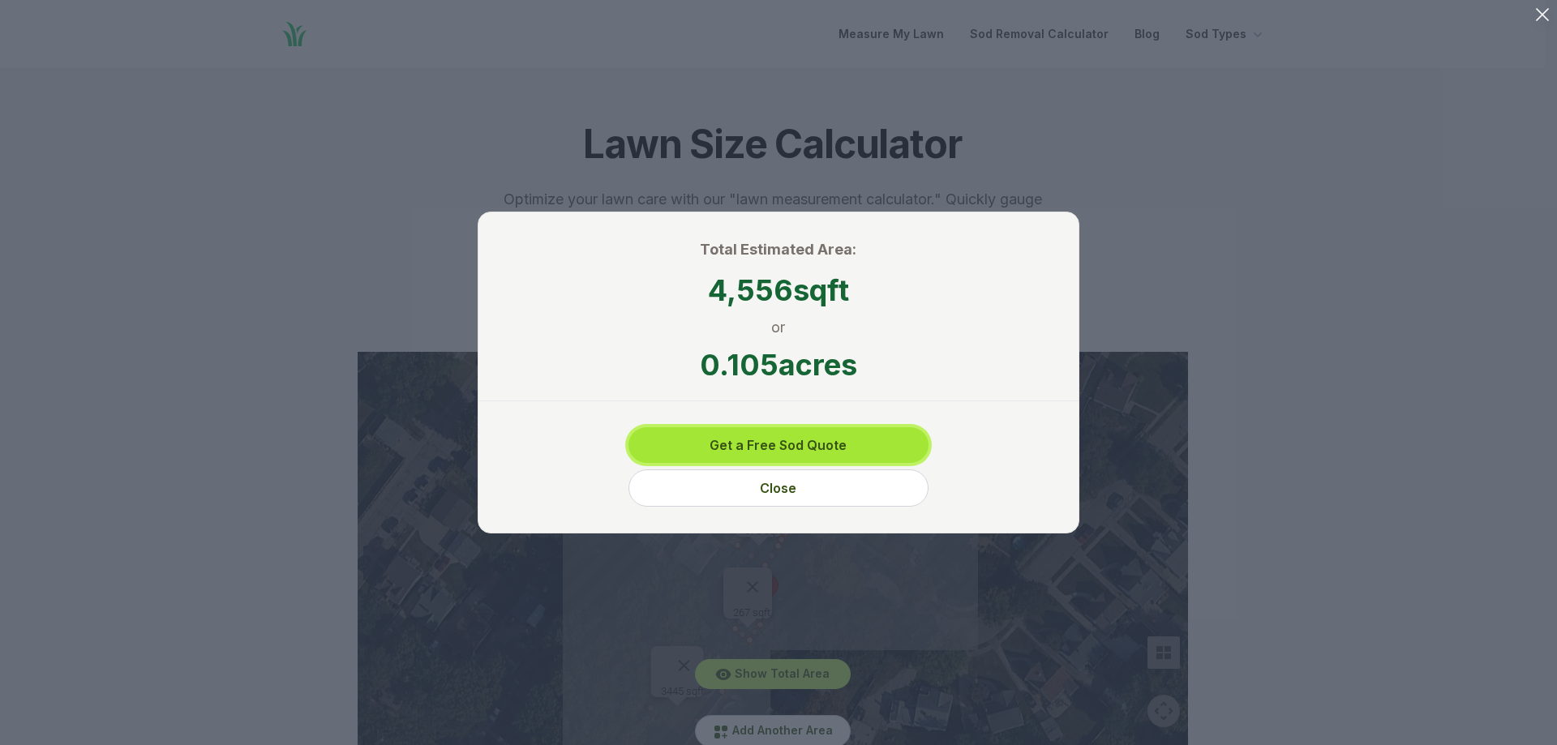
click at [813, 444] on button "Get a Free Sod Quote" at bounding box center [779, 445] width 300 height 36
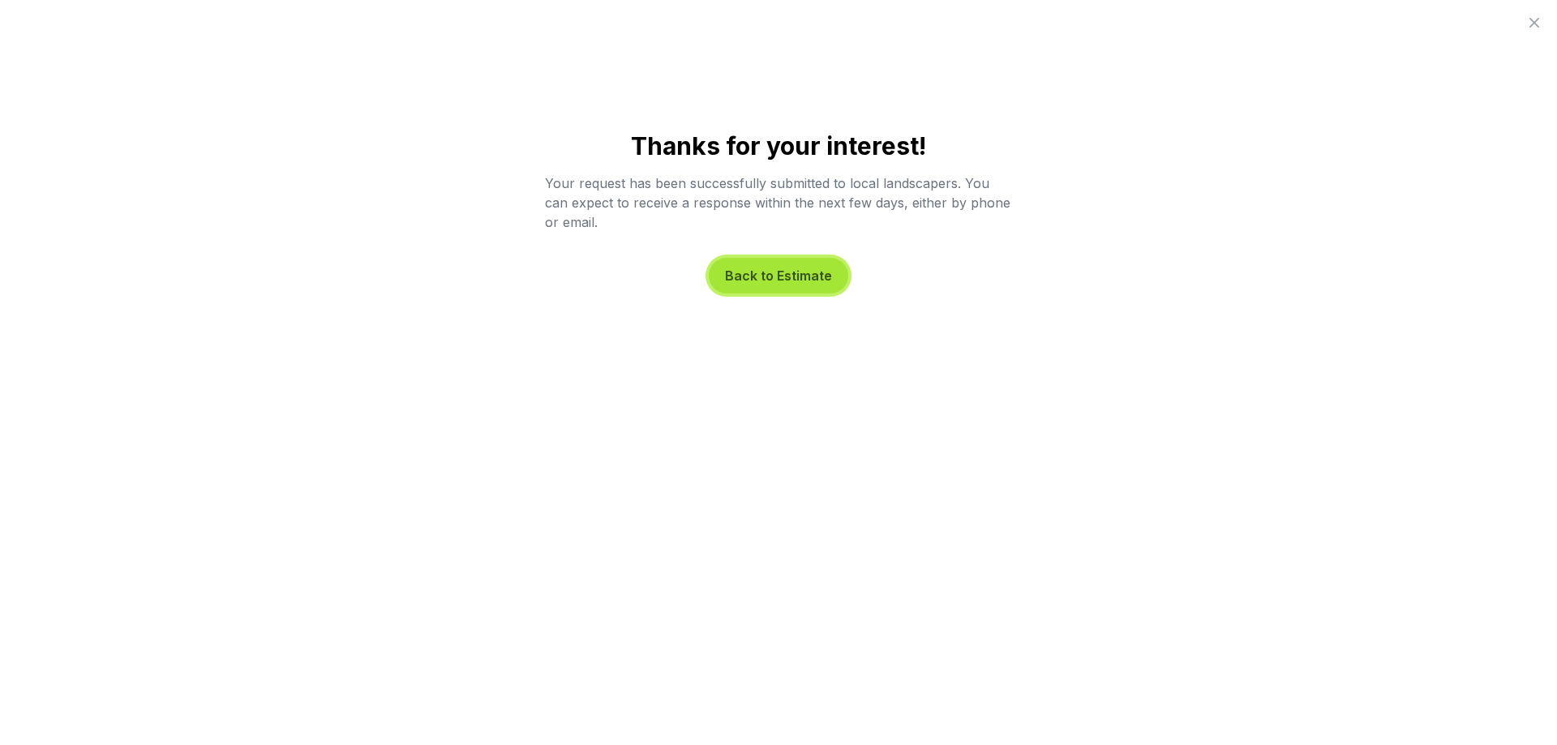
click at [792, 274] on button "Back to Estimate" at bounding box center [778, 276] width 139 height 36
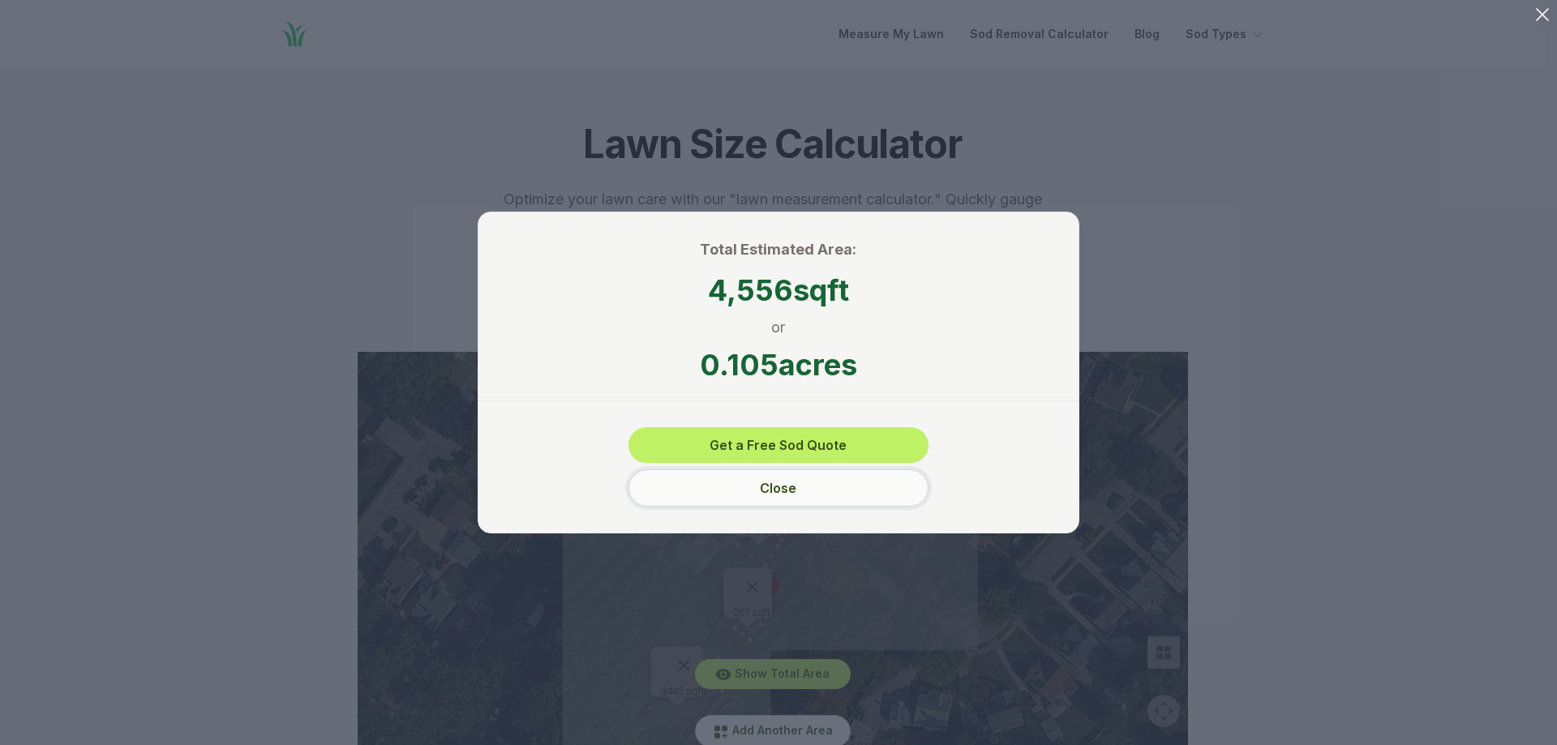
click at [772, 489] on button "Close" at bounding box center [779, 488] width 300 height 37
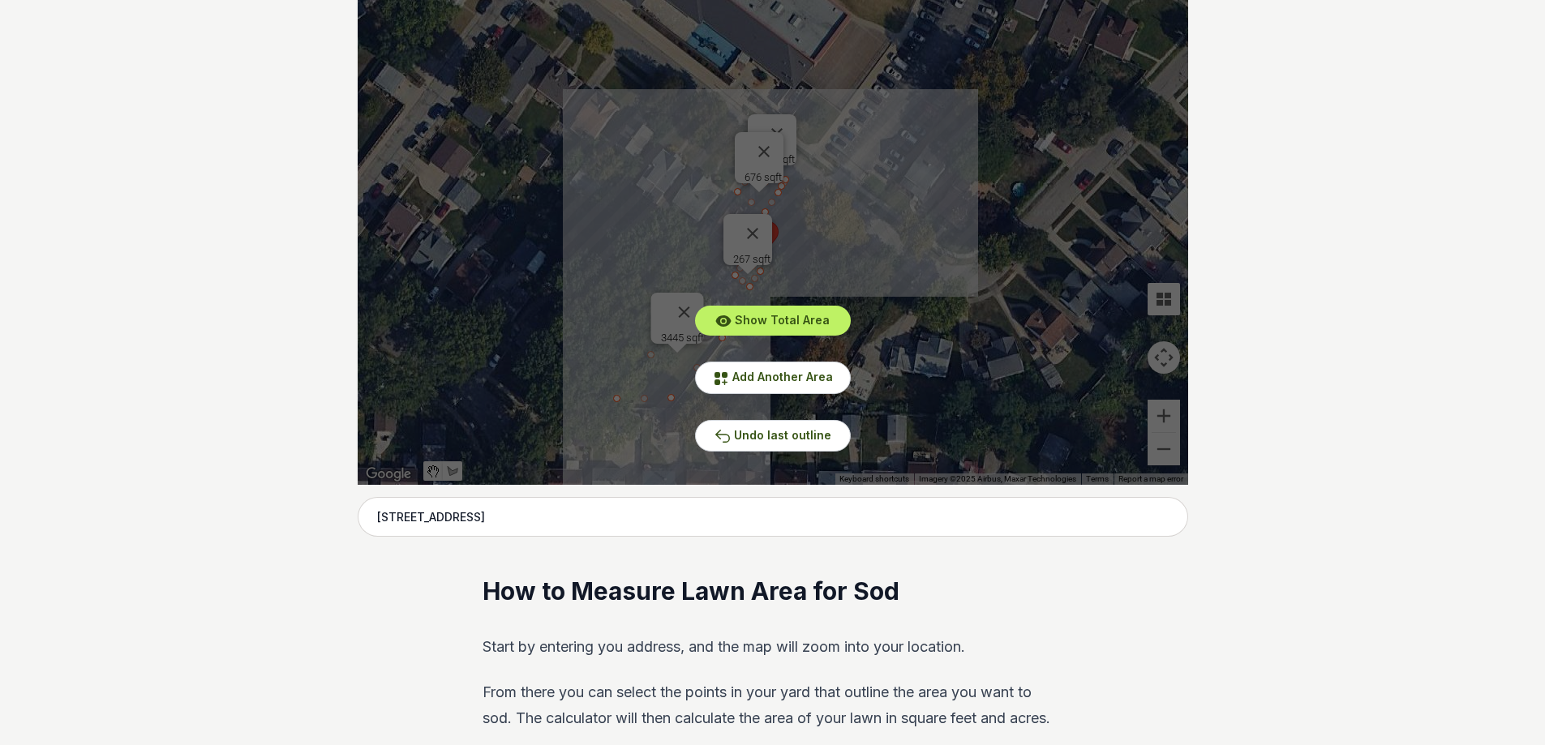
scroll to position [324, 0]
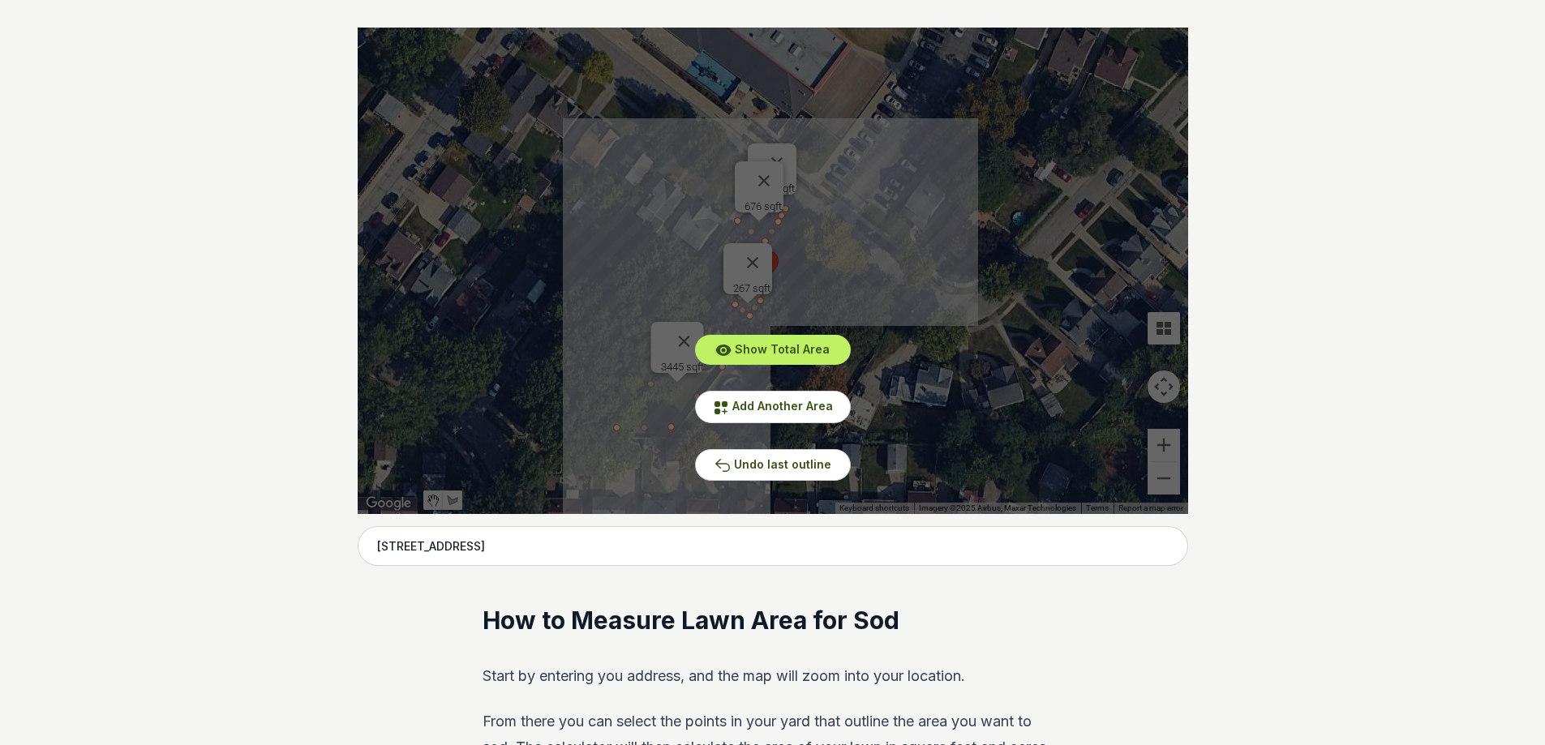
click at [691, 328] on div "Show Total Area Add Another Area Undo last outline" at bounding box center [773, 271] width 830 height 487
click at [731, 461] on icon at bounding box center [722, 465] width 16 height 16
click at [731, 460] on icon at bounding box center [722, 465] width 16 height 16
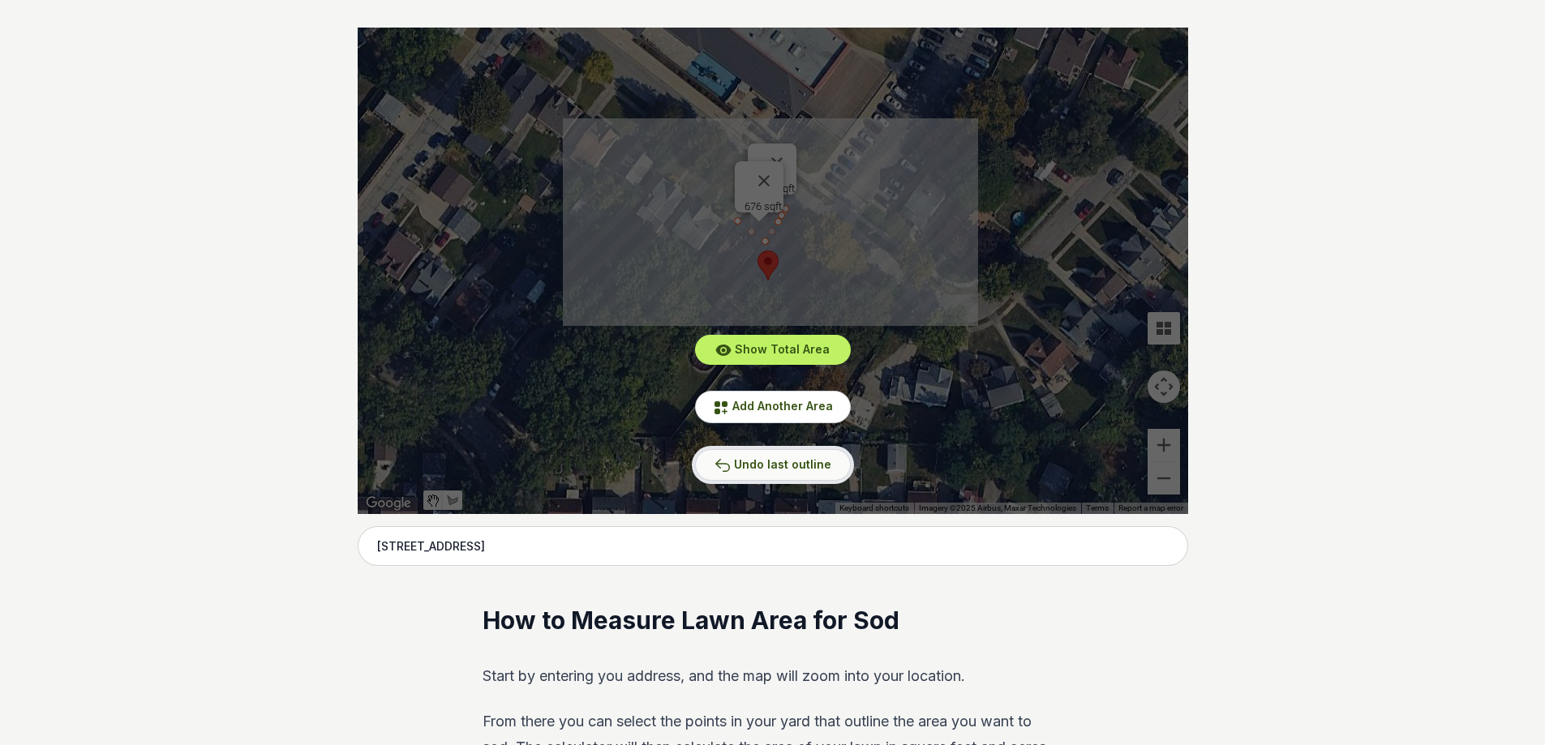
click at [731, 460] on icon at bounding box center [722, 465] width 16 height 16
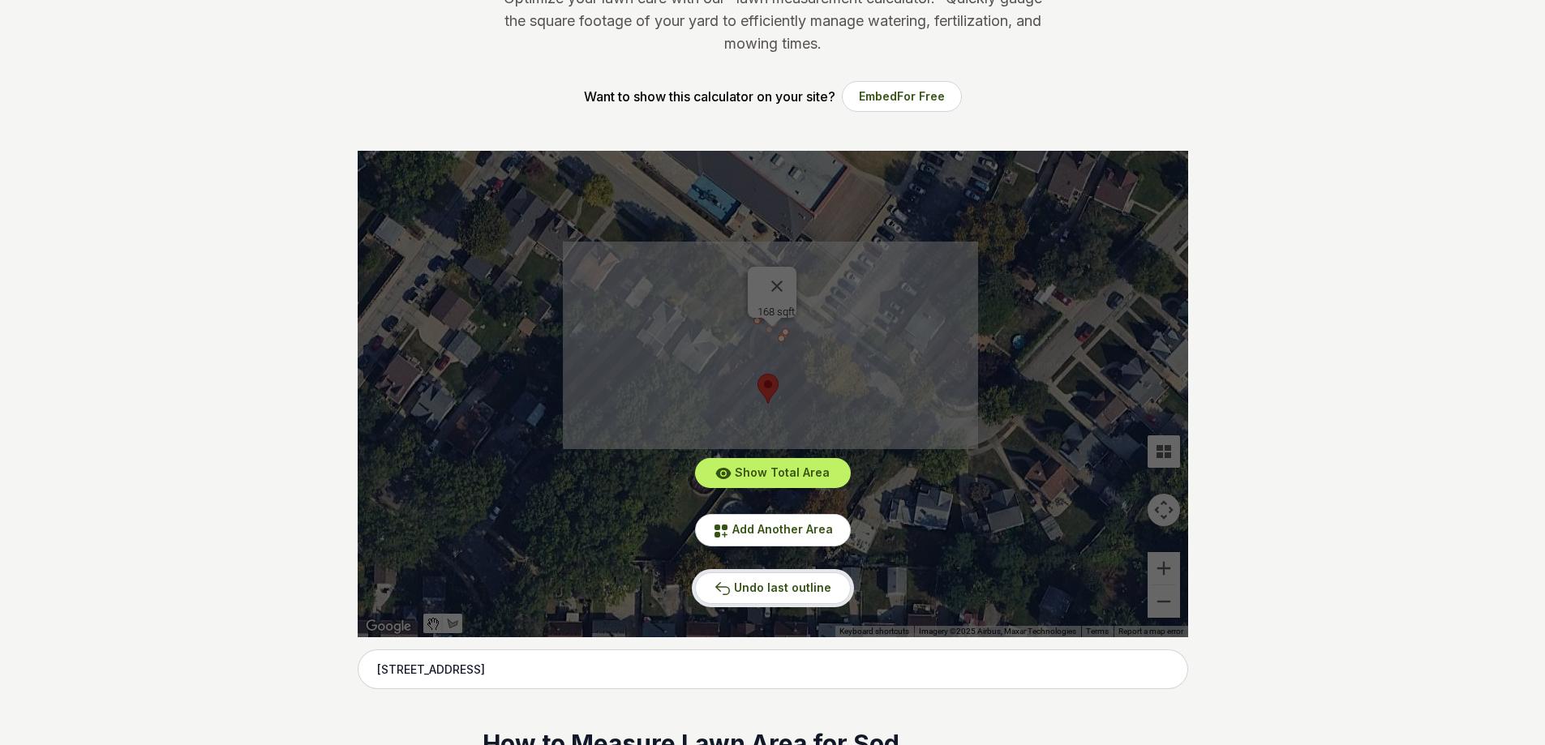
scroll to position [0, 0]
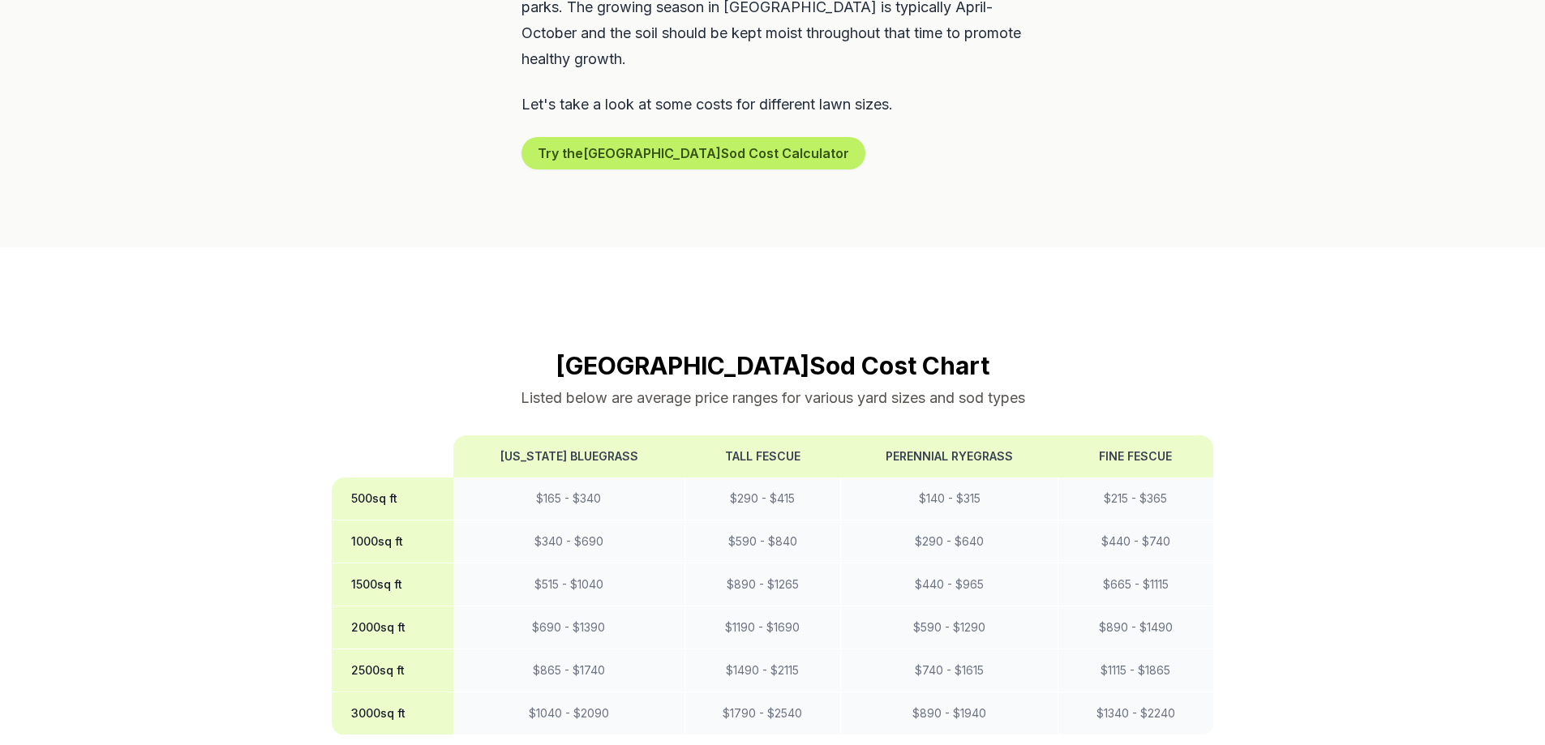
scroll to position [1379, 0]
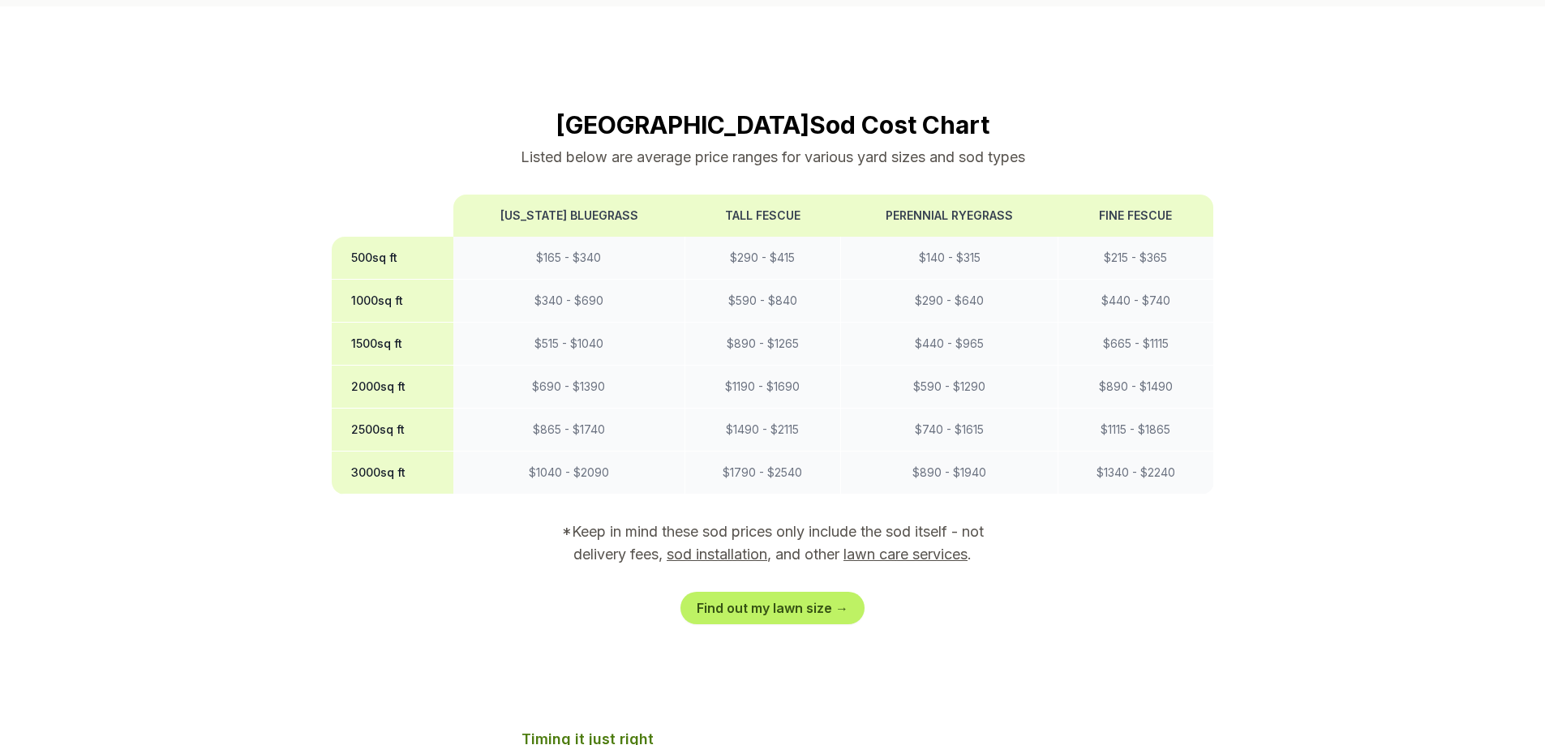
click at [740, 546] on link "sod installation" at bounding box center [717, 554] width 101 height 17
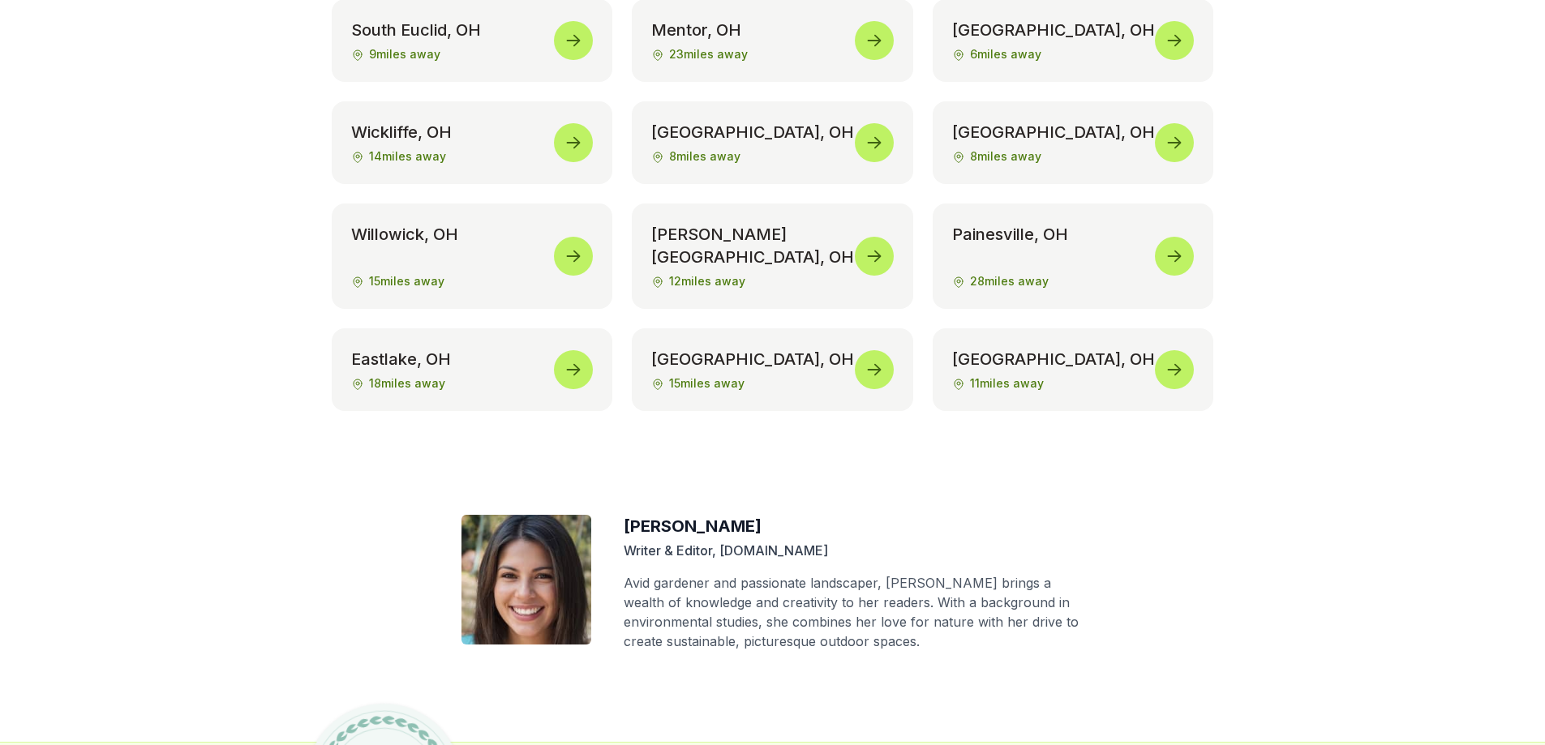
scroll to position [7396, 0]
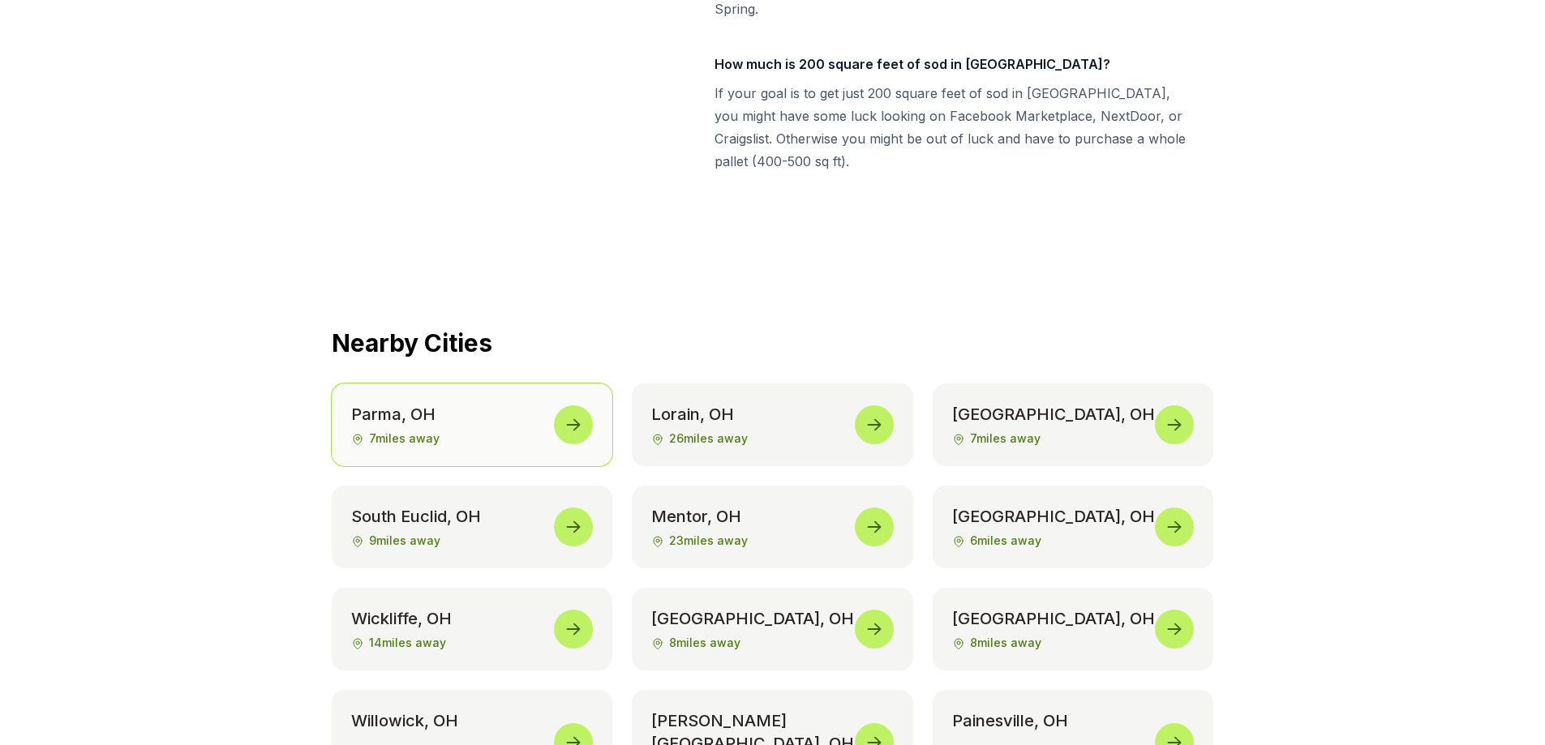
click at [573, 415] on icon at bounding box center [573, 424] width 19 height 19
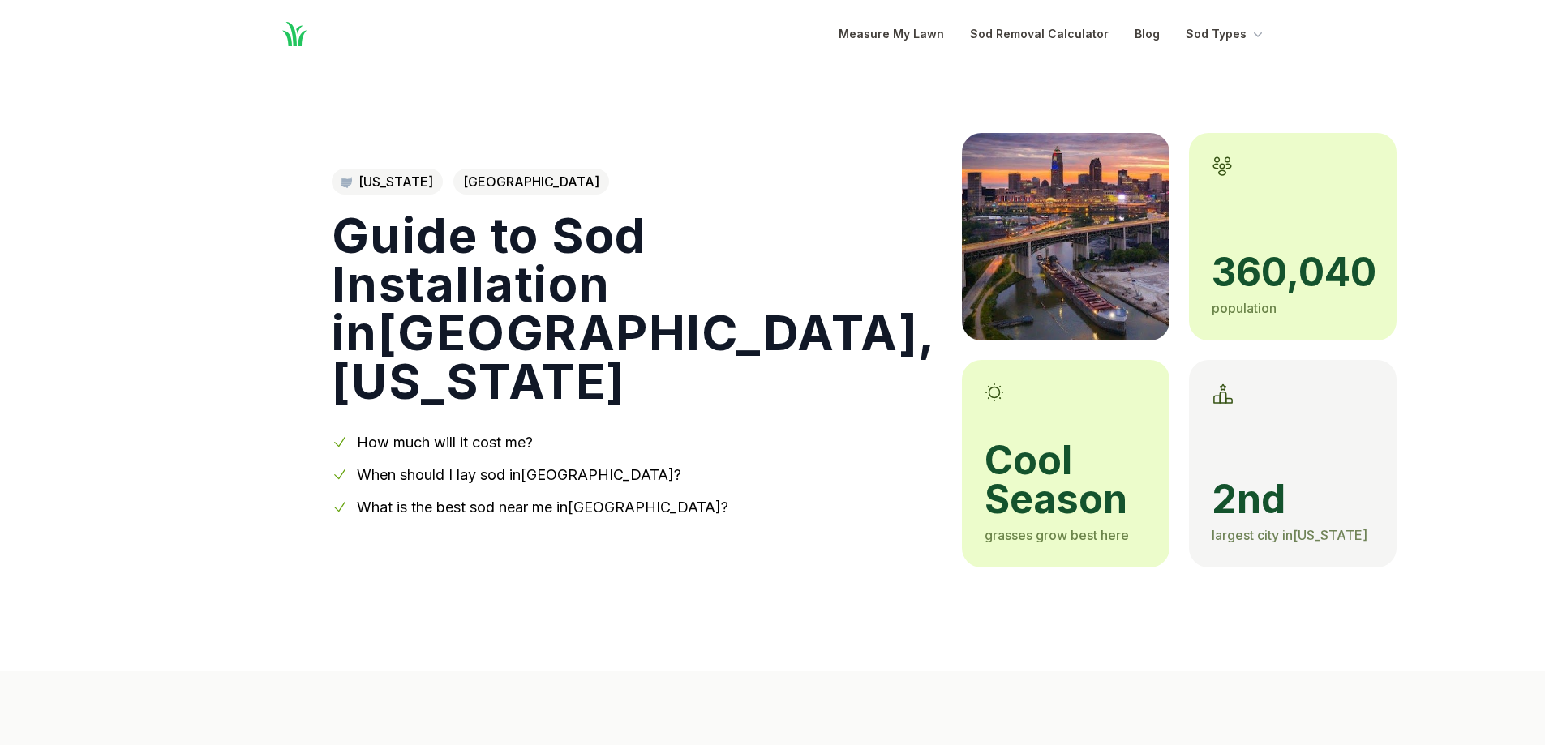
scroll to position [6431, 0]
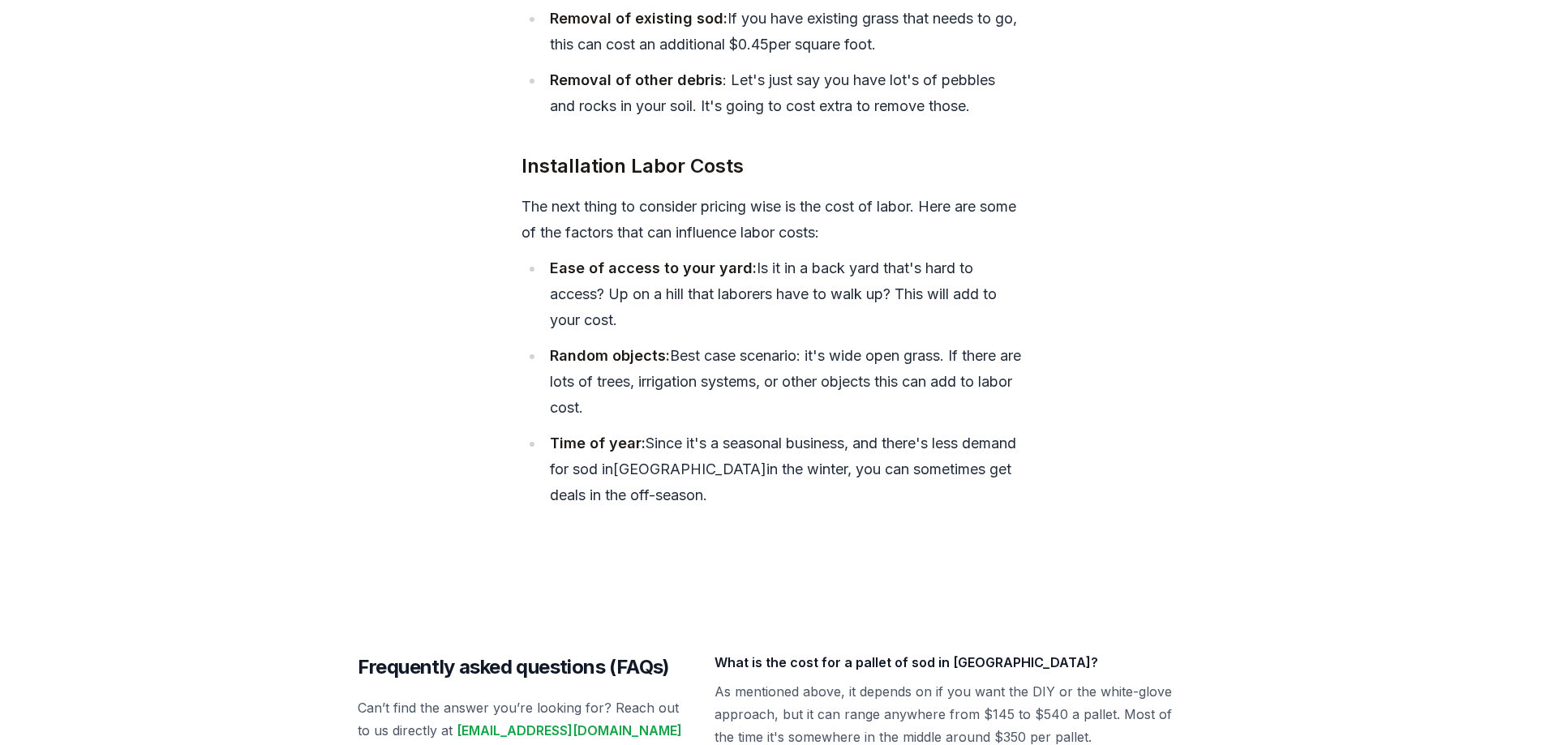
scroll to position [1379, 0]
